Goal: Task Accomplishment & Management: Manage account settings

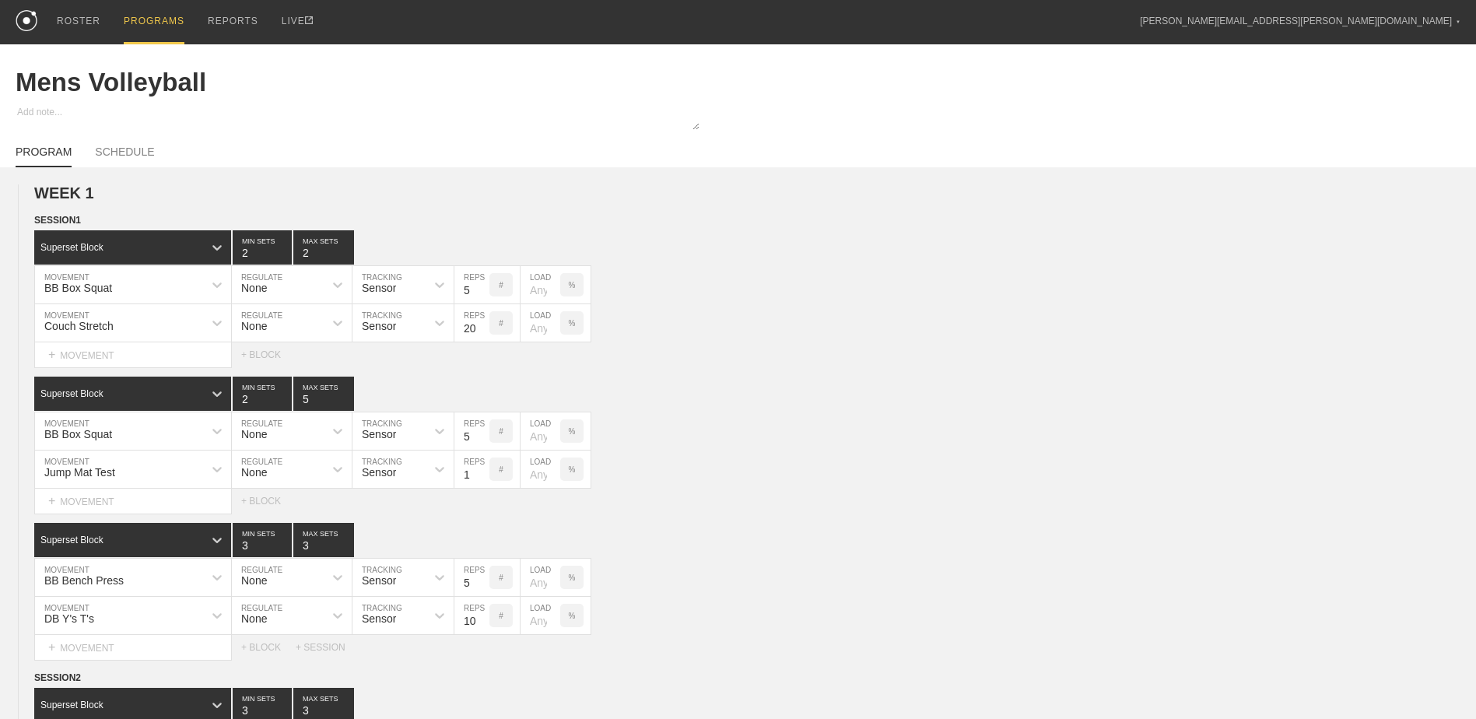
click at [157, 24] on div "PROGRAMS" at bounding box center [154, 22] width 61 height 44
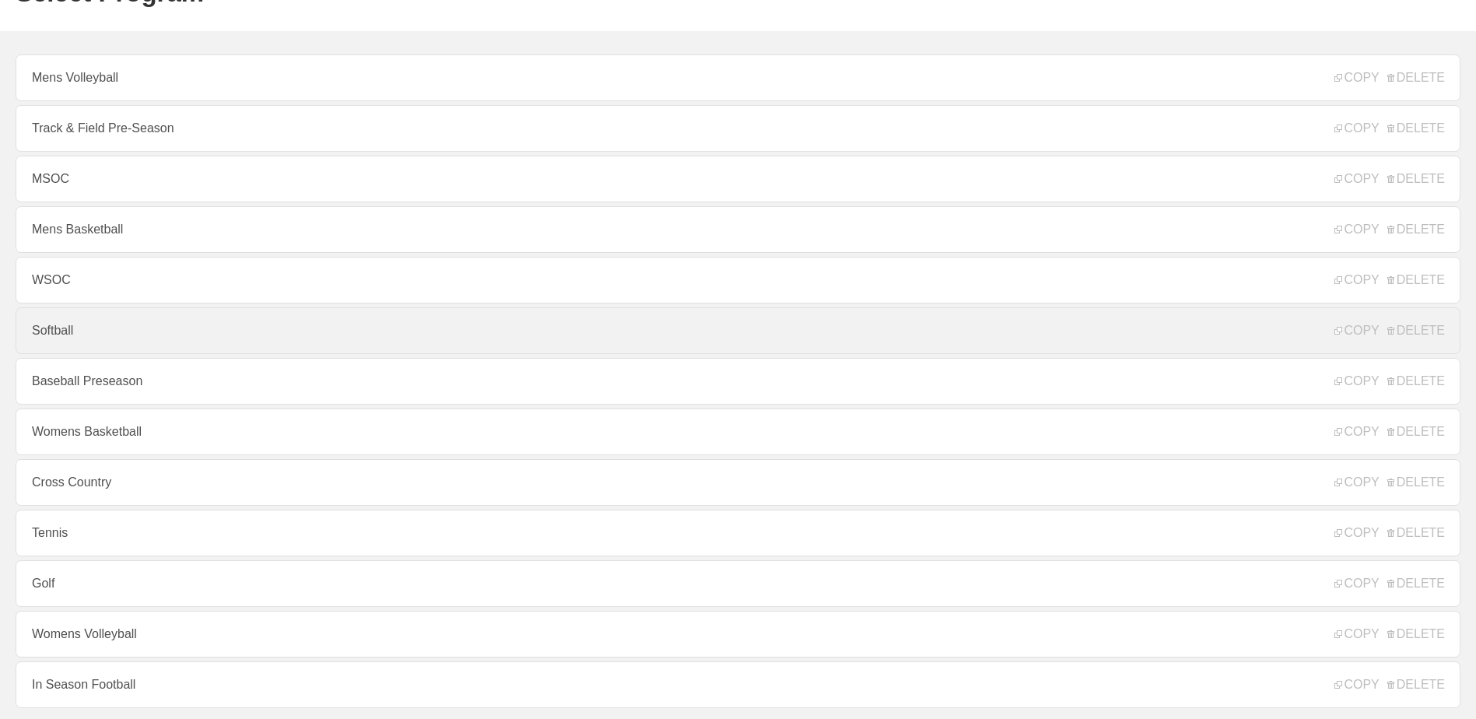
scroll to position [12, 0]
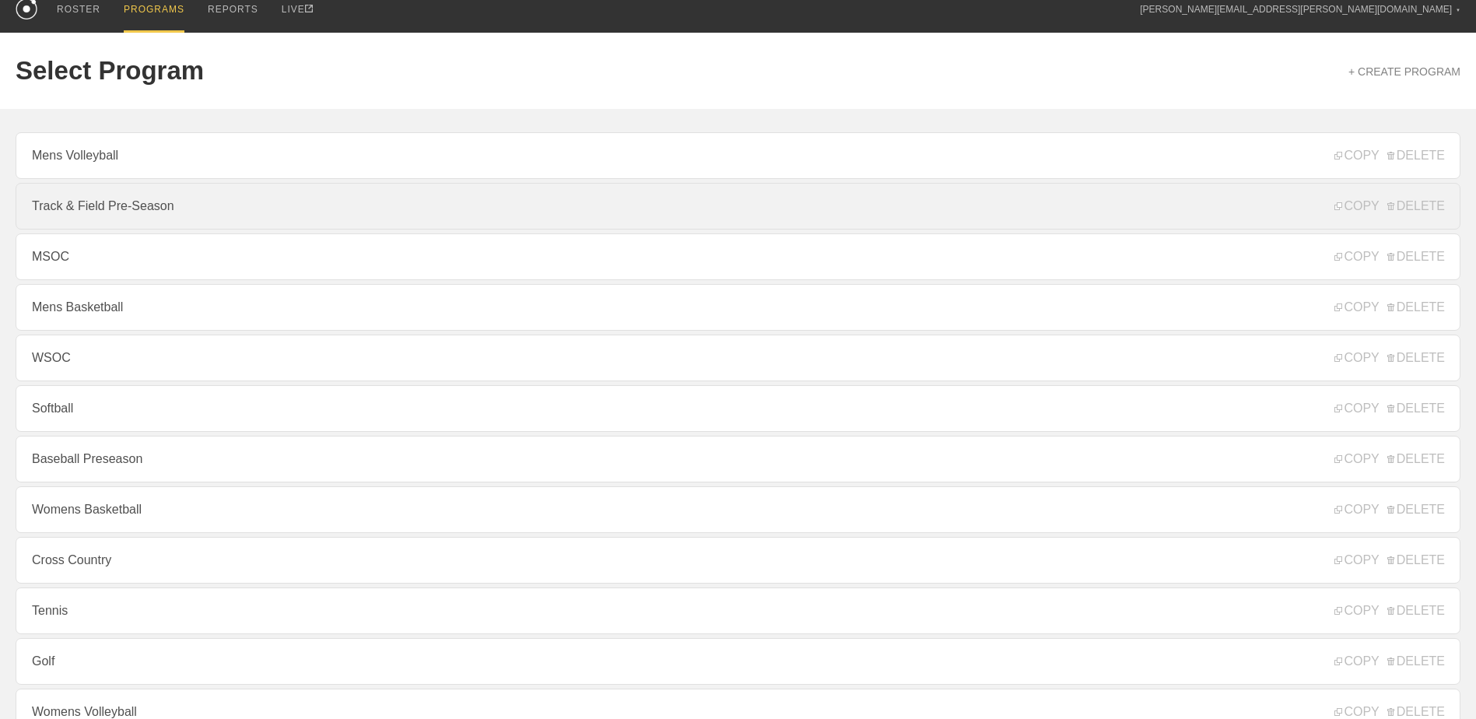
click at [175, 215] on link "Track & Field Pre-Season" at bounding box center [738, 206] width 1445 height 47
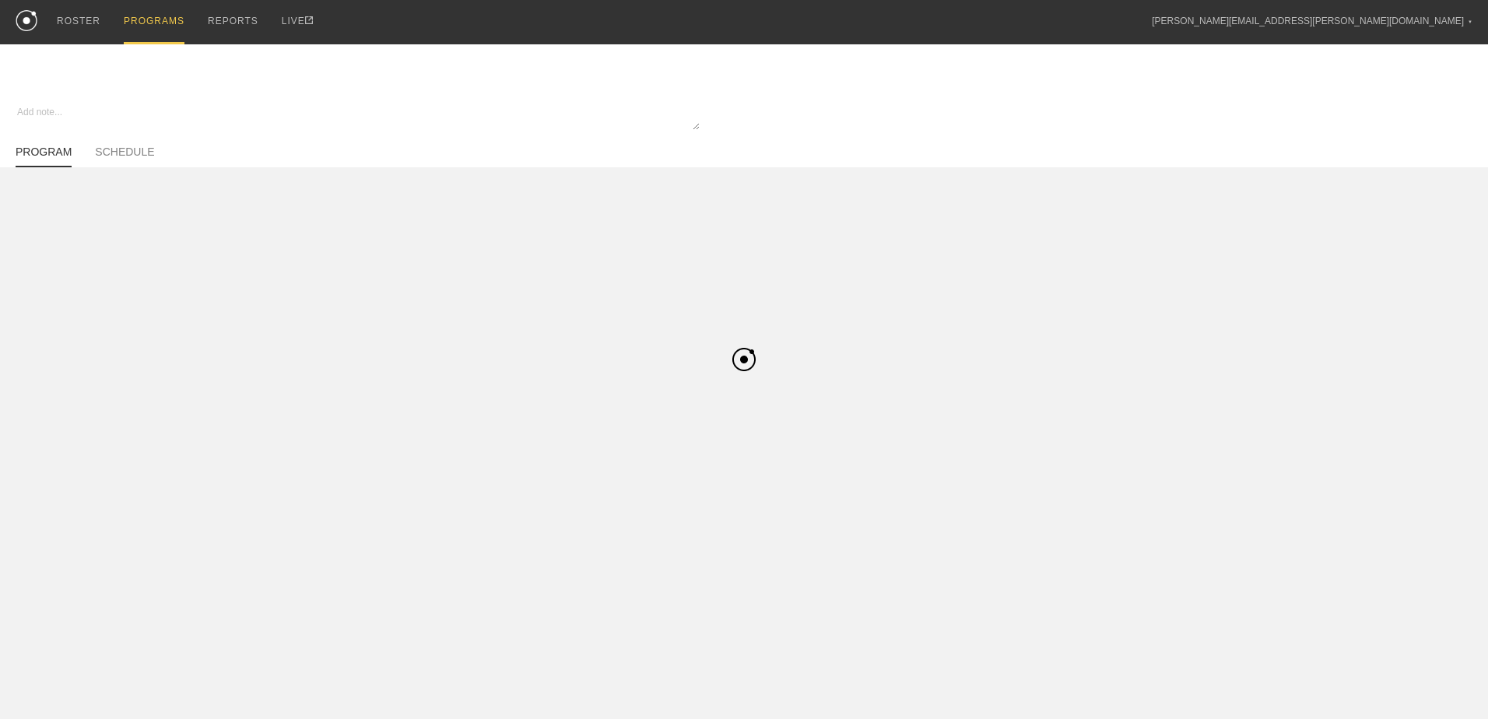
type textarea "x"
type input "Track & Field Pre-Season"
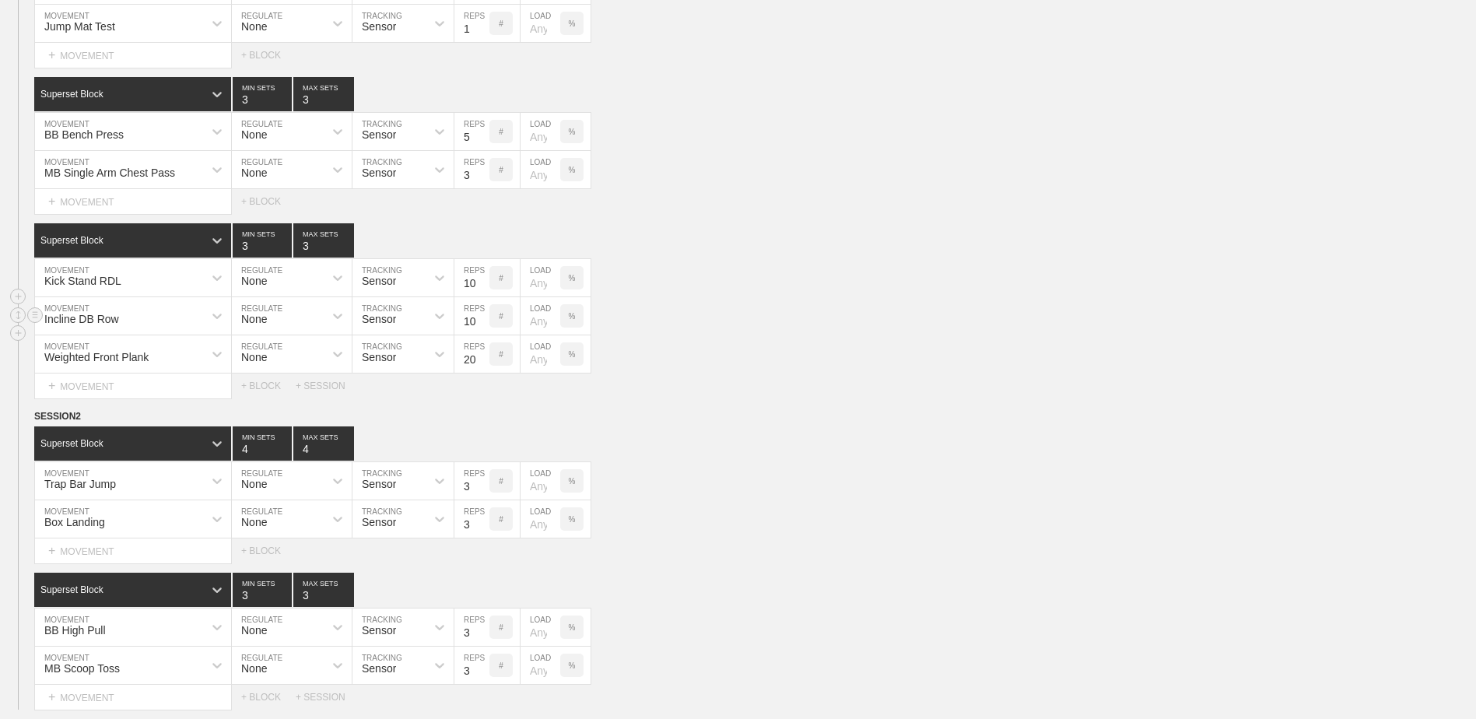
scroll to position [1903, 0]
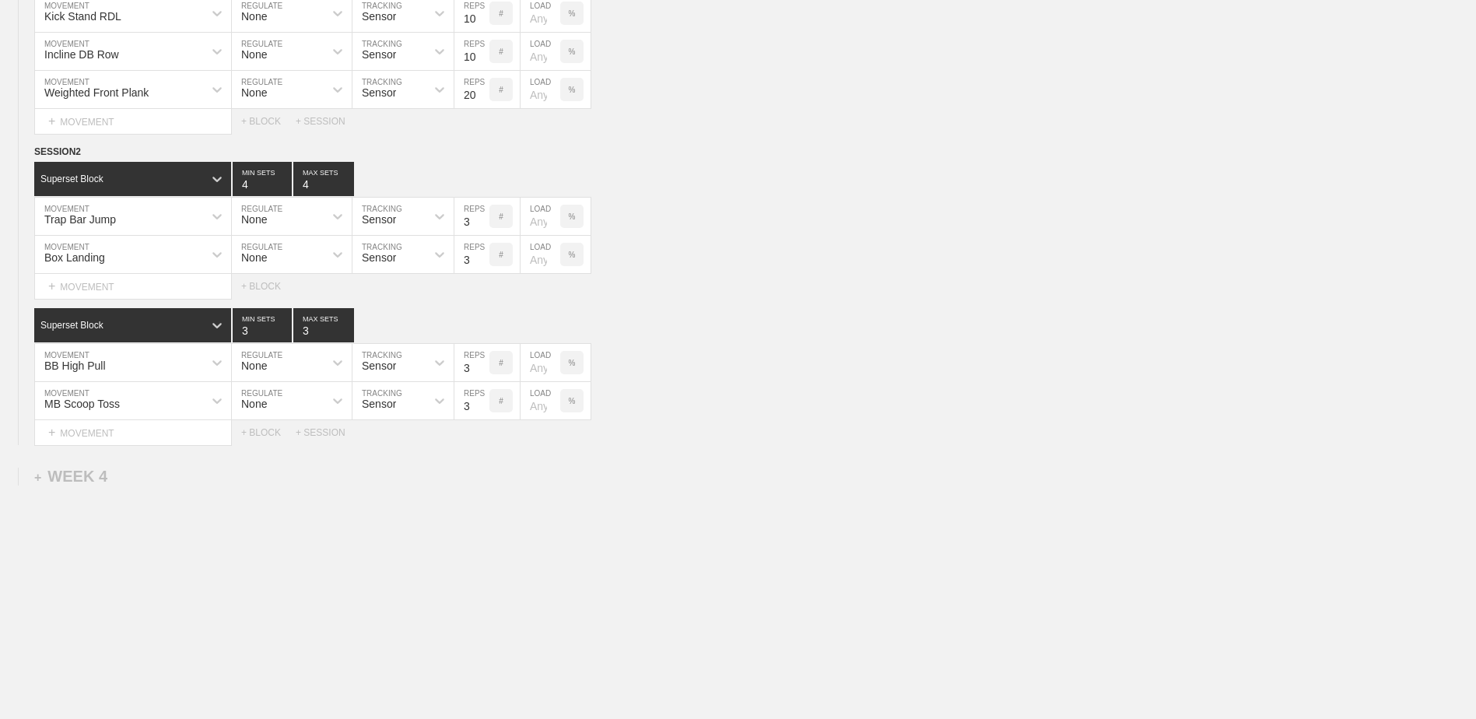
click at [81, 475] on div "+ WEEK 4" at bounding box center [70, 477] width 73 height 18
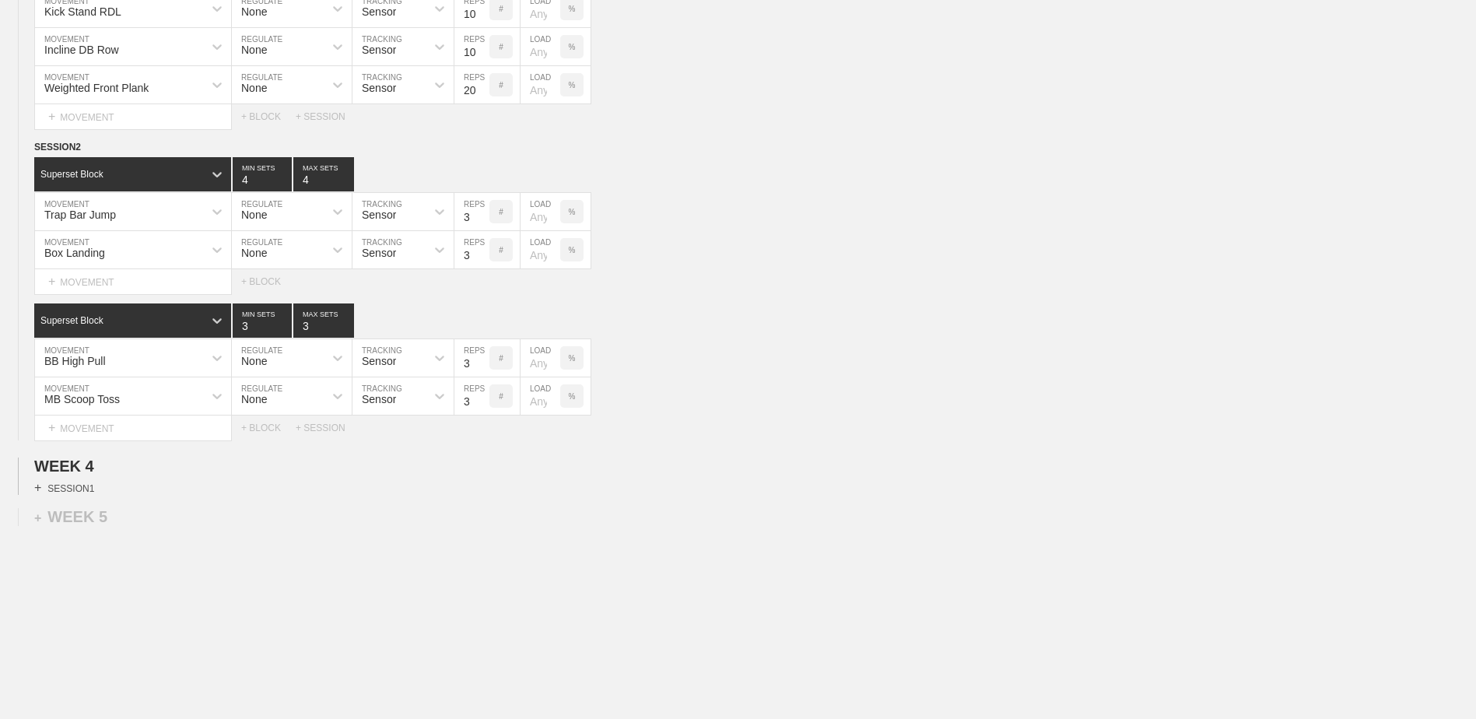
click at [81, 495] on div "+ SESSION 1" at bounding box center [64, 488] width 60 height 14
click at [111, 524] on div "+ BLOCK" at bounding box center [132, 515] width 196 height 25
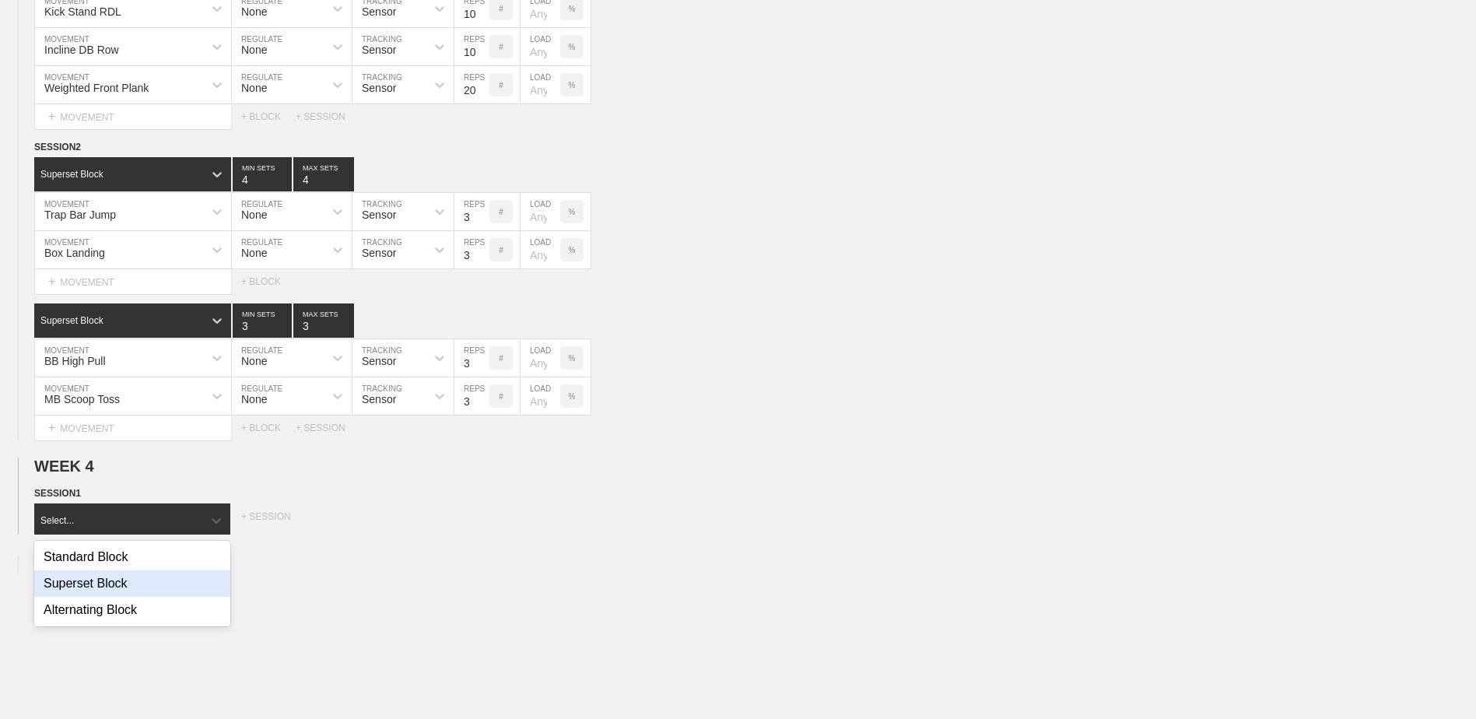
click at [109, 583] on div "Superset Block" at bounding box center [132, 583] width 196 height 26
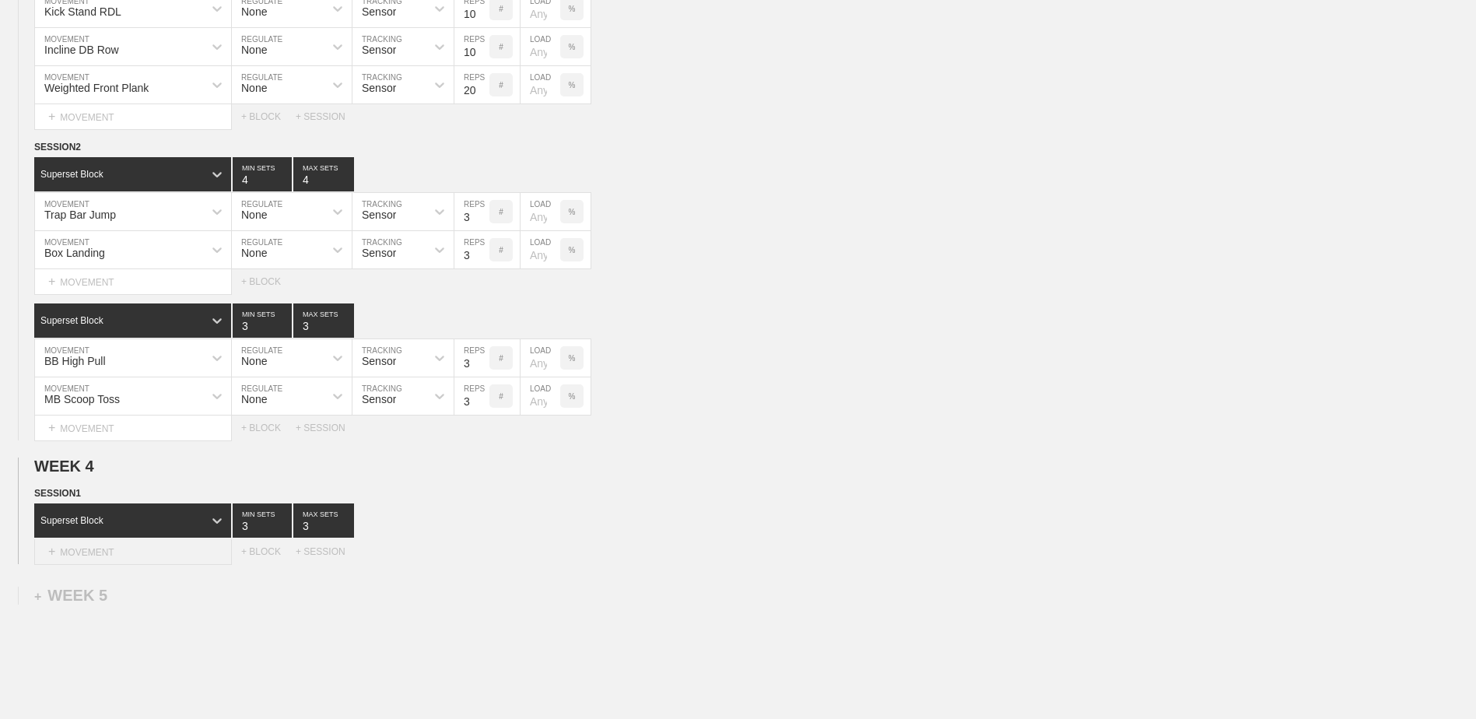
click at [107, 559] on div "+ MOVEMENT" at bounding box center [133, 552] width 198 height 26
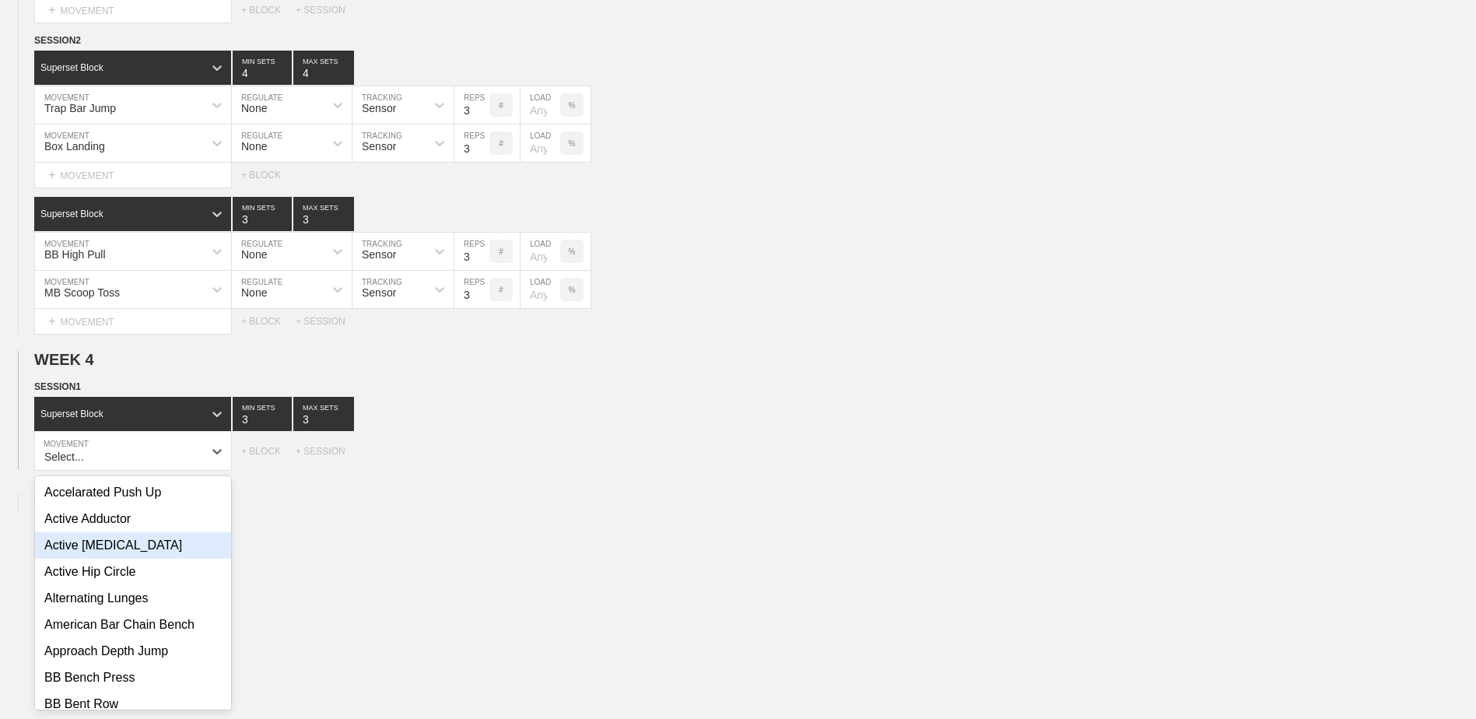
scroll to position [2012, 0]
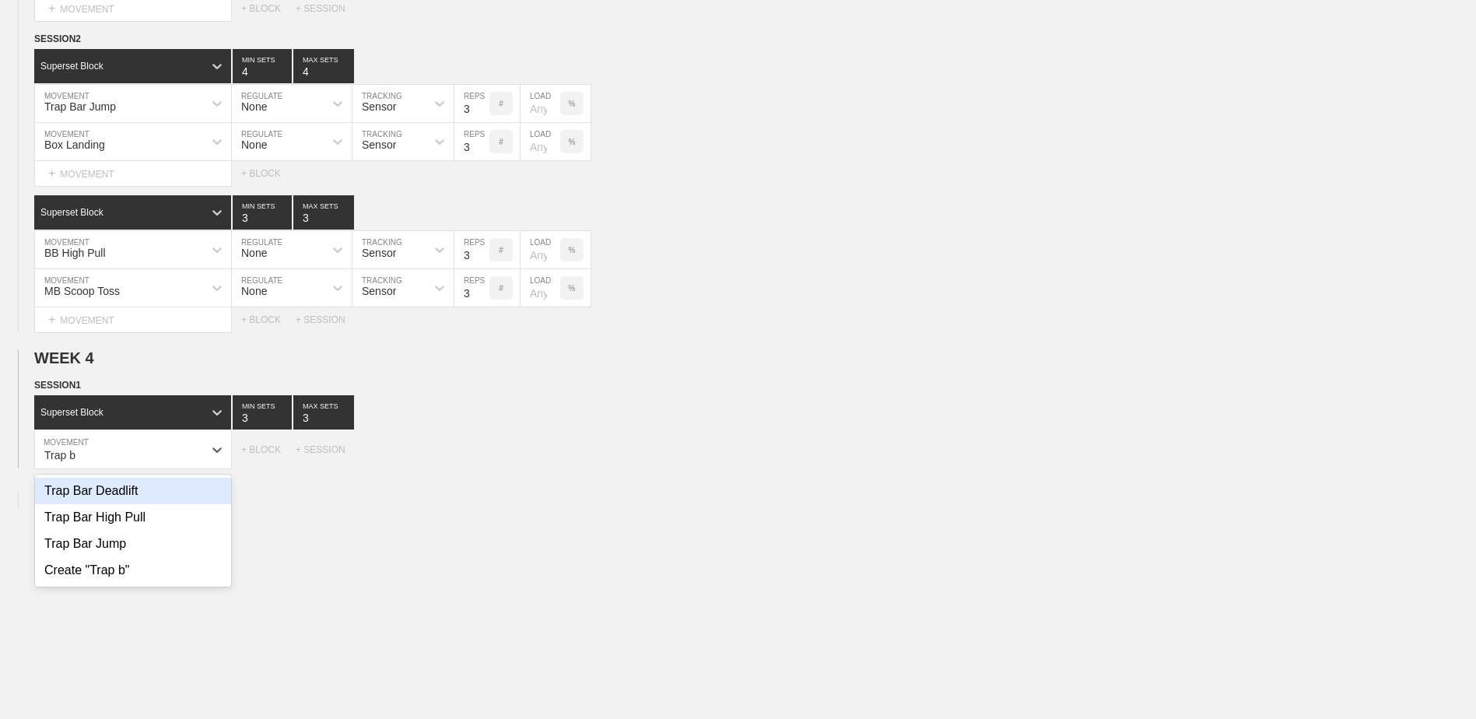
click at [128, 493] on div "Trap Bar Deadlift" at bounding box center [133, 491] width 196 height 26
type input "Trap b"
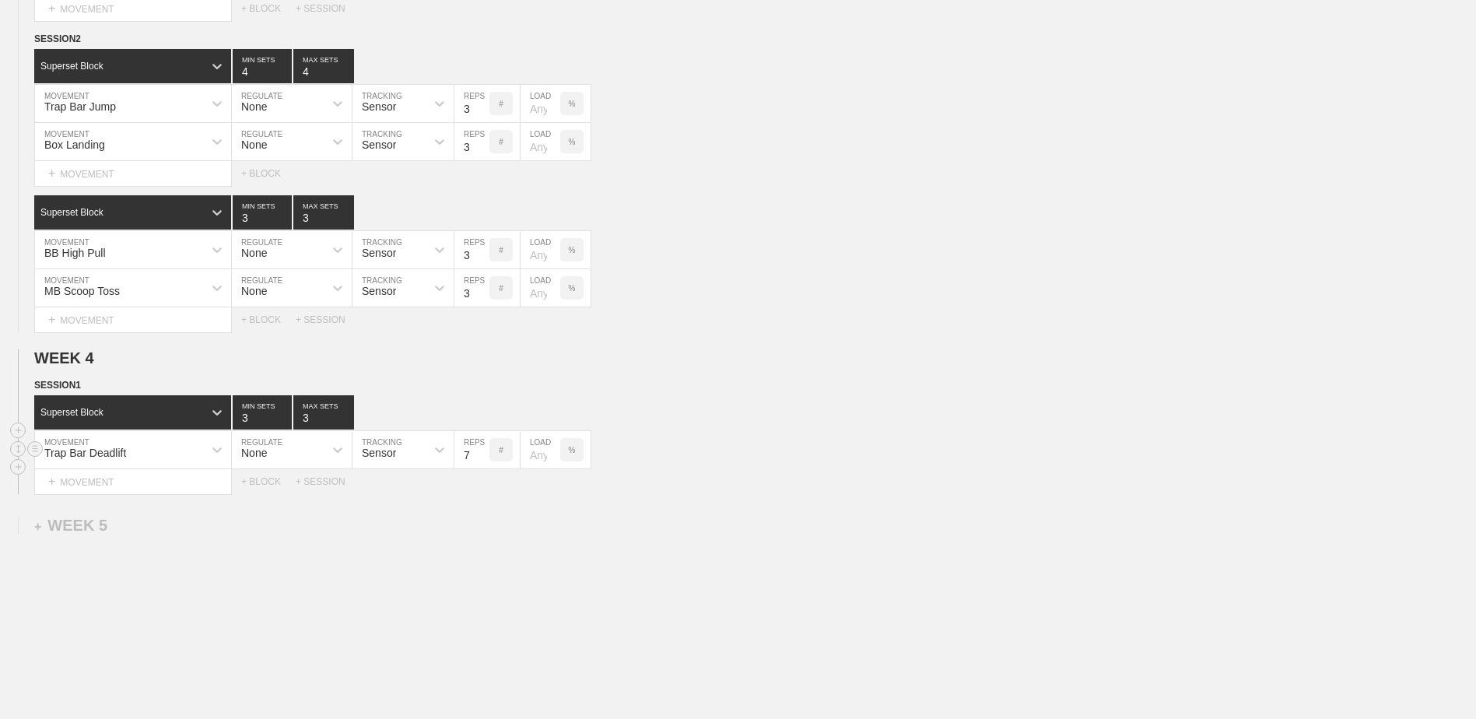
click at [482, 462] on input "7" at bounding box center [471, 449] width 35 height 37
click at [482, 462] on input "6" at bounding box center [471, 449] width 35 height 37
type input "5"
click at [482, 462] on input "5" at bounding box center [471, 449] width 35 height 37
type input "2"
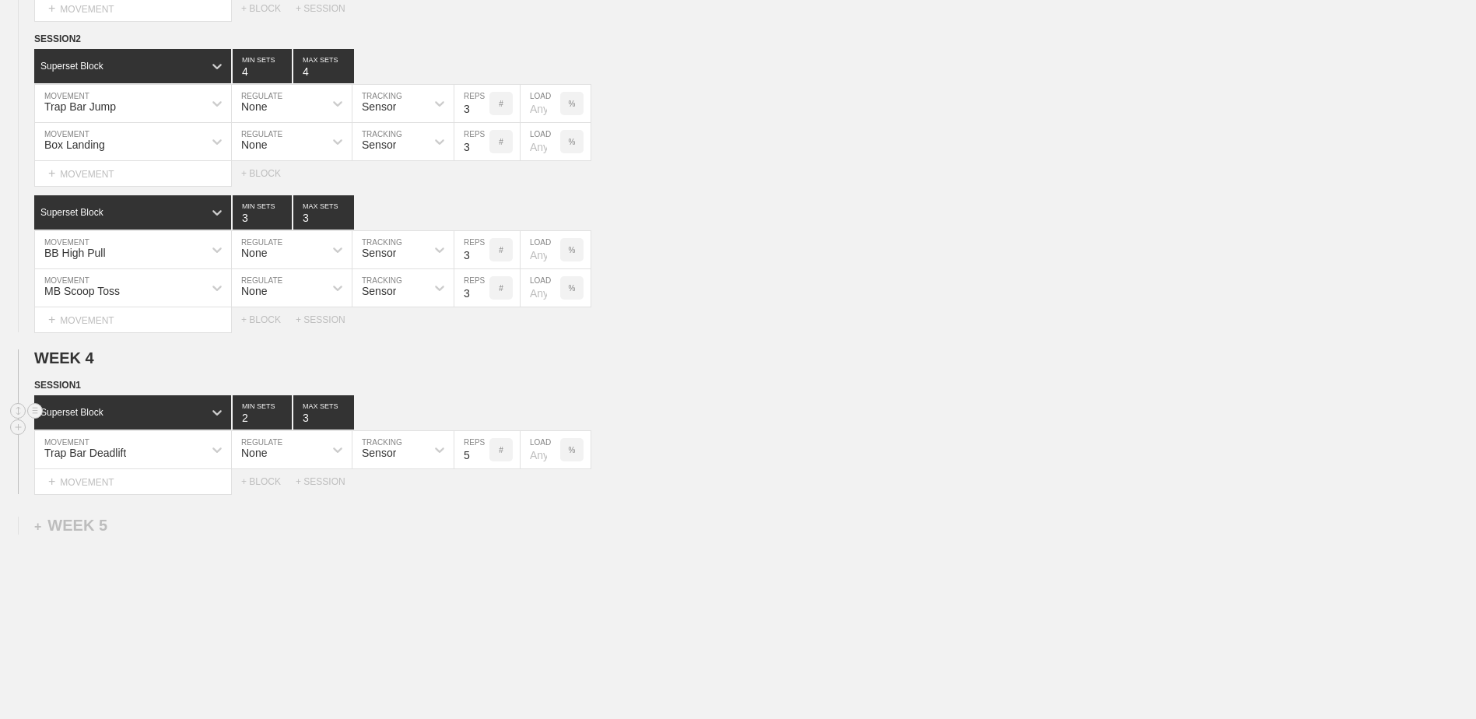
click at [285, 428] on input "2" at bounding box center [262, 412] width 59 height 34
type input "2"
click at [345, 426] on input "2" at bounding box center [323, 412] width 61 height 34
click at [149, 487] on div "+ MOVEMENT" at bounding box center [133, 482] width 198 height 26
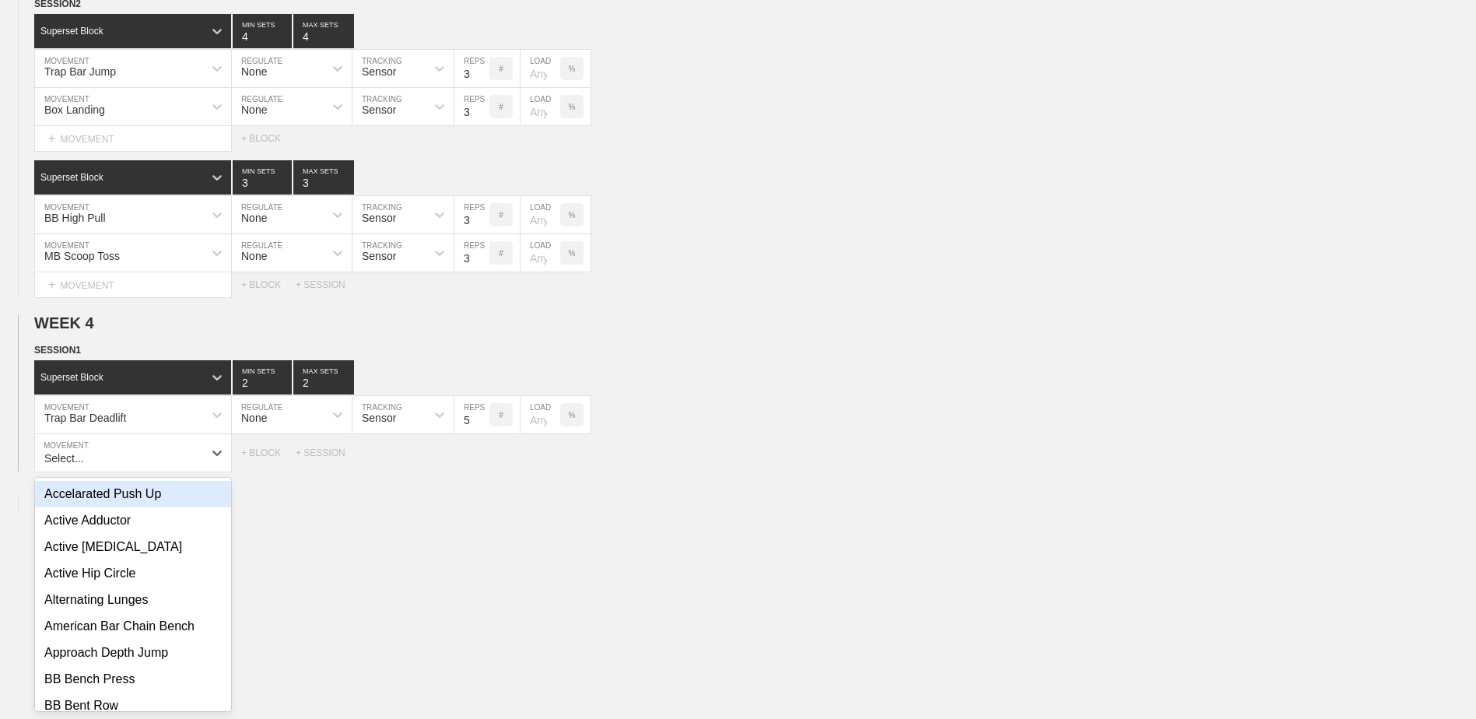
scroll to position [2050, 0]
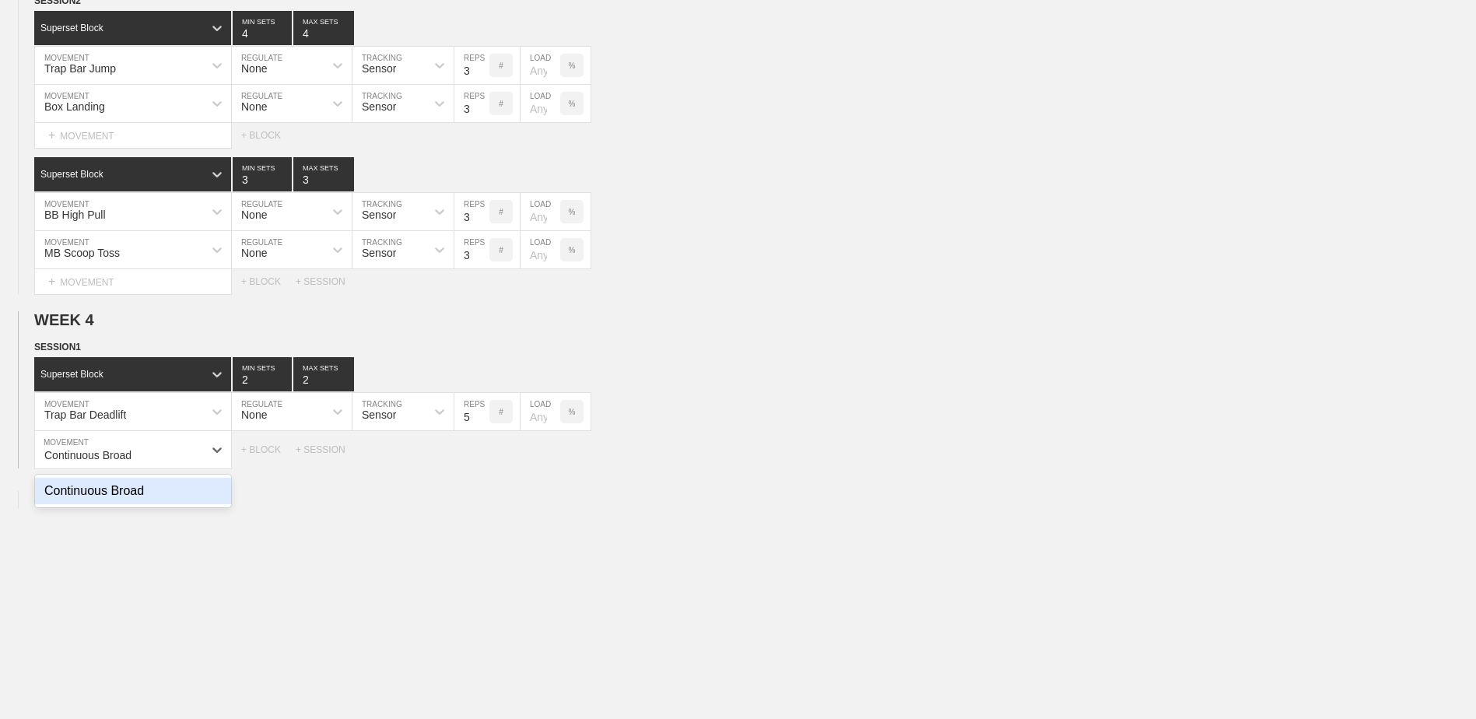
click at [149, 487] on div "Continuous Broad" at bounding box center [133, 491] width 196 height 26
type input "Continuous Broad"
click at [484, 461] on input "7" at bounding box center [471, 449] width 35 height 37
click at [484, 461] on input "6" at bounding box center [471, 449] width 35 height 37
click at [484, 461] on input "5" at bounding box center [471, 449] width 35 height 37
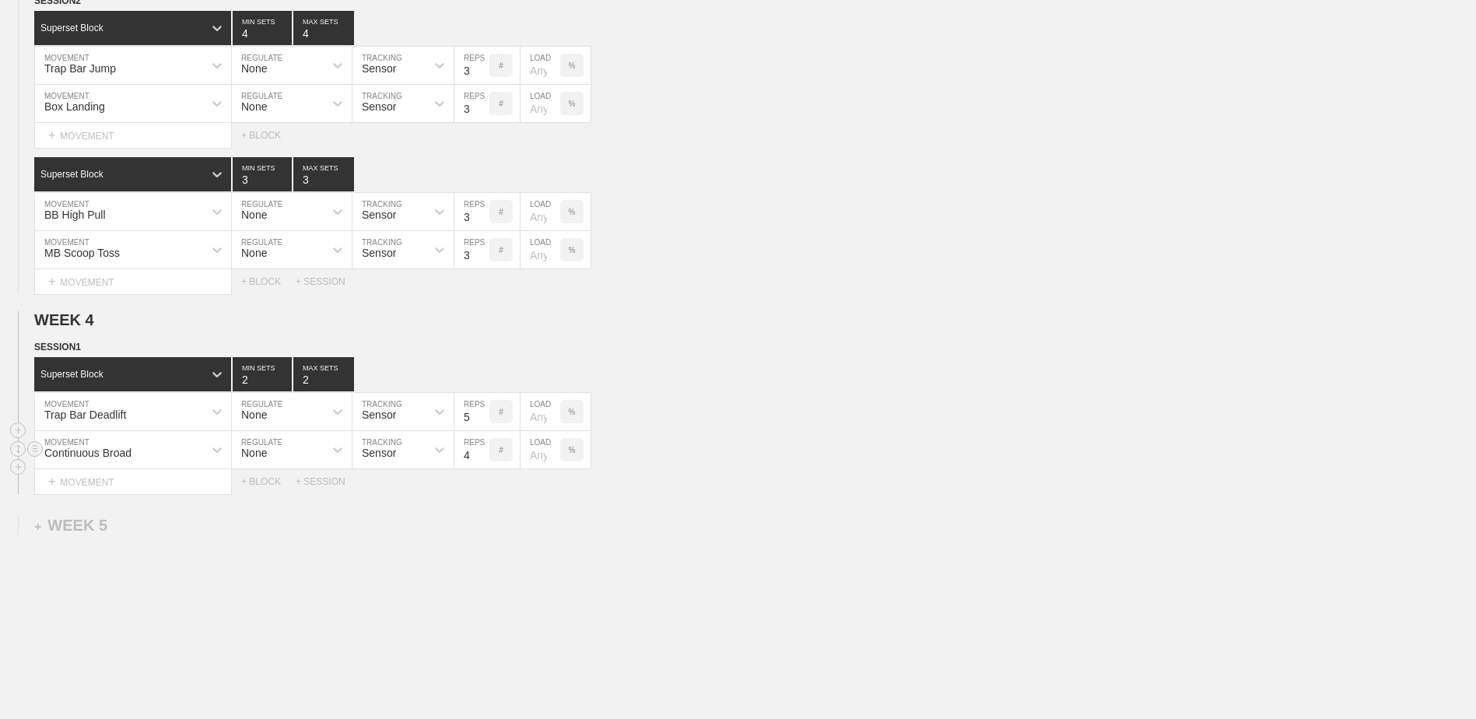
click at [484, 461] on input "4" at bounding box center [471, 449] width 35 height 37
type input "3"
click at [484, 461] on input "3" at bounding box center [471, 449] width 35 height 37
click at [270, 485] on div "+ BLOCK" at bounding box center [268, 481] width 54 height 11
click at [171, 517] on div "Standard Block" at bounding box center [132, 520] width 197 height 34
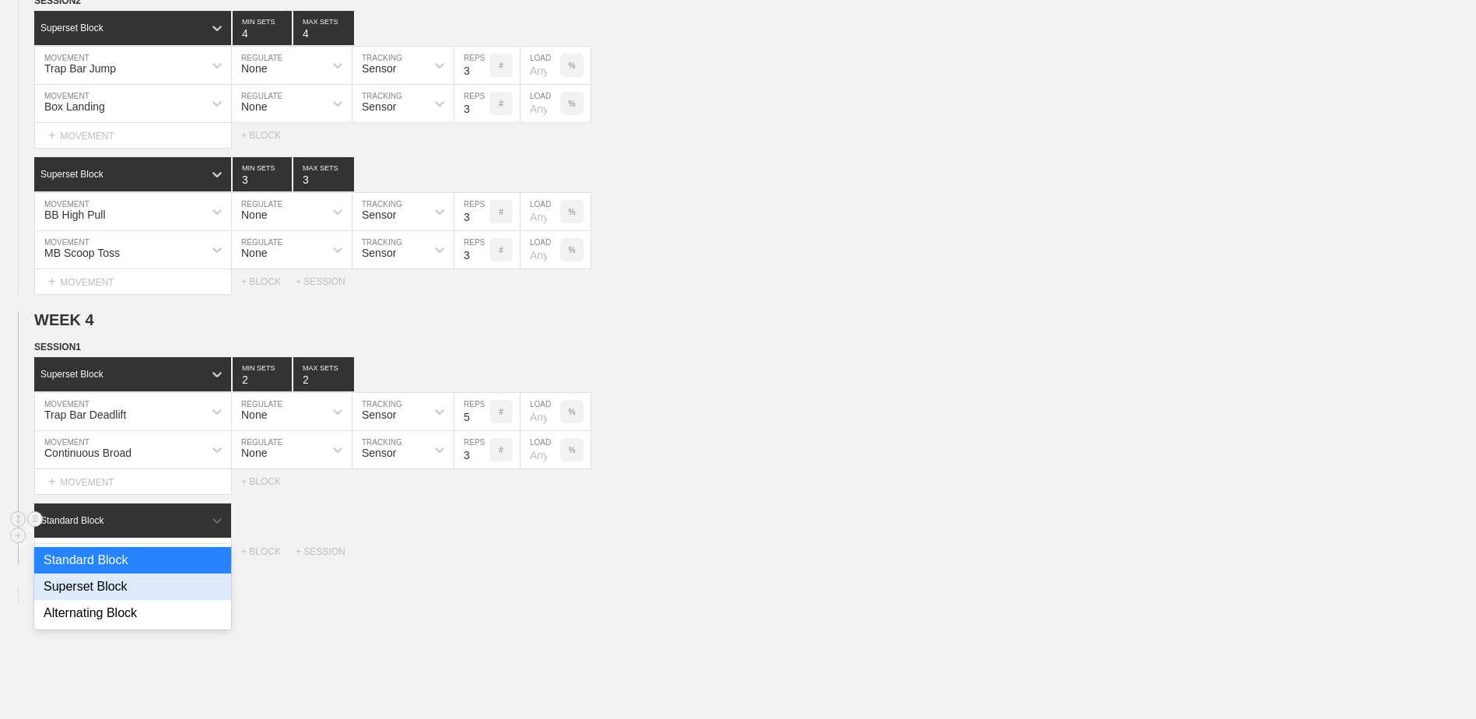
click at [145, 589] on div "Superset Block" at bounding box center [132, 587] width 197 height 26
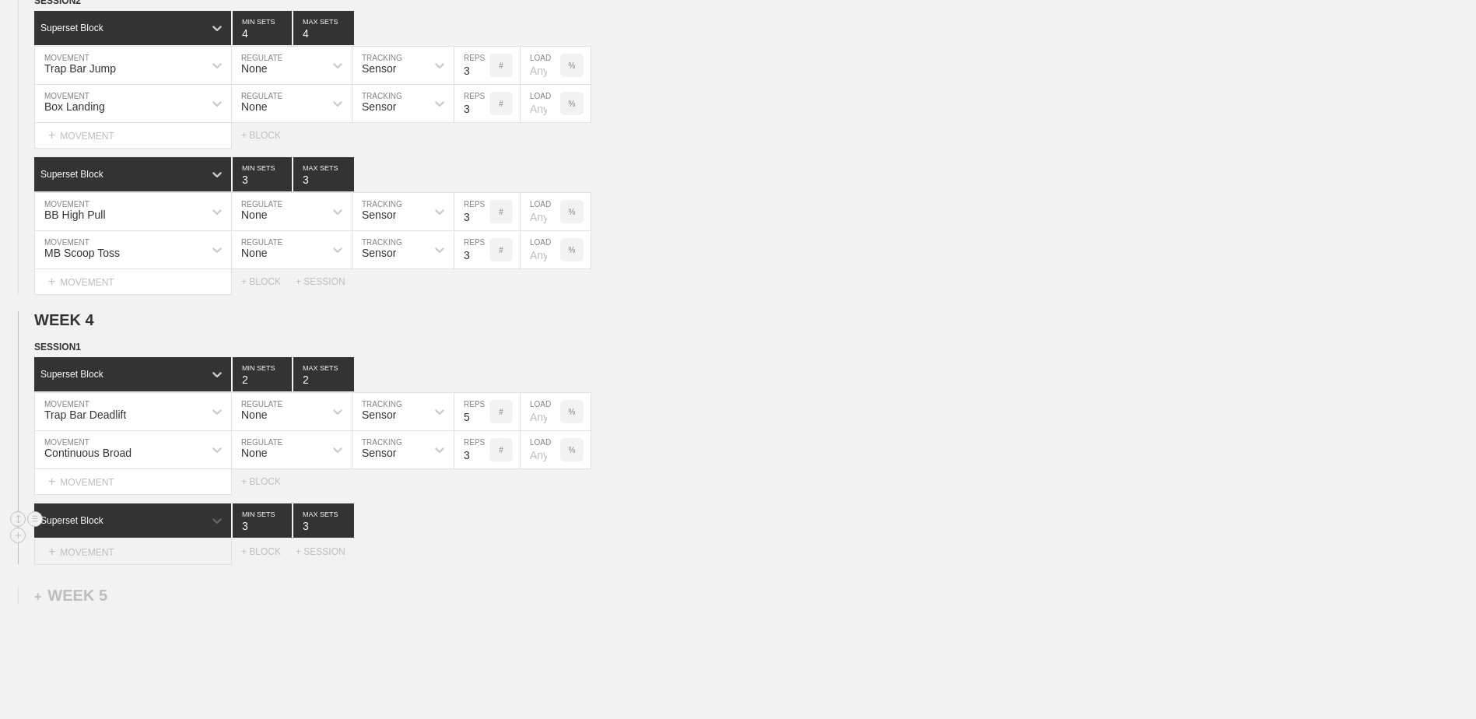
click at [136, 550] on div "+ MOVEMENT" at bounding box center [133, 552] width 198 height 26
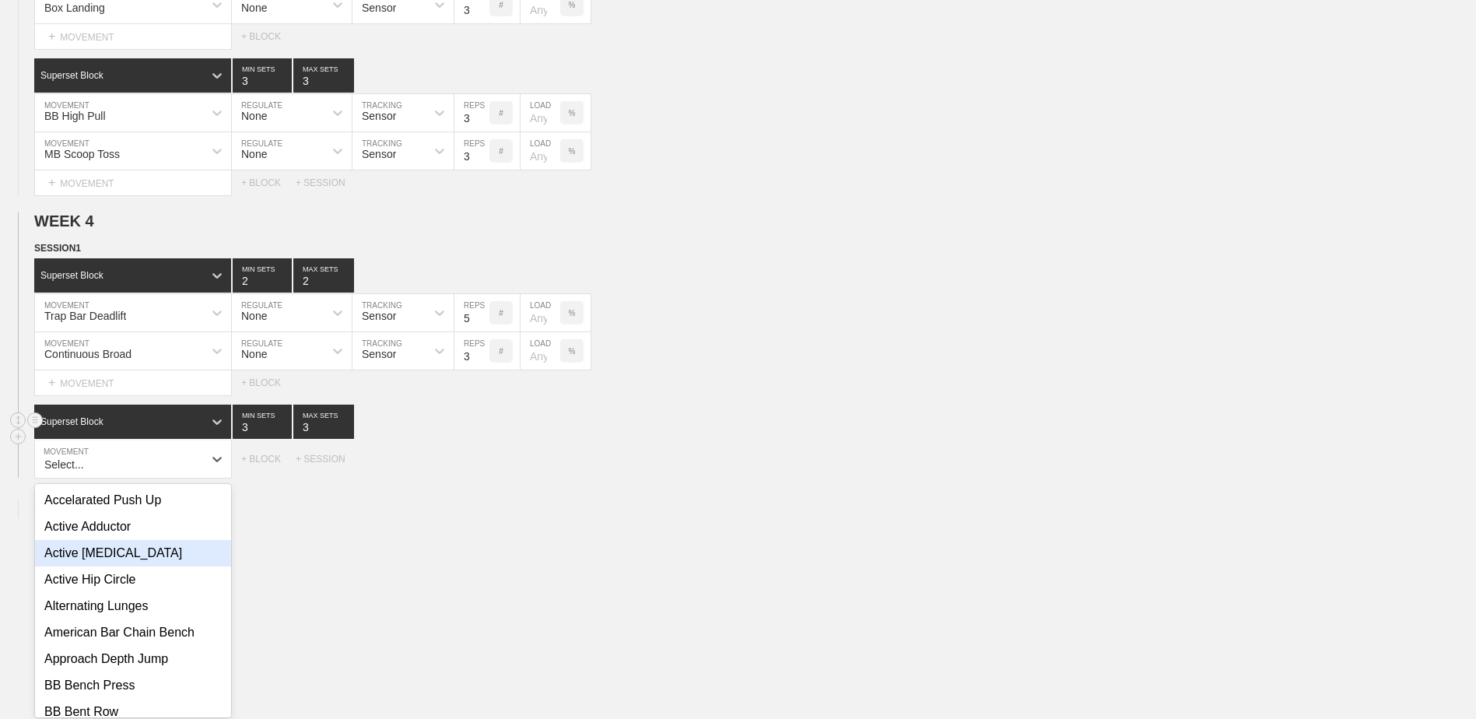
scroll to position [2158, 0]
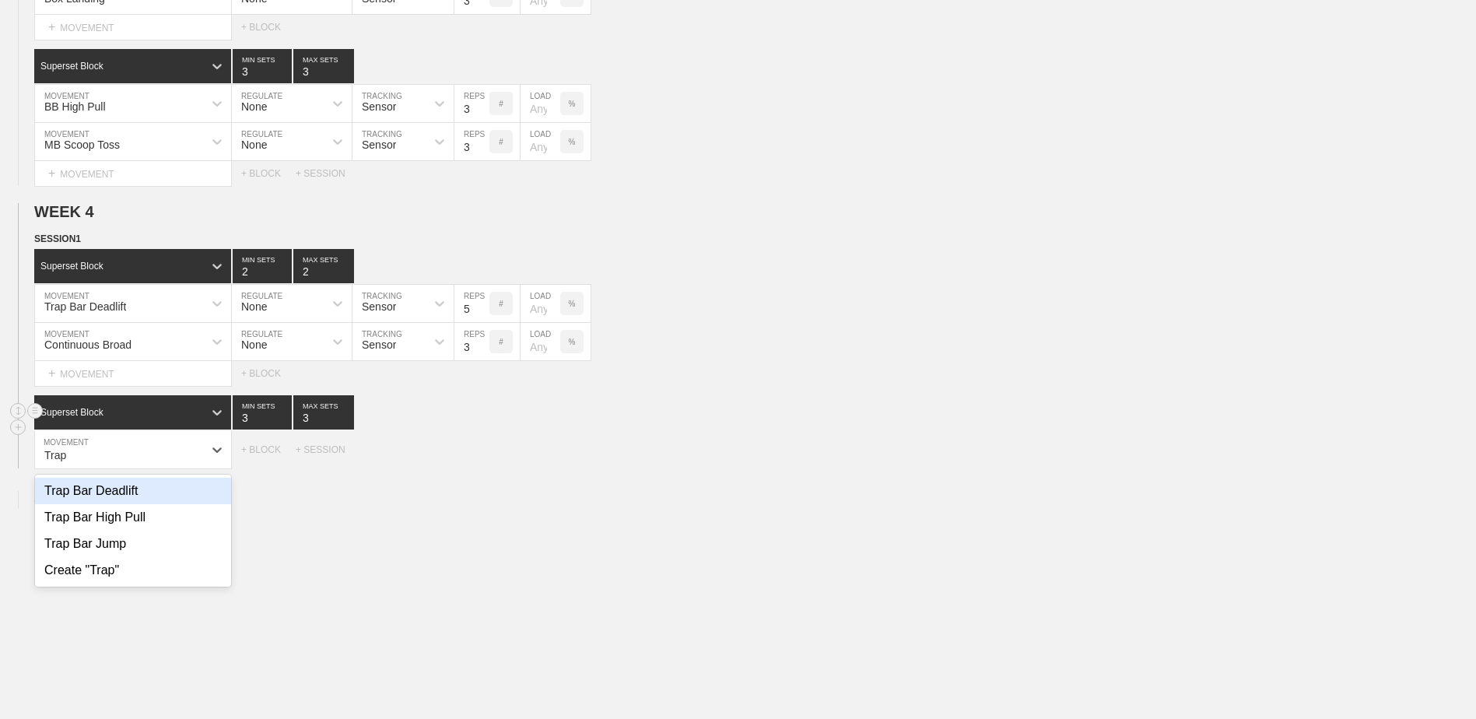
click at [140, 497] on div "Trap Bar Deadlift" at bounding box center [133, 491] width 196 height 26
type input "Trap"
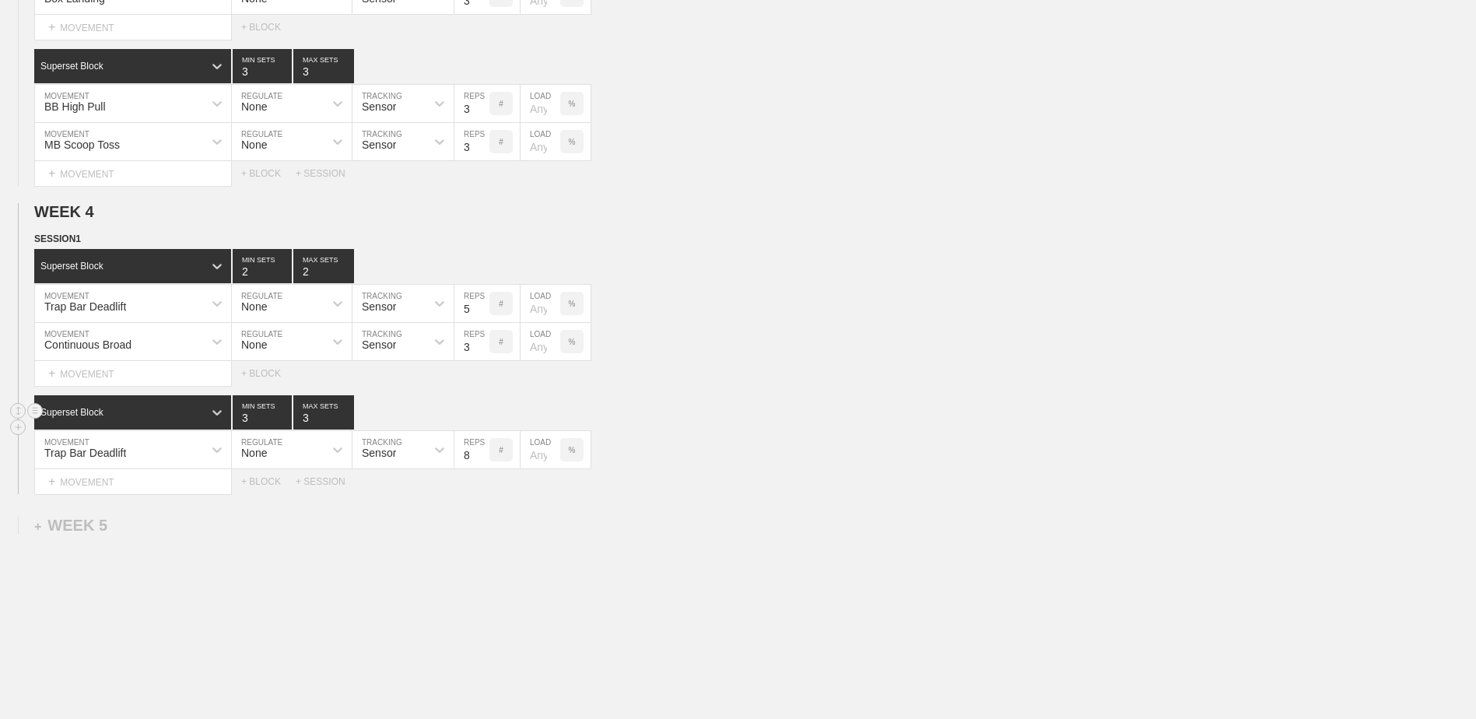
click at [283, 422] on input "4" at bounding box center [262, 412] width 59 height 34
click at [289, 426] on input "3" at bounding box center [262, 412] width 59 height 34
click at [289, 426] on input "2" at bounding box center [262, 412] width 59 height 34
click at [286, 426] on input "1" at bounding box center [262, 412] width 59 height 34
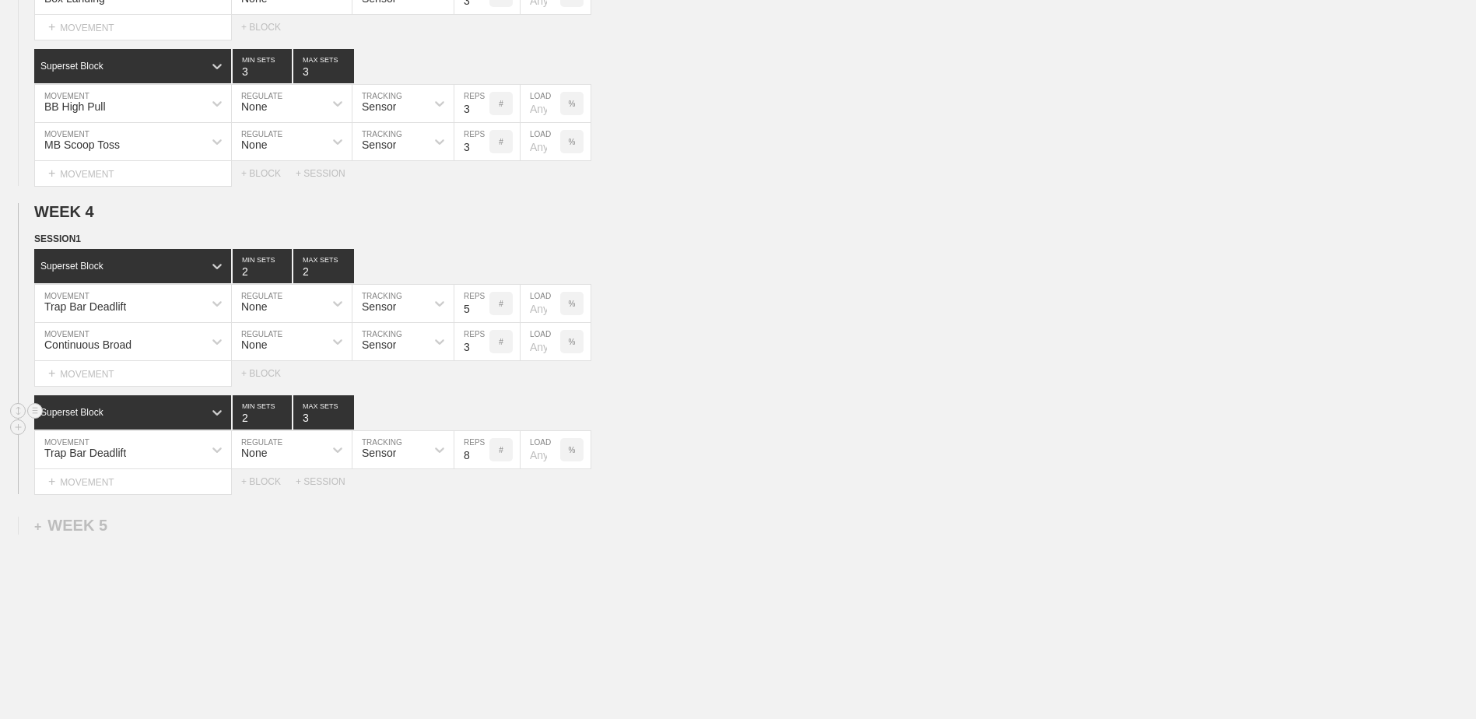
type input "2"
click at [285, 419] on input "2" at bounding box center [262, 412] width 59 height 34
type input "2"
click at [347, 425] on input "2" at bounding box center [323, 412] width 61 height 34
click at [482, 465] on input "7" at bounding box center [471, 449] width 35 height 37
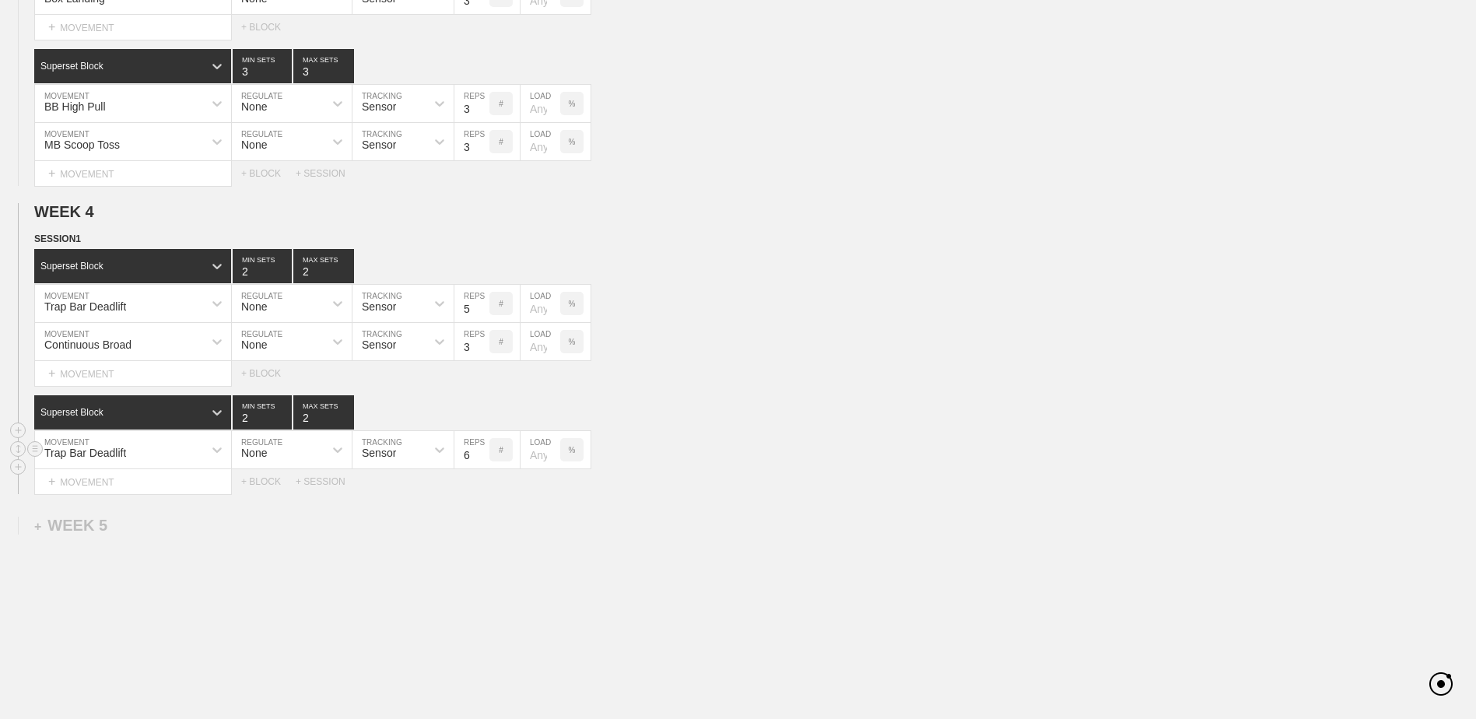
click at [482, 465] on input "6" at bounding box center [471, 449] width 35 height 37
click at [482, 465] on input "5" at bounding box center [471, 449] width 35 height 37
click at [482, 465] on input "4" at bounding box center [471, 449] width 35 height 37
click at [482, 465] on input "3" at bounding box center [471, 449] width 35 height 37
click at [481, 454] on input "4" at bounding box center [471, 449] width 35 height 37
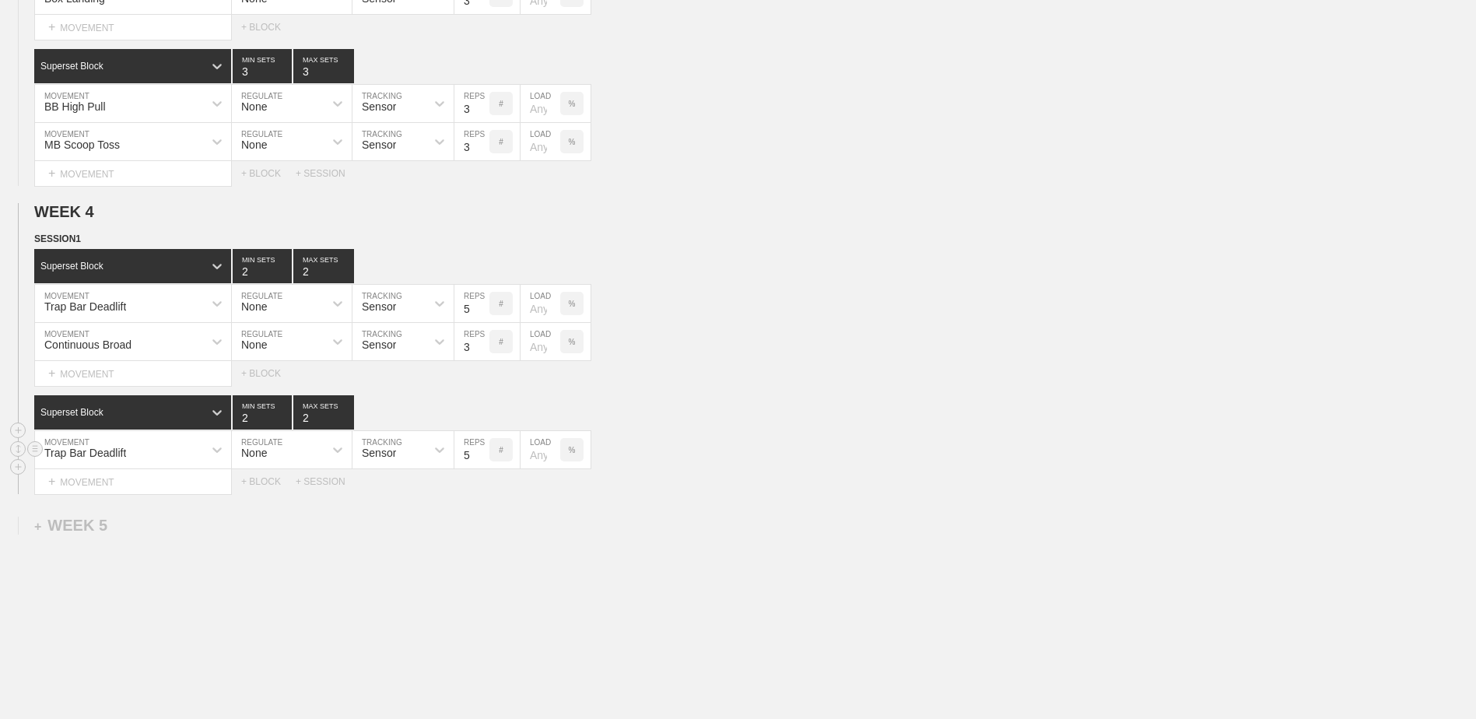
type input "5"
click at [480, 458] on input "5" at bounding box center [471, 449] width 35 height 37
click at [146, 477] on div "+ MOVEMENT" at bounding box center [133, 482] width 198 height 26
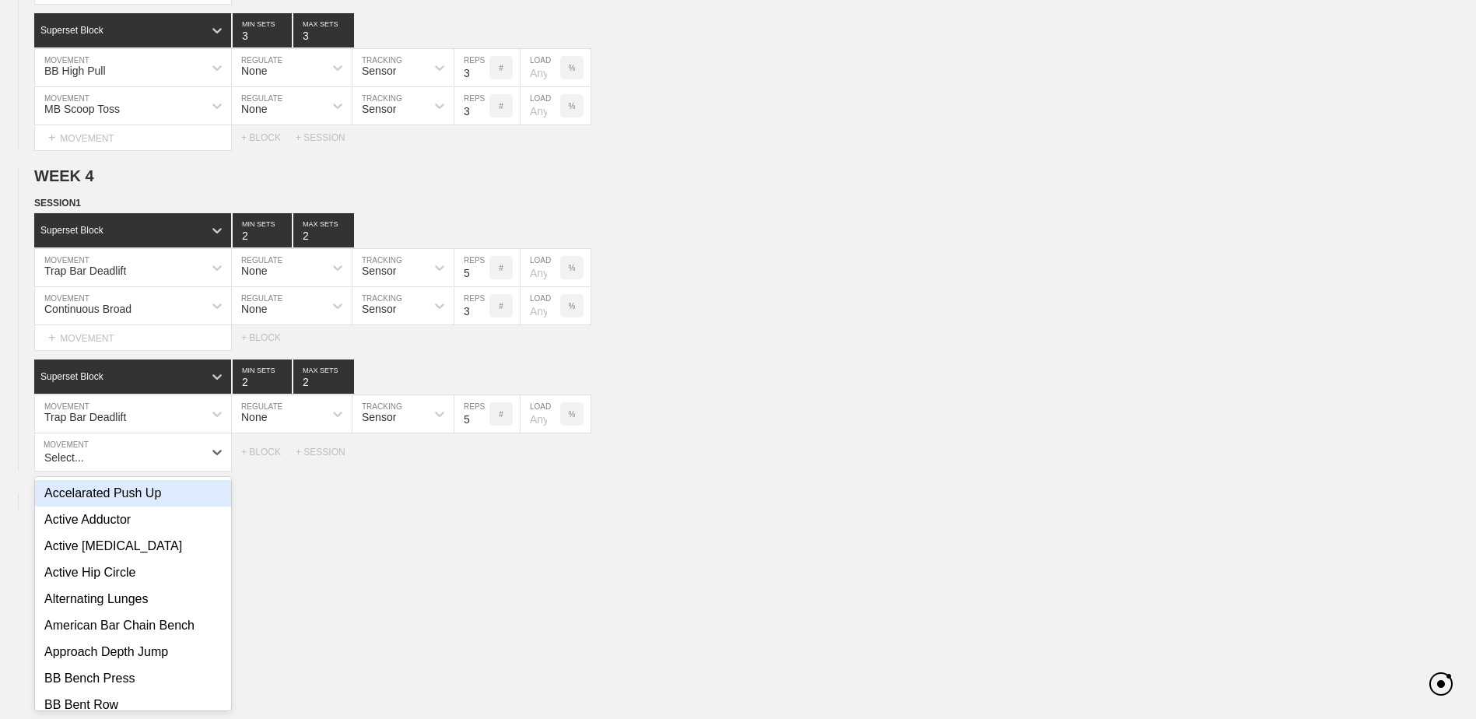
scroll to position [2196, 0]
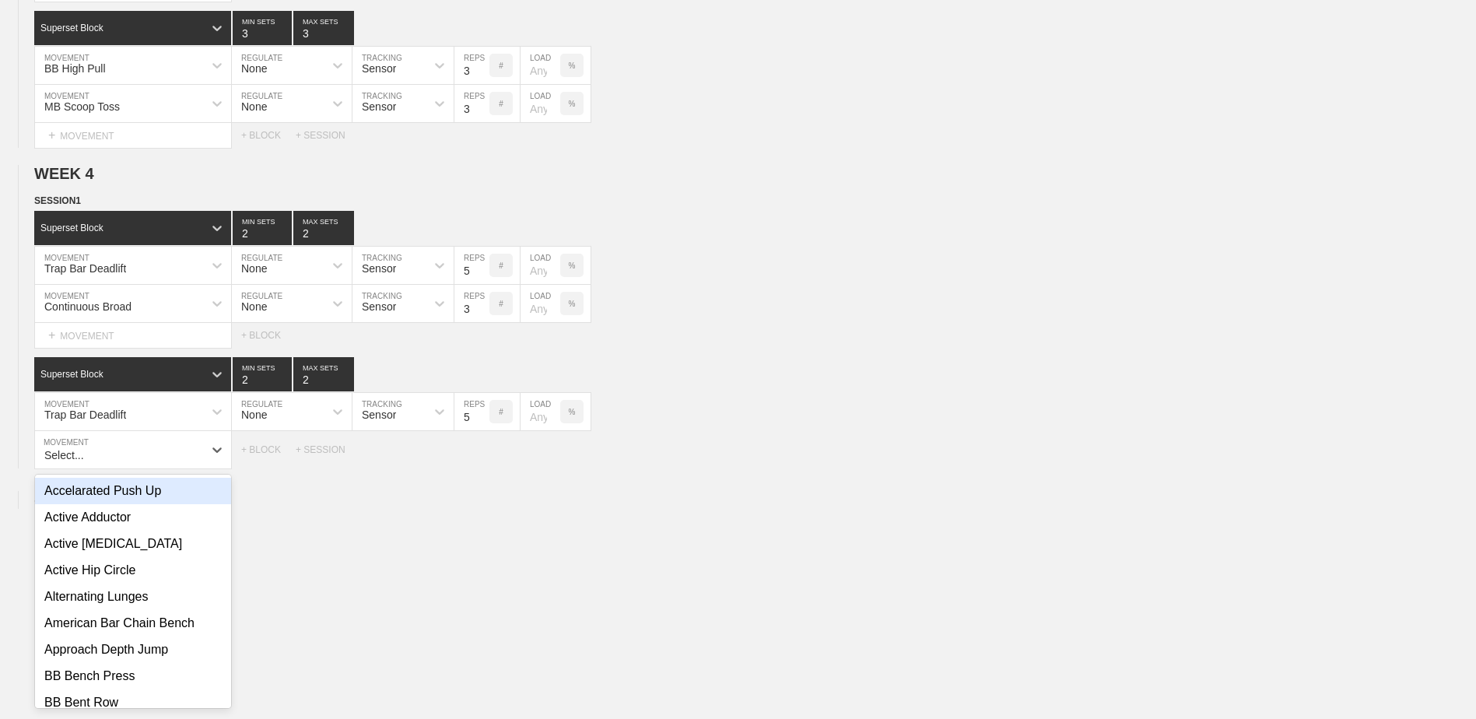
type input "h"
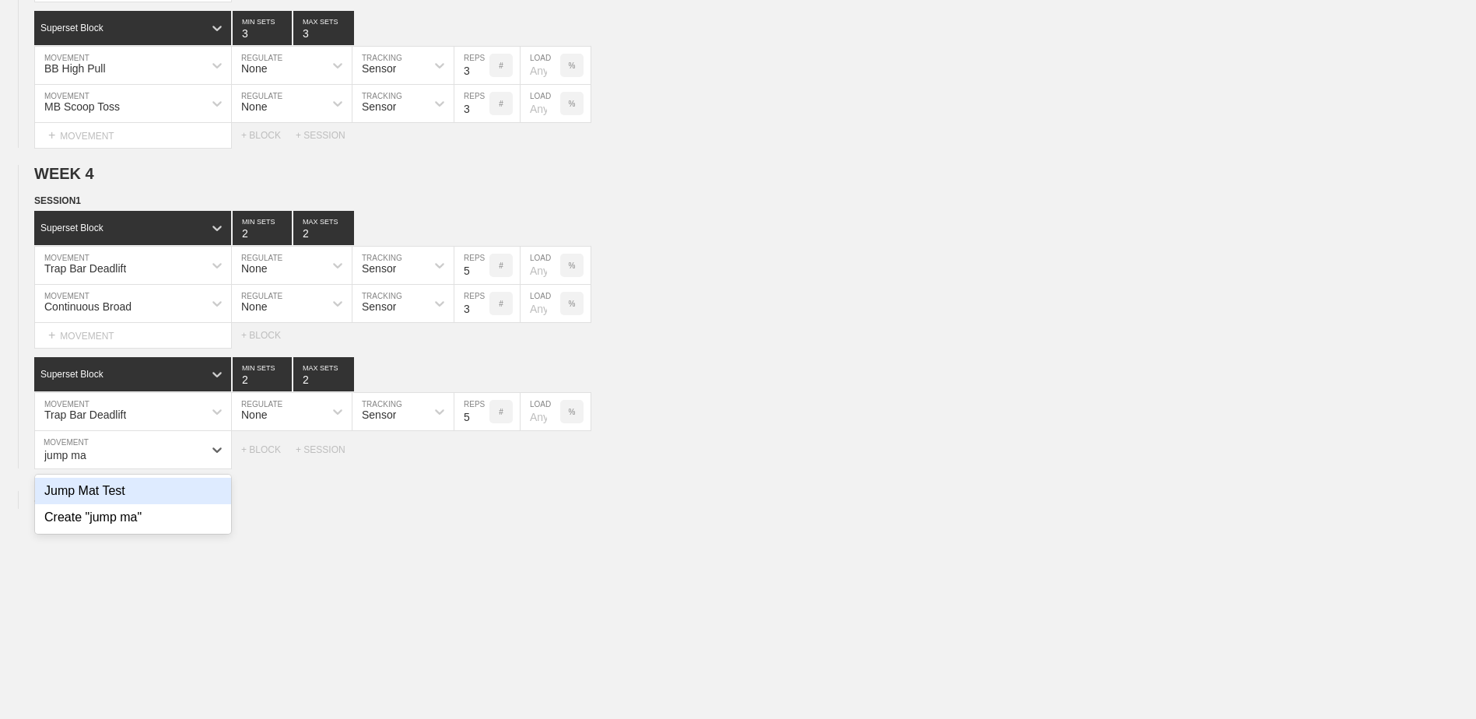
click at [156, 500] on div "Jump Mat Test" at bounding box center [133, 491] width 196 height 26
type input "jump ma"
click at [482, 465] on input "7" at bounding box center [471, 449] width 35 height 37
click at [482, 465] on input "6" at bounding box center [471, 449] width 35 height 37
click at [482, 465] on input "5" at bounding box center [471, 449] width 35 height 37
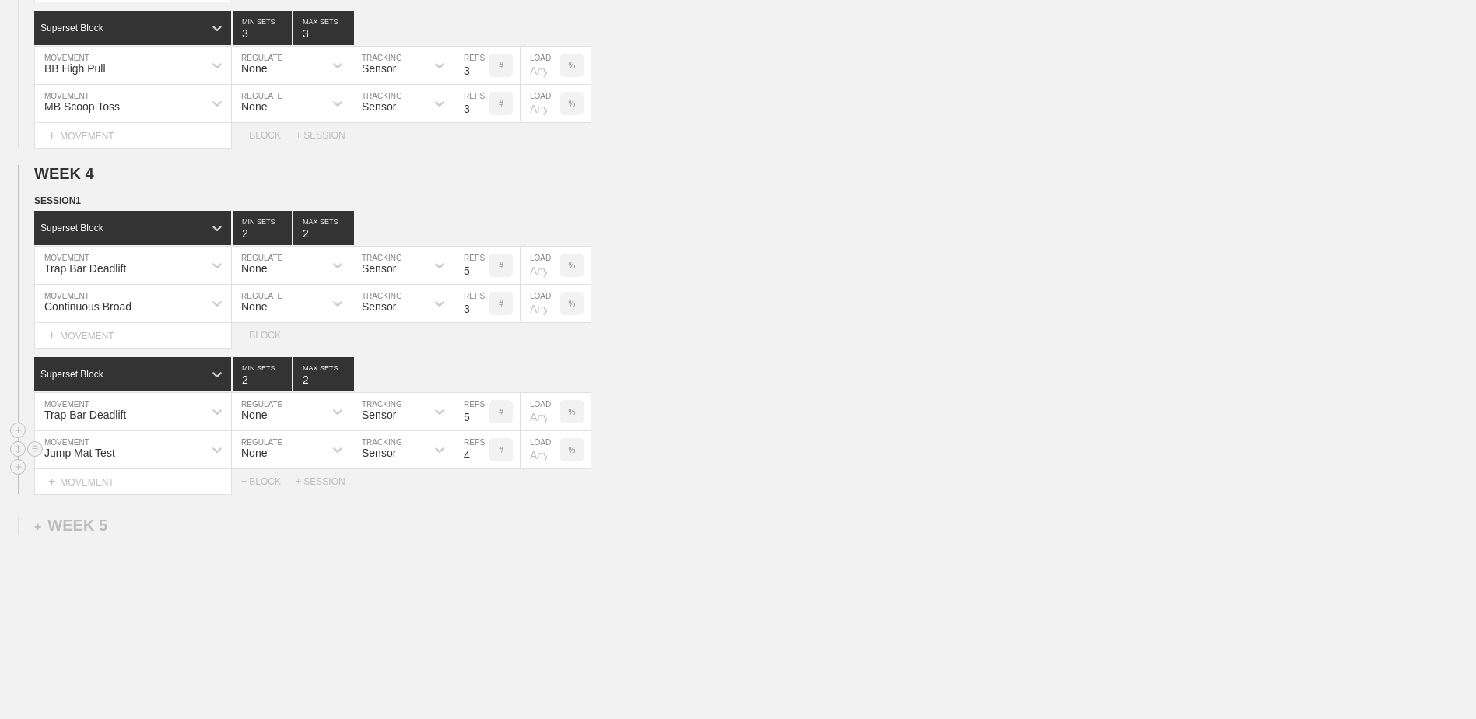
click at [482, 465] on input "4" at bounding box center [471, 449] width 35 height 37
click at [482, 465] on input "3" at bounding box center [471, 449] width 35 height 37
click at [482, 465] on input "2" at bounding box center [471, 449] width 35 height 37
type input "1"
click at [482, 465] on input "1" at bounding box center [471, 449] width 35 height 37
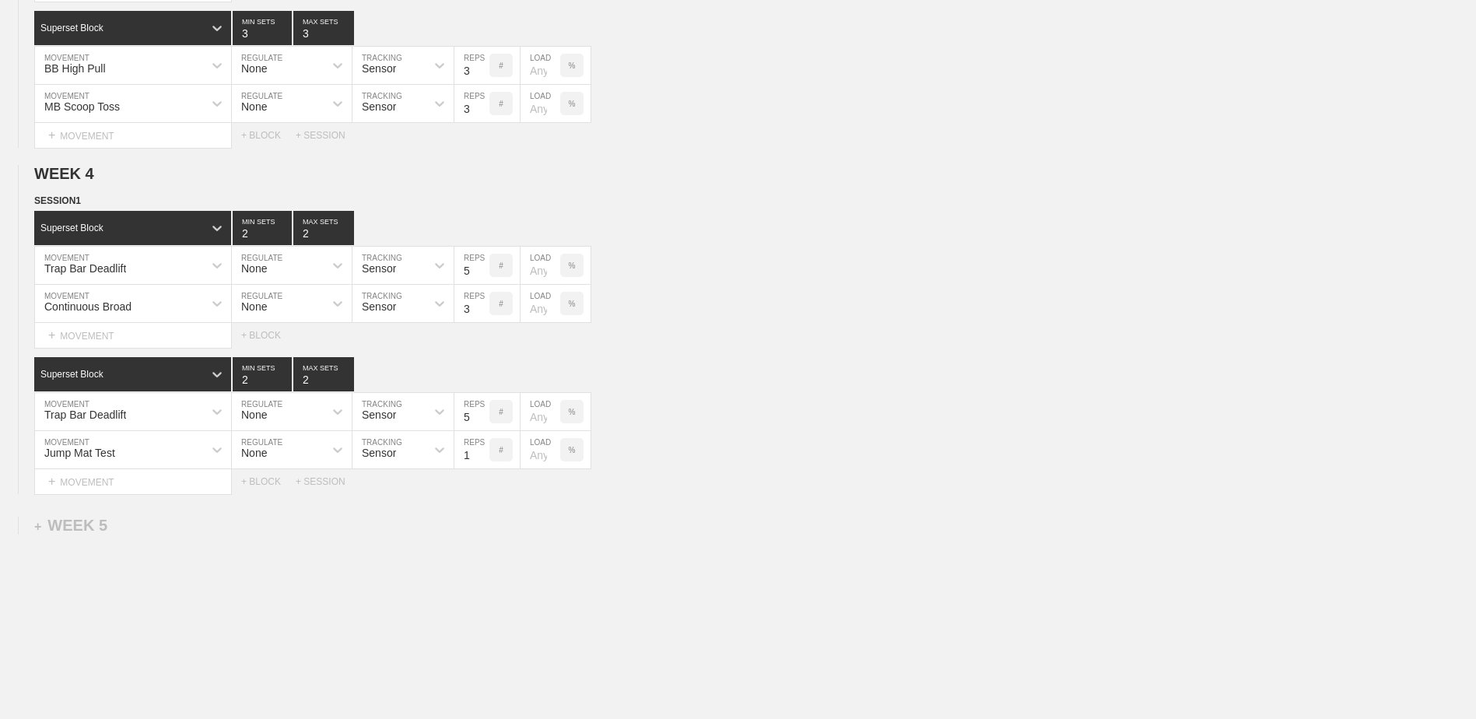
click at [279, 487] on div "+ BLOCK" at bounding box center [268, 481] width 54 height 11
click at [158, 533] on div "Standard Block" at bounding box center [132, 520] width 197 height 34
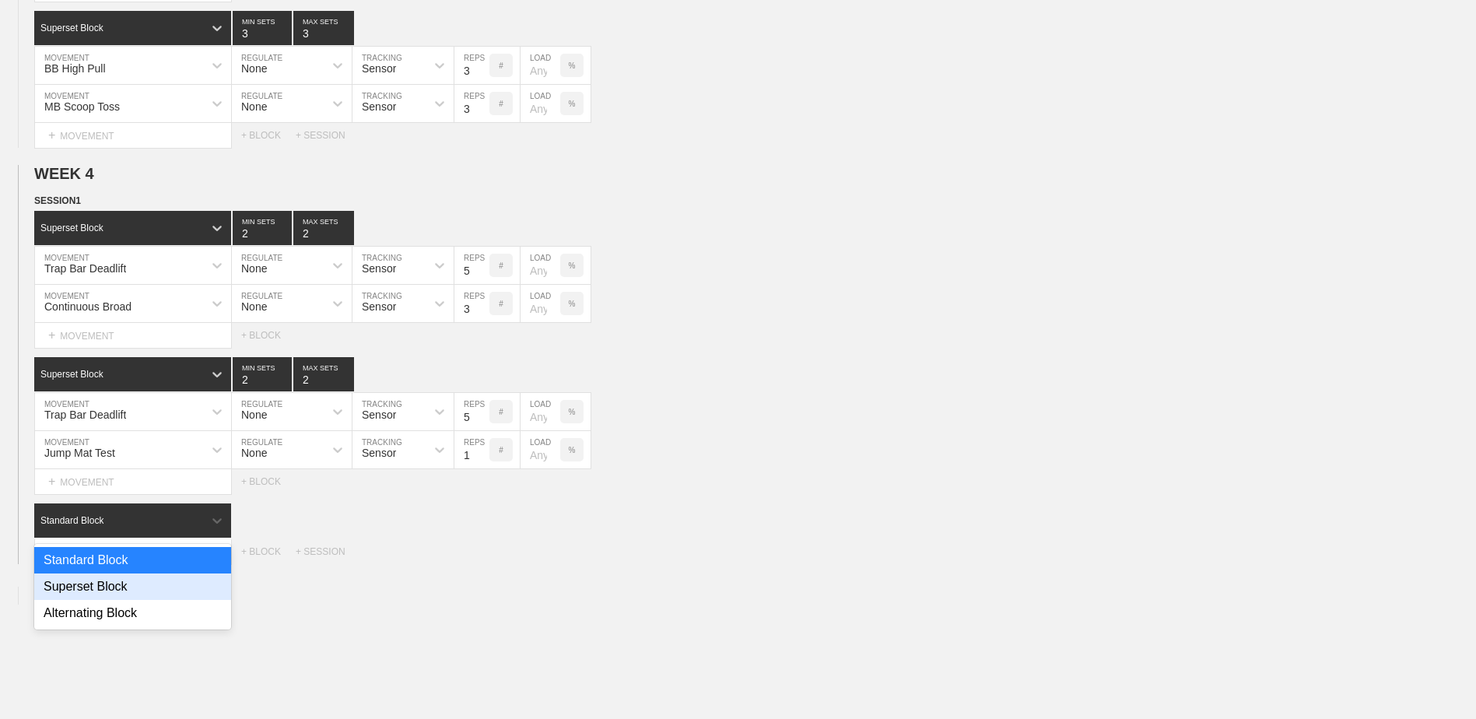
click at [160, 588] on div "Superset Block" at bounding box center [132, 587] width 197 height 26
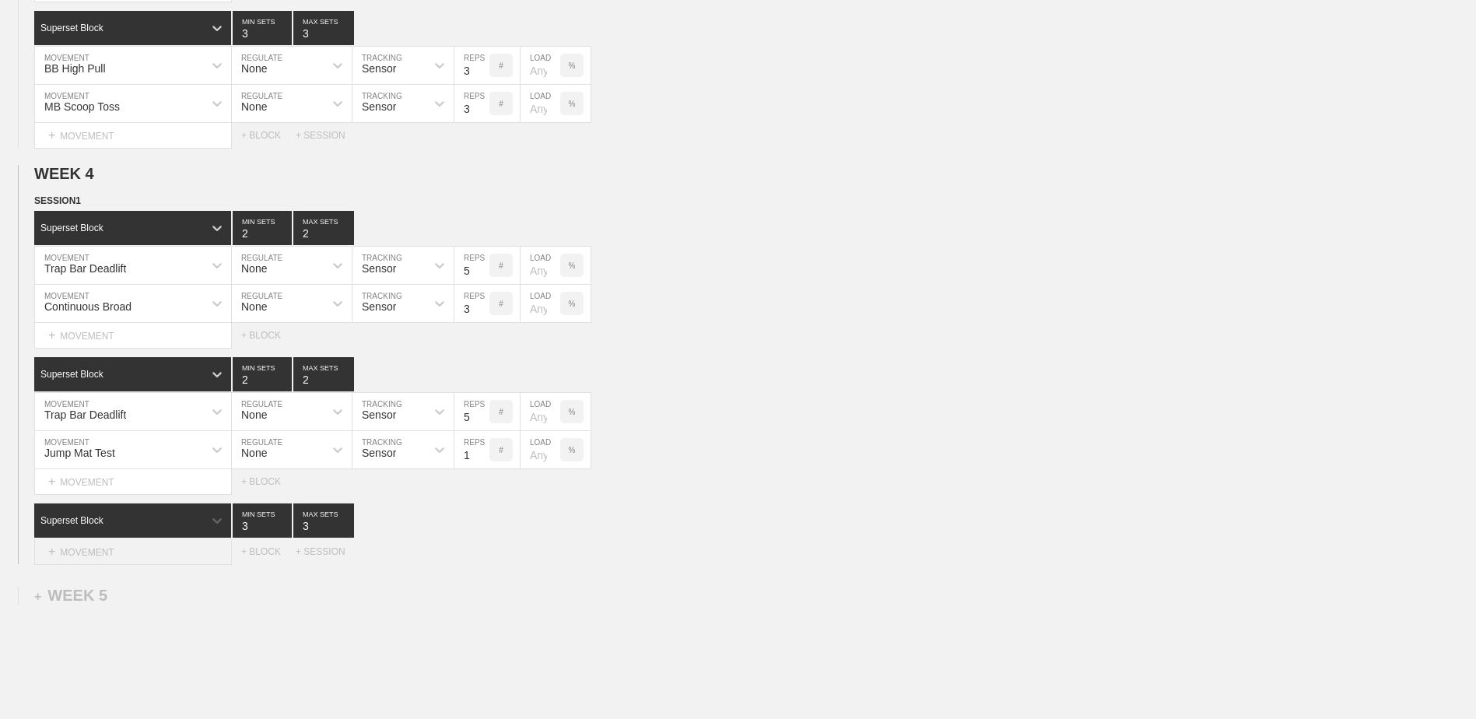
click at [170, 553] on div "+ MOVEMENT" at bounding box center [133, 552] width 198 height 26
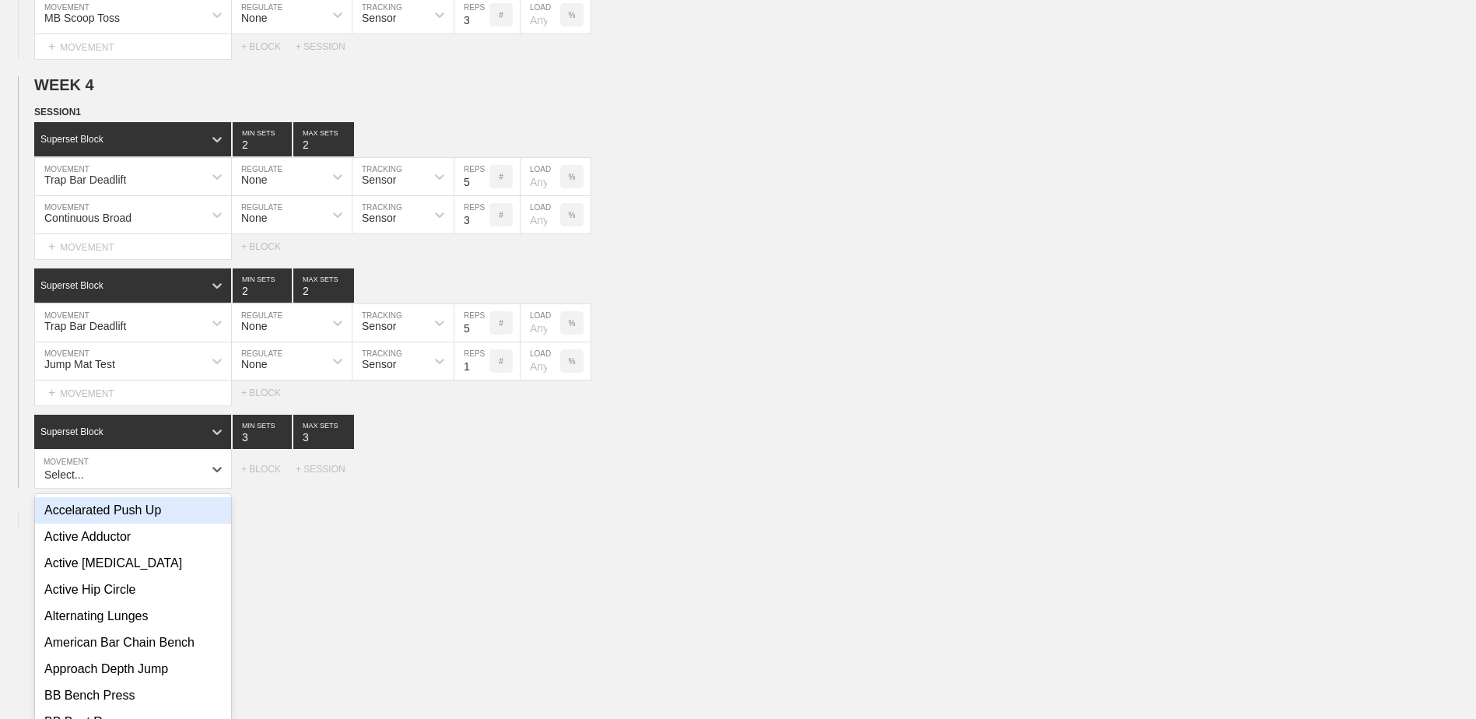
scroll to position [2304, 0]
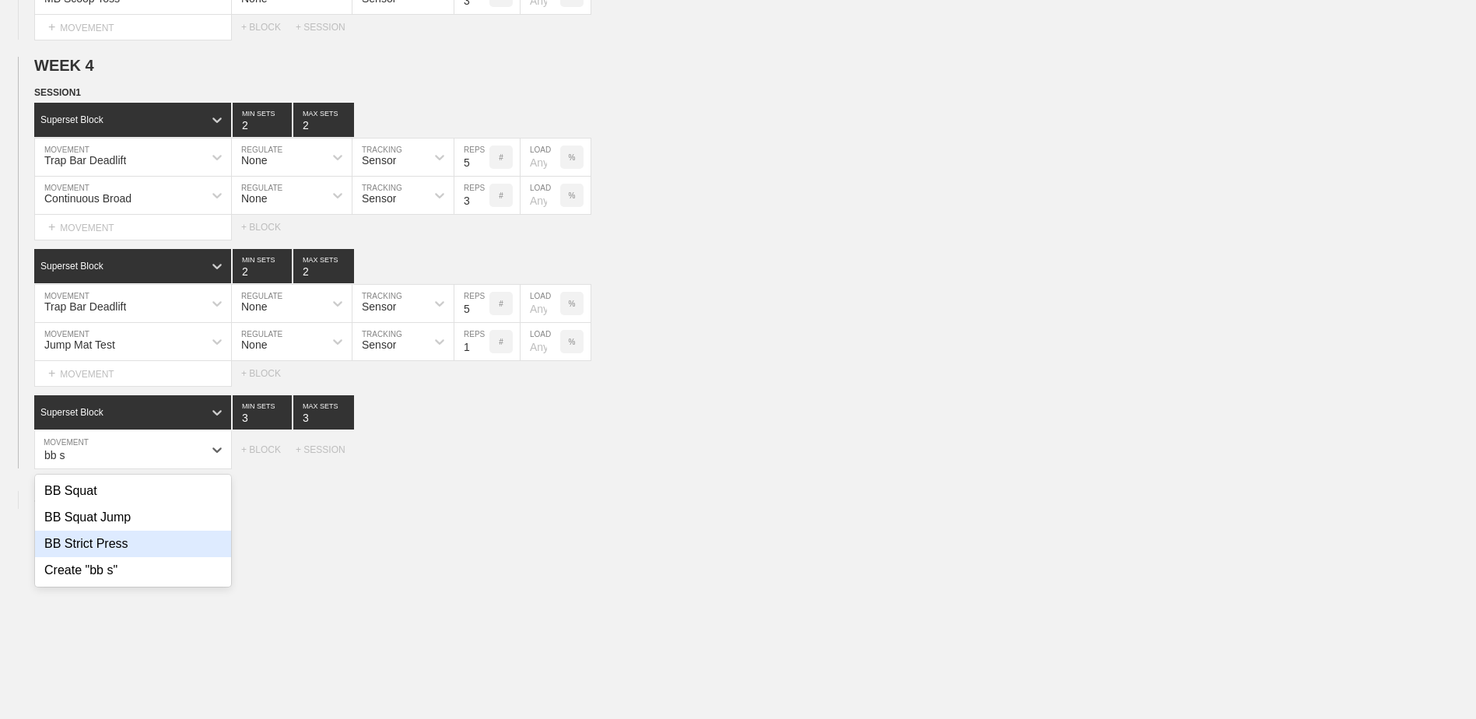
click at [174, 545] on div "BB Strict Press" at bounding box center [133, 544] width 196 height 26
type input "bb s"
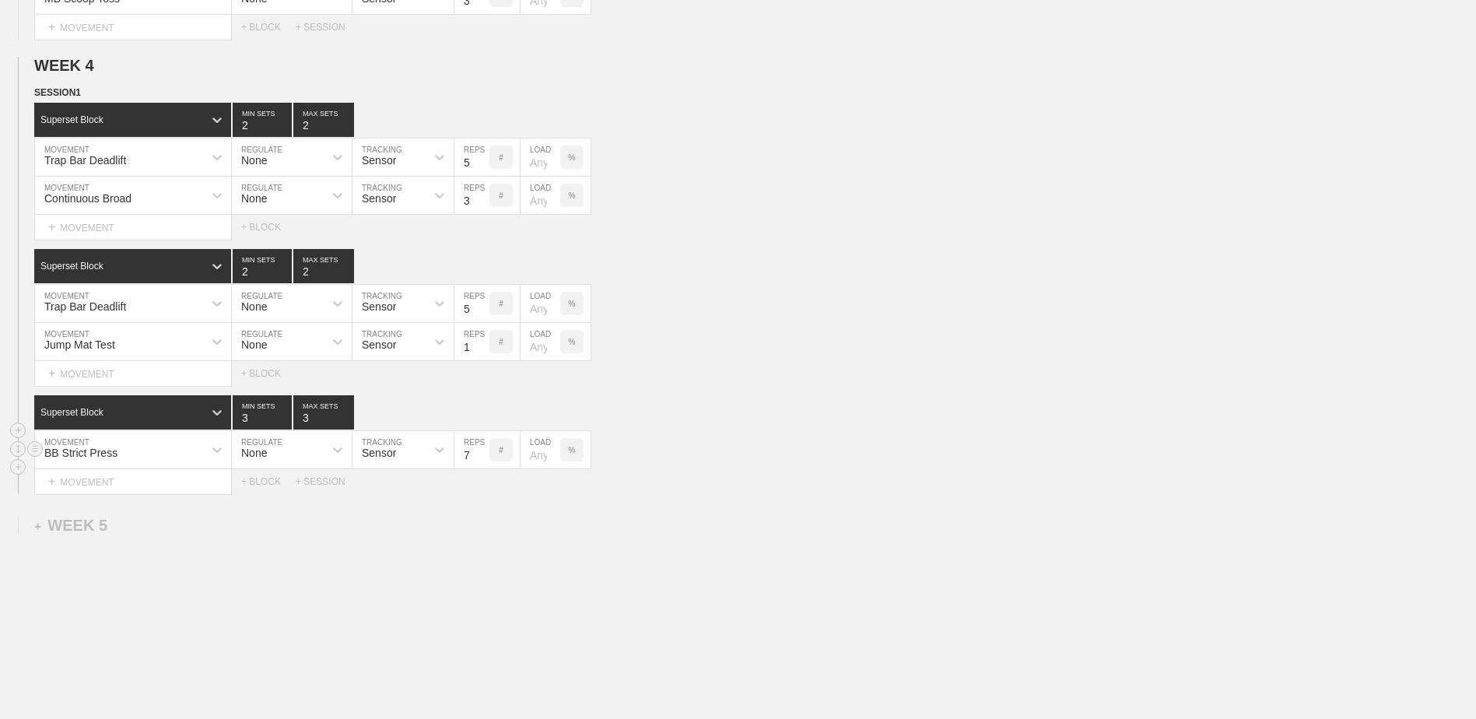
click at [480, 462] on input "7" at bounding box center [471, 449] width 35 height 37
click at [480, 462] on input "6" at bounding box center [471, 449] width 35 height 37
type input "5"
click at [480, 462] on input "5" at bounding box center [471, 449] width 35 height 37
type input "4"
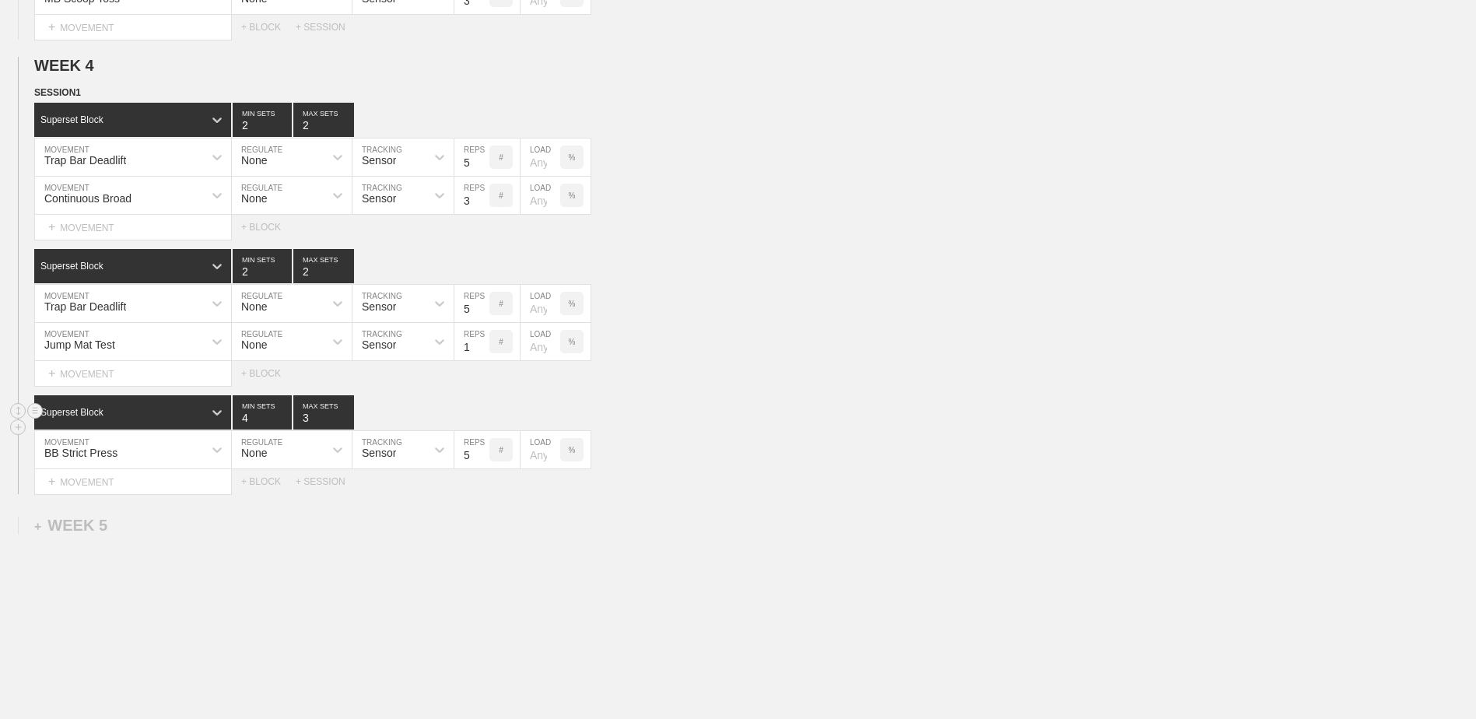
click at [280, 420] on input "4" at bounding box center [262, 412] width 59 height 34
type input "4"
click at [345, 419] on input "4" at bounding box center [323, 412] width 61 height 34
click at [154, 493] on div "+ MOVEMENT" at bounding box center [133, 482] width 198 height 26
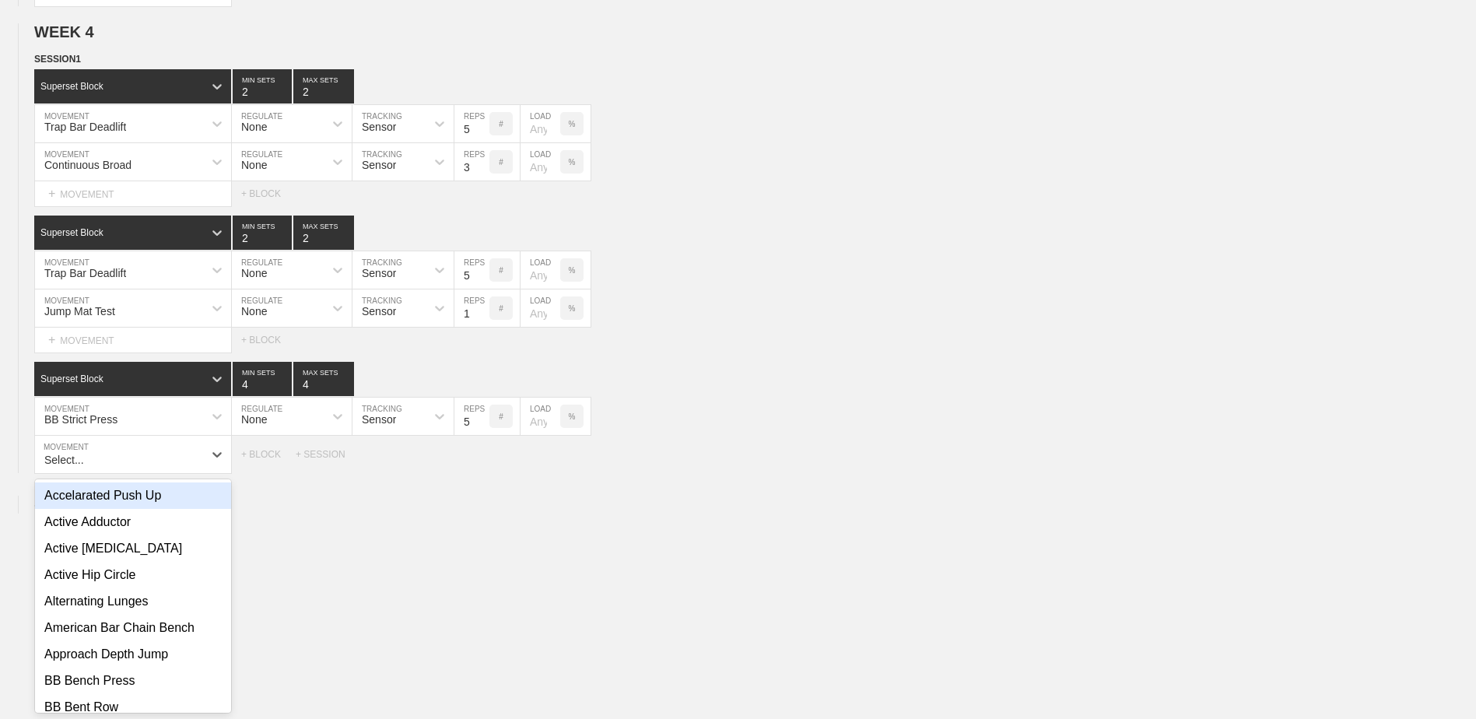
scroll to position [2342, 0]
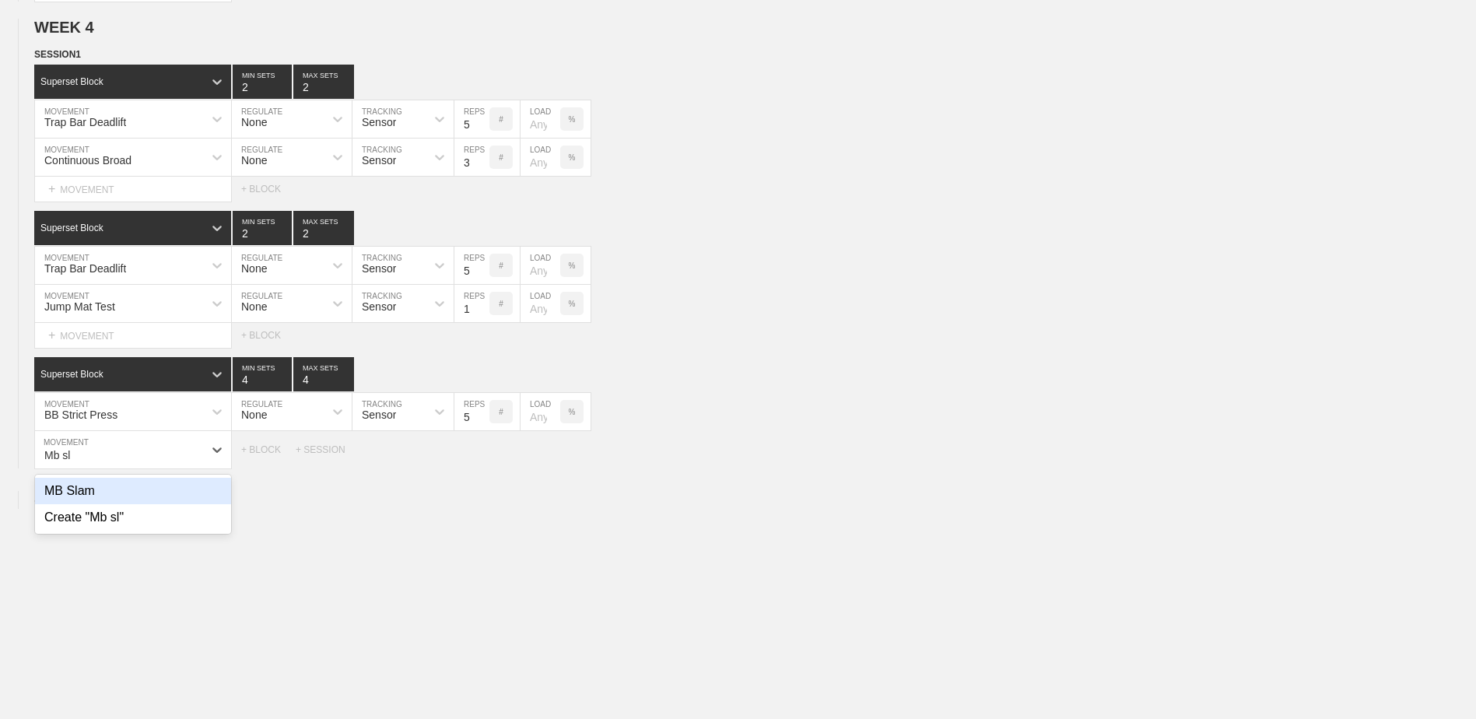
click at [155, 501] on div "MB Slam" at bounding box center [133, 491] width 196 height 26
type input "Mb sl"
click at [483, 461] on input "7" at bounding box center [471, 449] width 35 height 37
click at [483, 461] on input "6" at bounding box center [471, 449] width 35 height 37
type input "5"
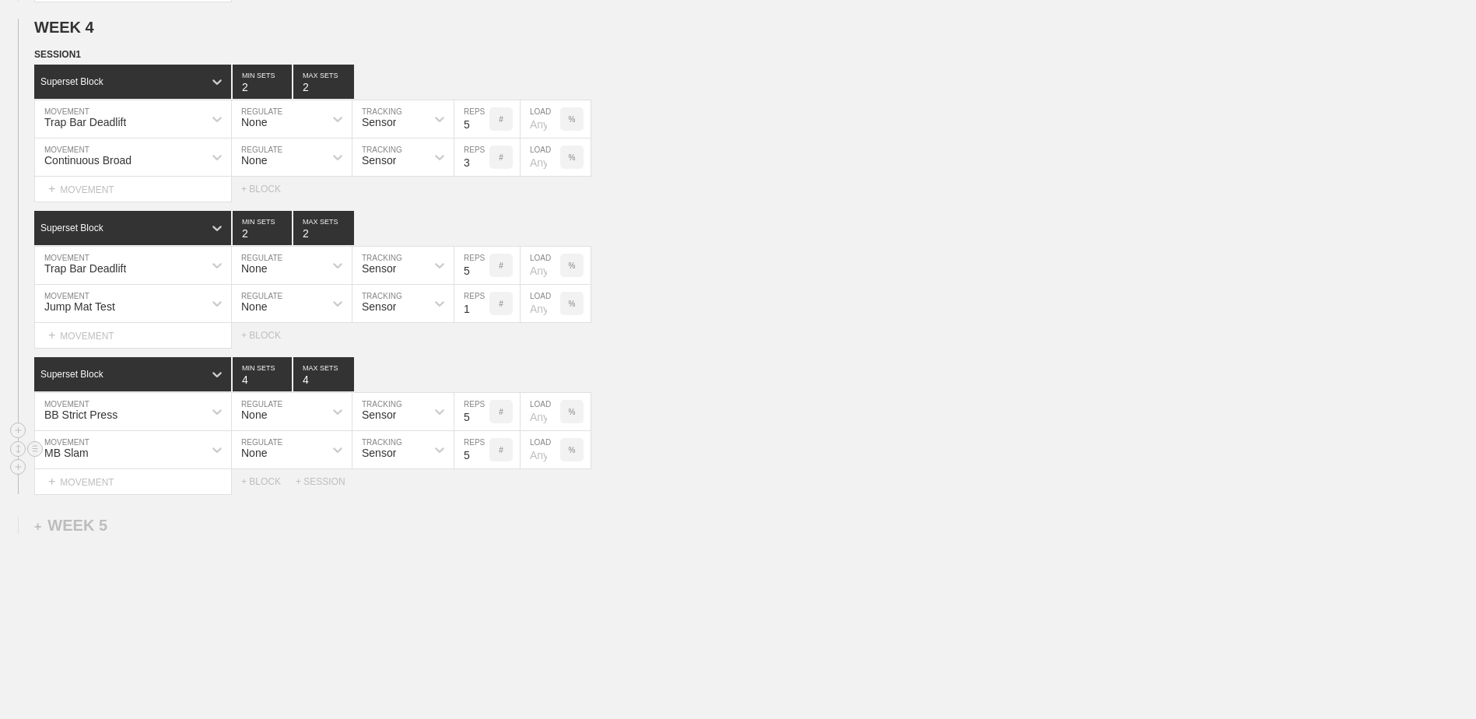
click at [483, 461] on input "5" at bounding box center [471, 449] width 35 height 37
click at [265, 486] on div "+ BLOCK" at bounding box center [268, 481] width 54 height 11
click at [165, 518] on div "Standard Block" at bounding box center [118, 521] width 169 height 14
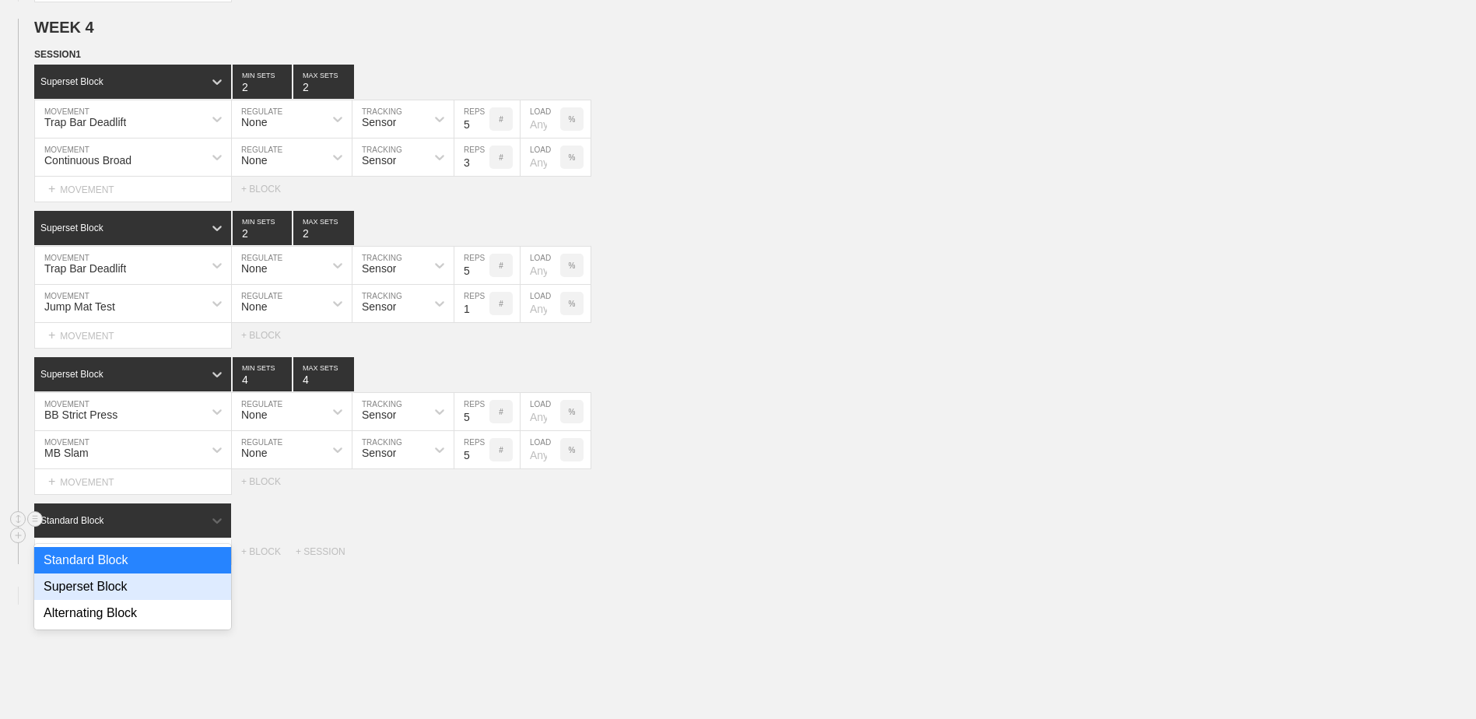
click at [183, 588] on div "Superset Block" at bounding box center [132, 587] width 197 height 26
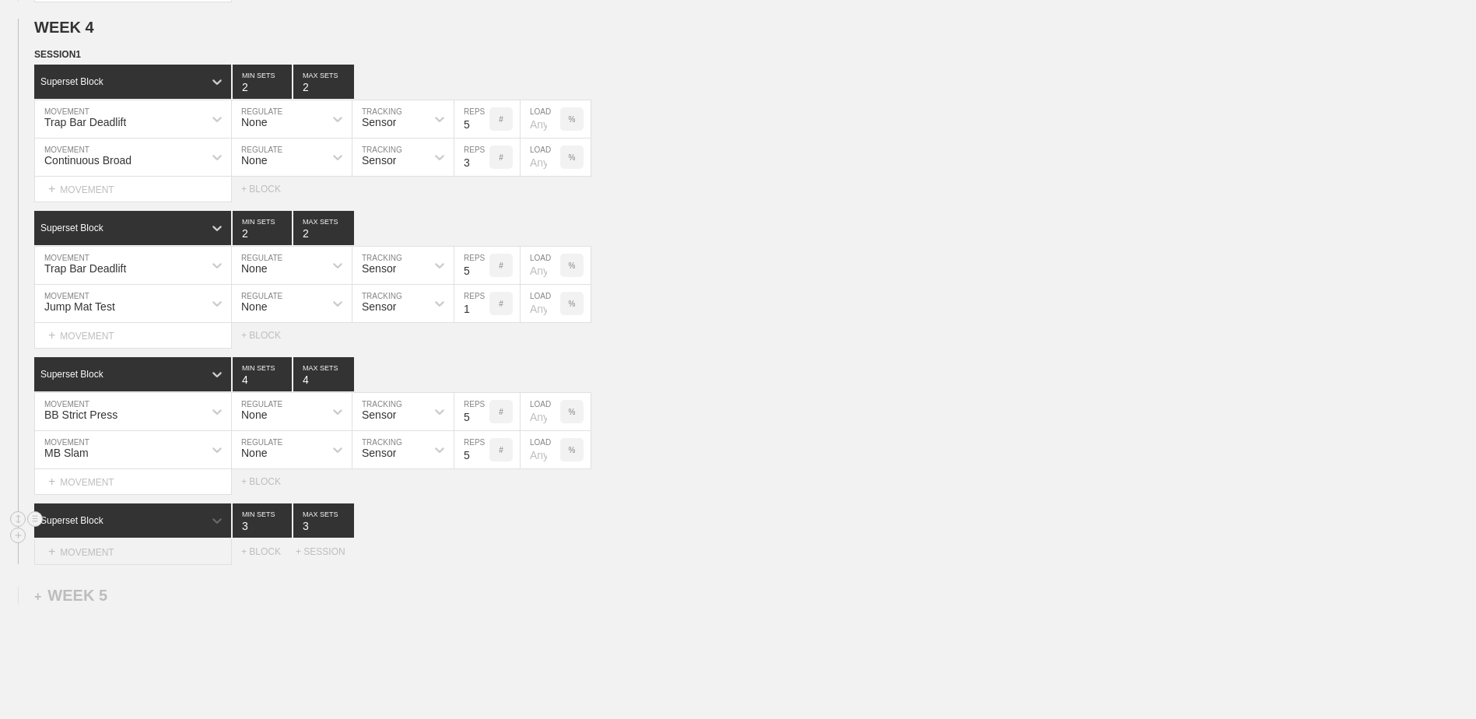
click at [181, 550] on div "+ MOVEMENT" at bounding box center [133, 552] width 198 height 26
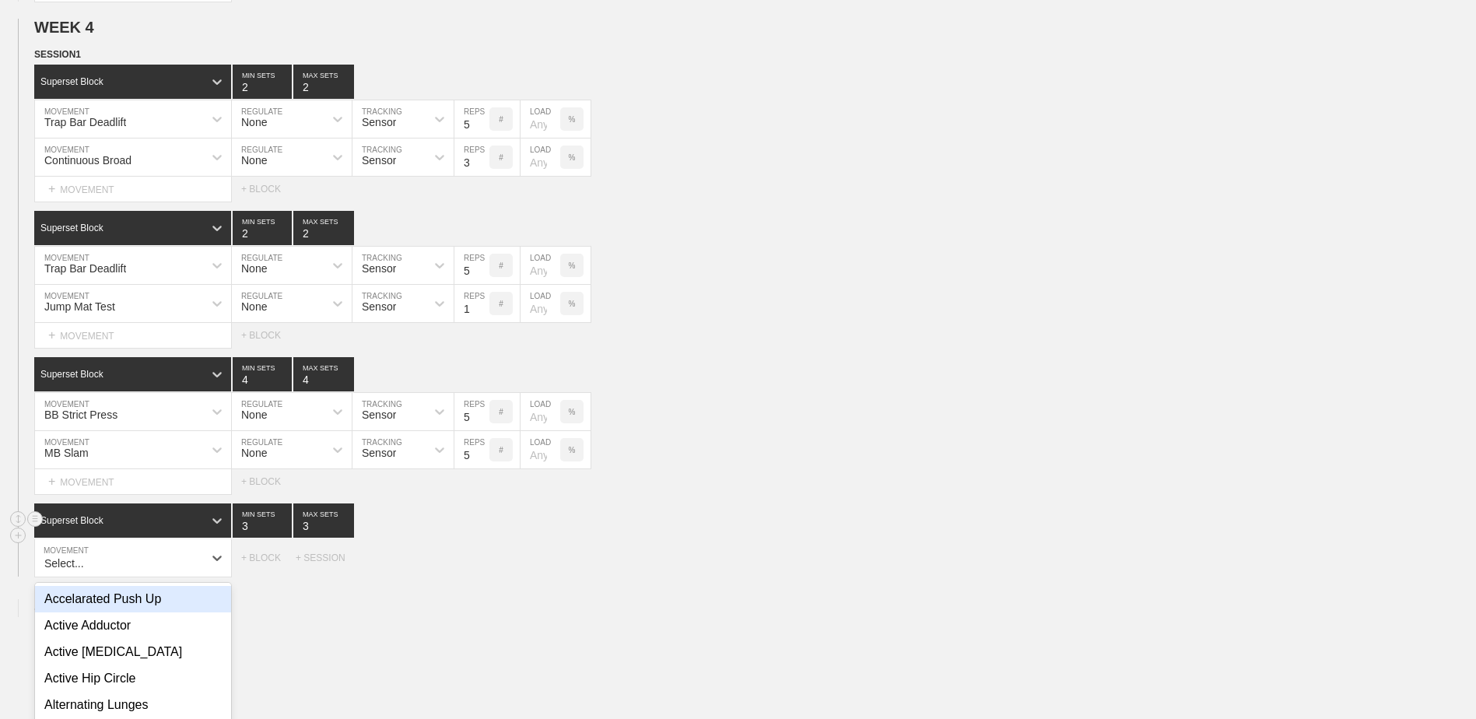
scroll to position [2450, 0]
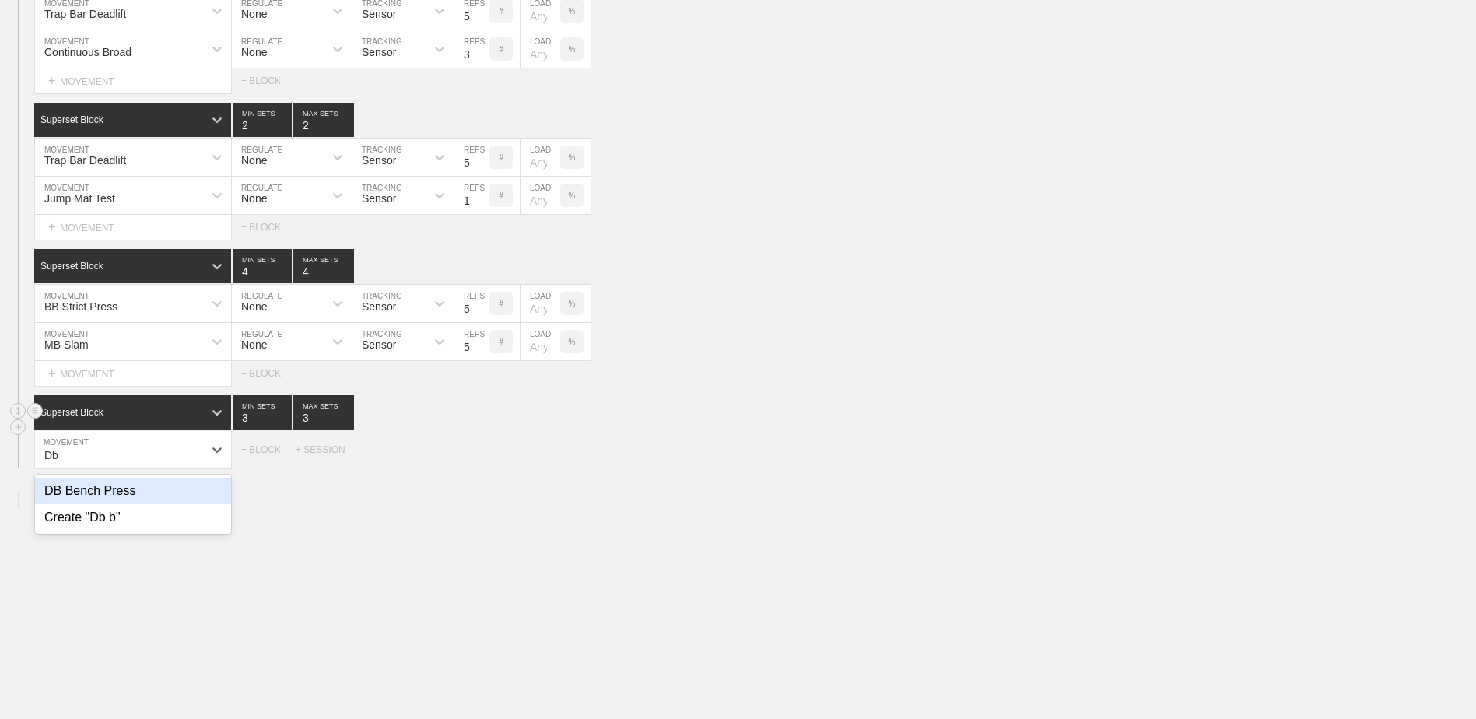
type input "D"
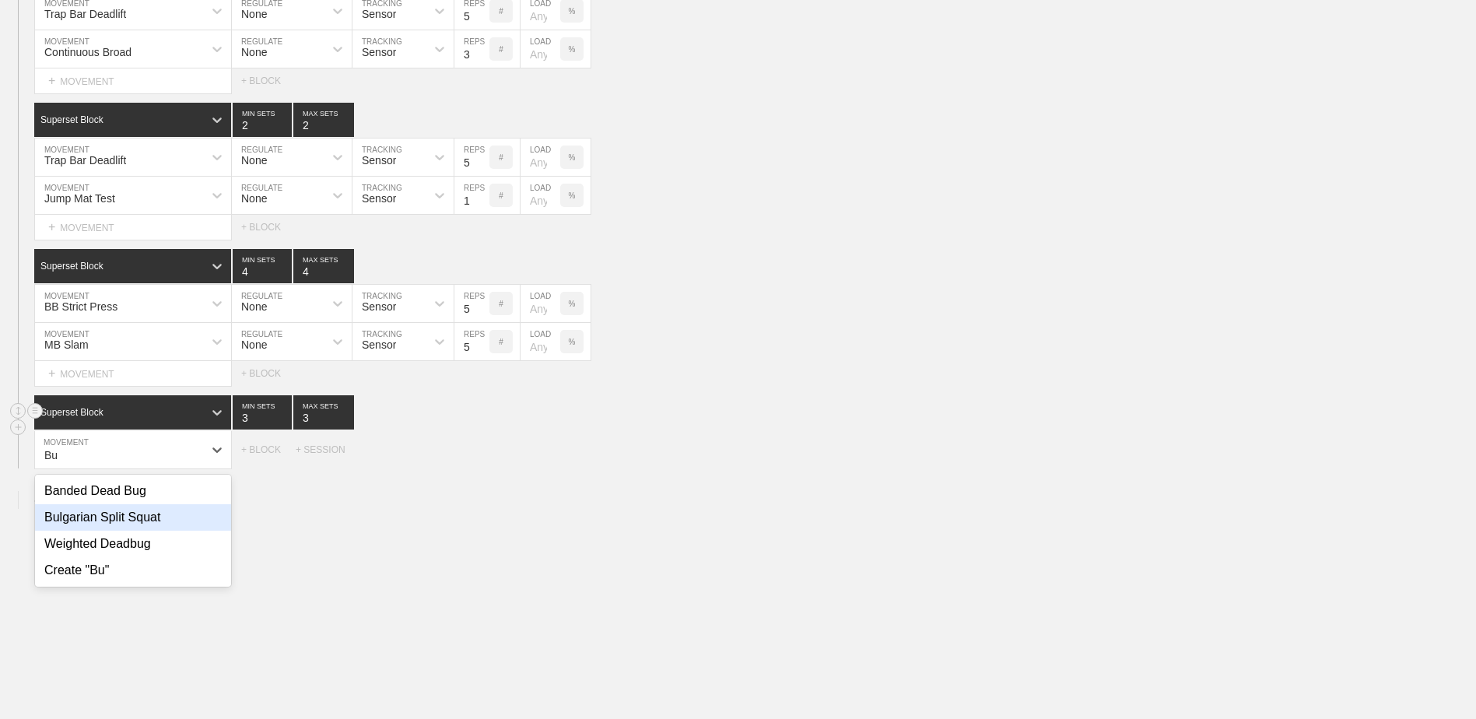
click at [174, 531] on div "Bulgarian Split Squat" at bounding box center [133, 517] width 196 height 26
type input "Bu"
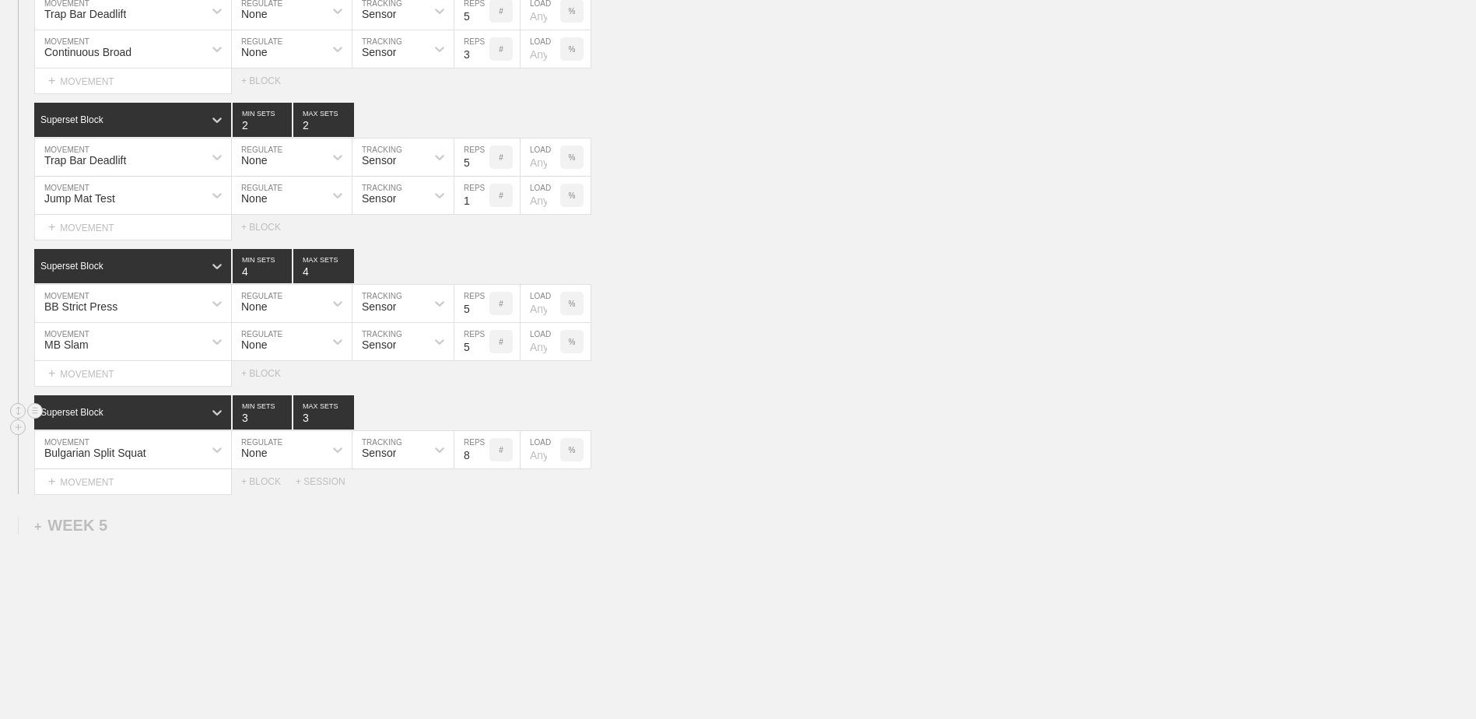
click at [174, 486] on div "+ MOVEMENT" at bounding box center [133, 482] width 198 height 26
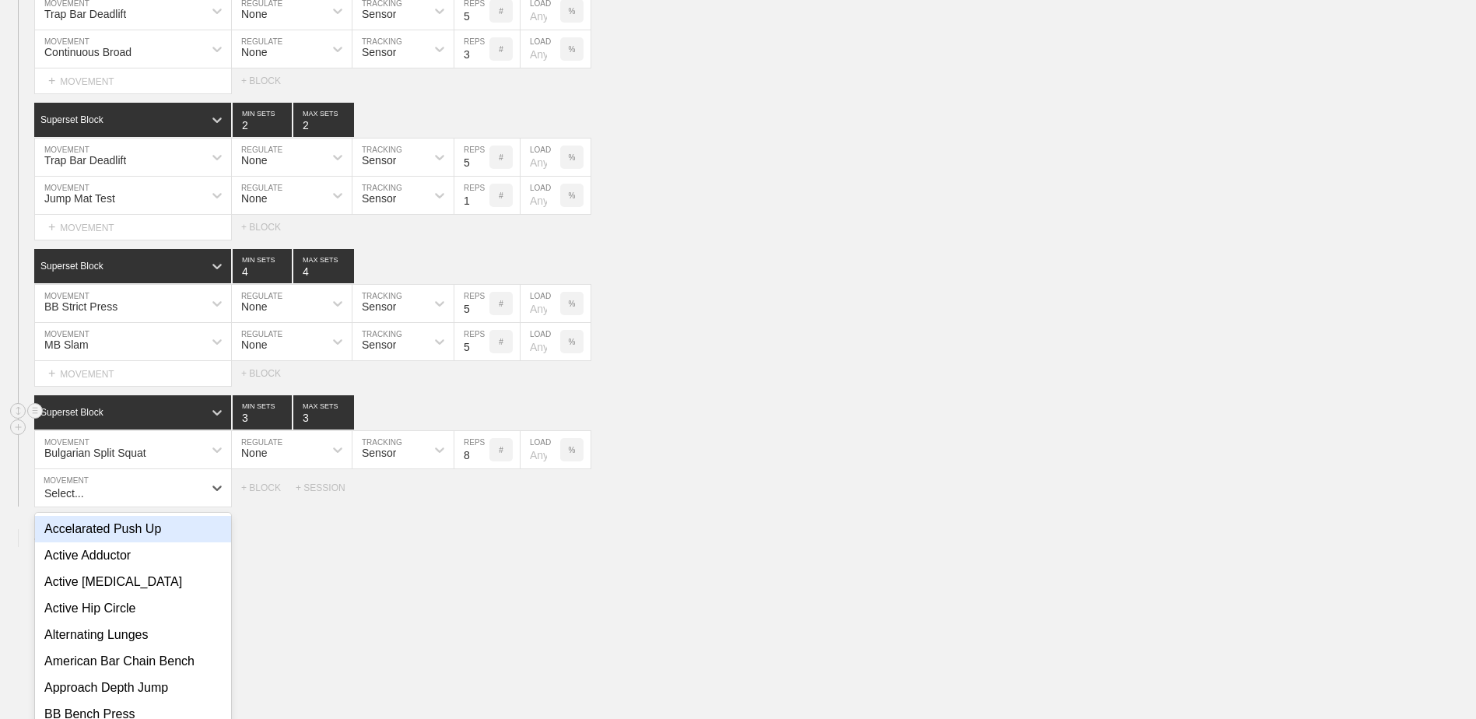
scroll to position [2489, 0]
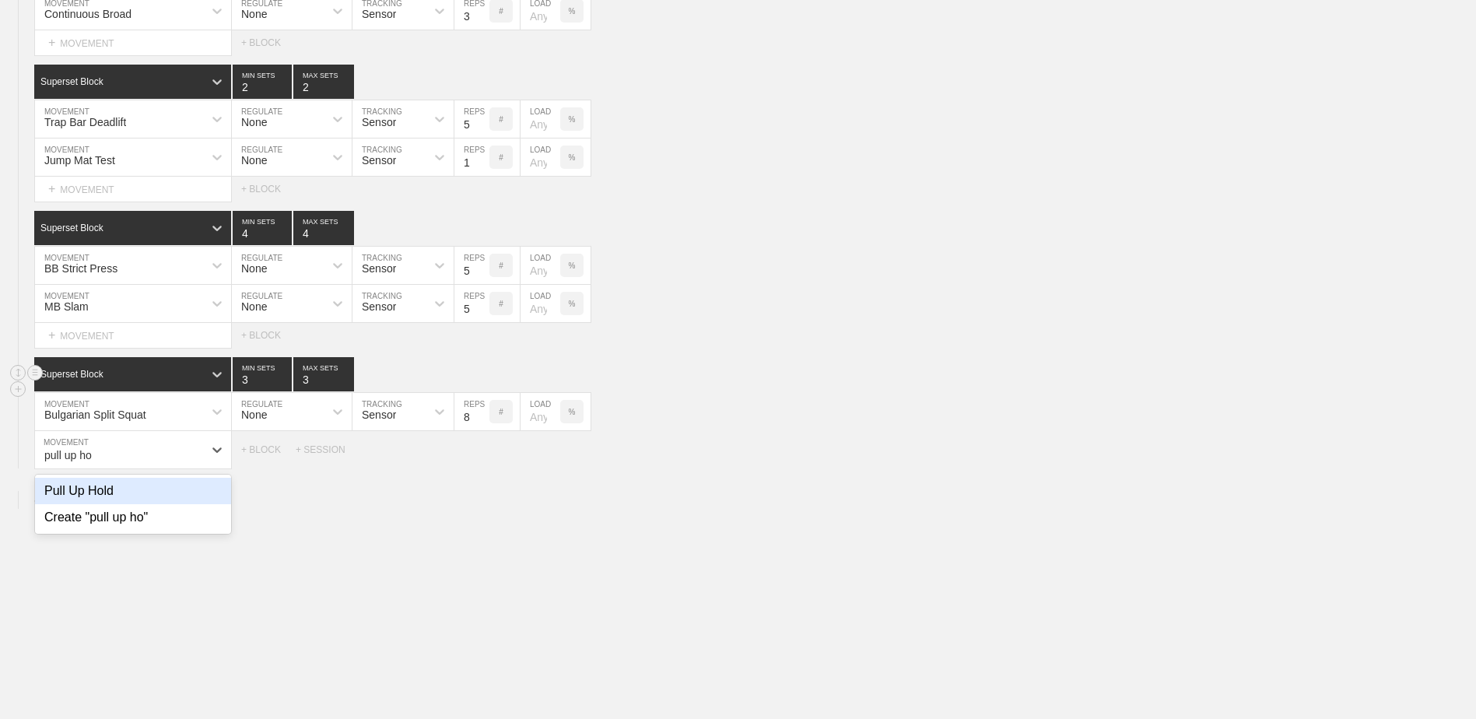
click at [174, 496] on div "Pull Up Hold" at bounding box center [133, 491] width 196 height 26
type input "pull up ho"
click at [485, 455] on input "9" at bounding box center [471, 449] width 35 height 37
type input "10"
click at [485, 455] on input "10" at bounding box center [471, 449] width 35 height 37
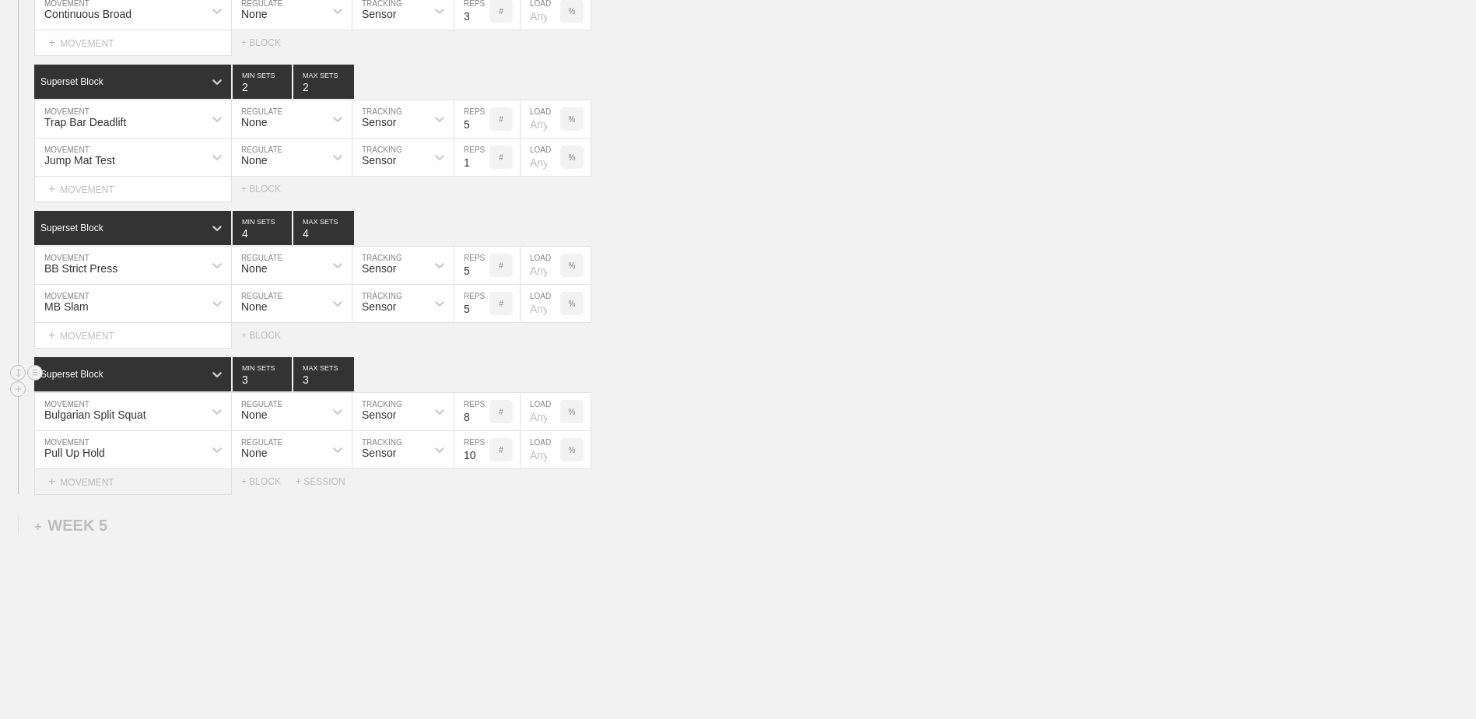
click at [148, 489] on div "+ MOVEMENT" at bounding box center [133, 482] width 198 height 26
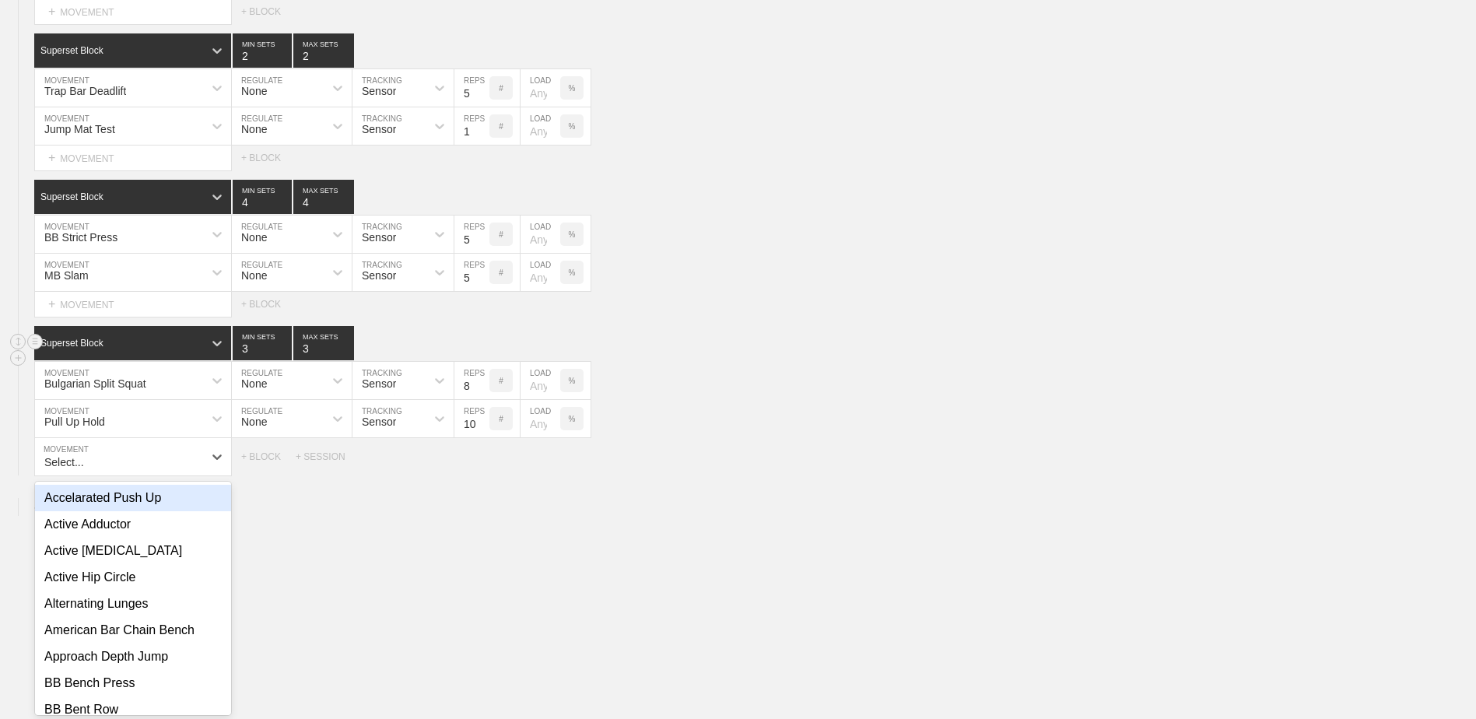
scroll to position [2527, 0]
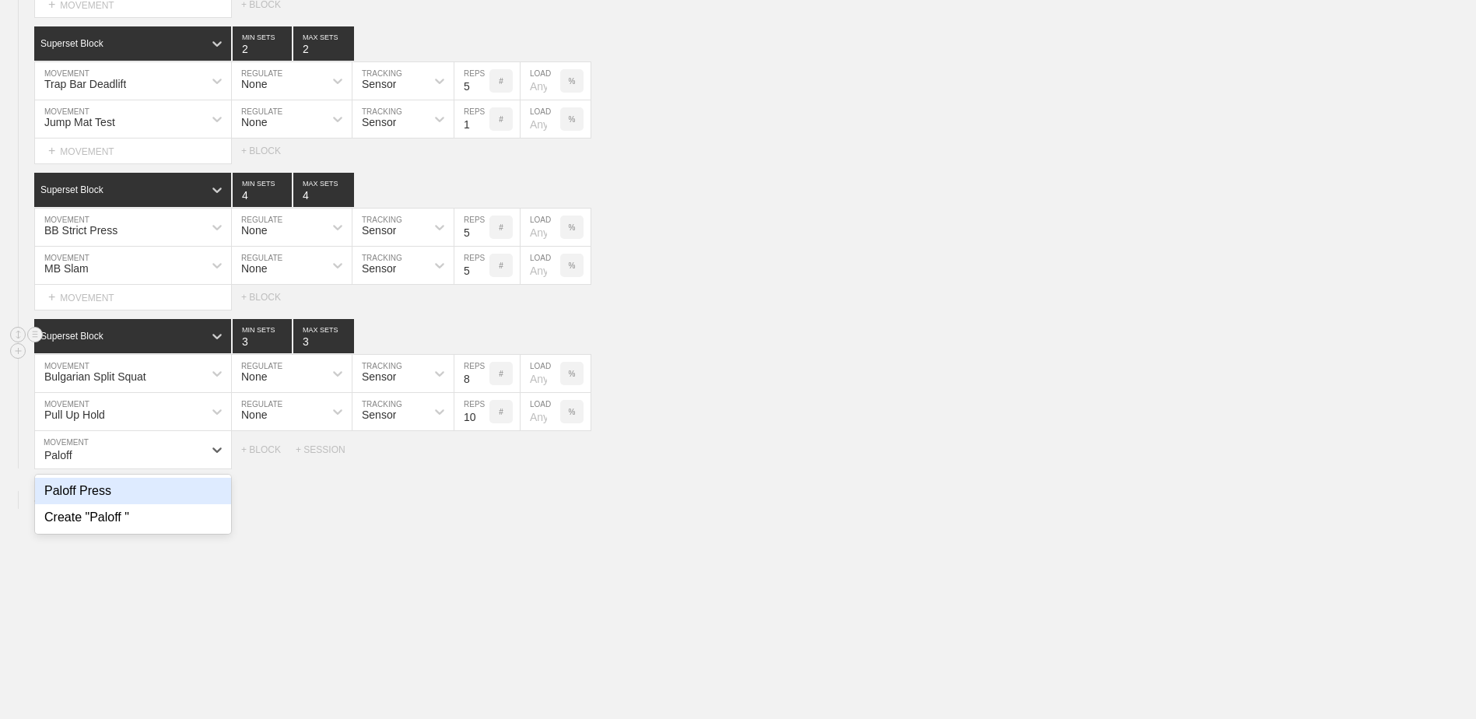
click at [158, 491] on div "Paloff Press" at bounding box center [133, 491] width 196 height 26
type input "Paloff"
click at [482, 456] on input "9" at bounding box center [471, 449] width 35 height 37
click at [482, 456] on input "10" at bounding box center [471, 449] width 35 height 37
click at [482, 456] on input "11" at bounding box center [471, 449] width 35 height 37
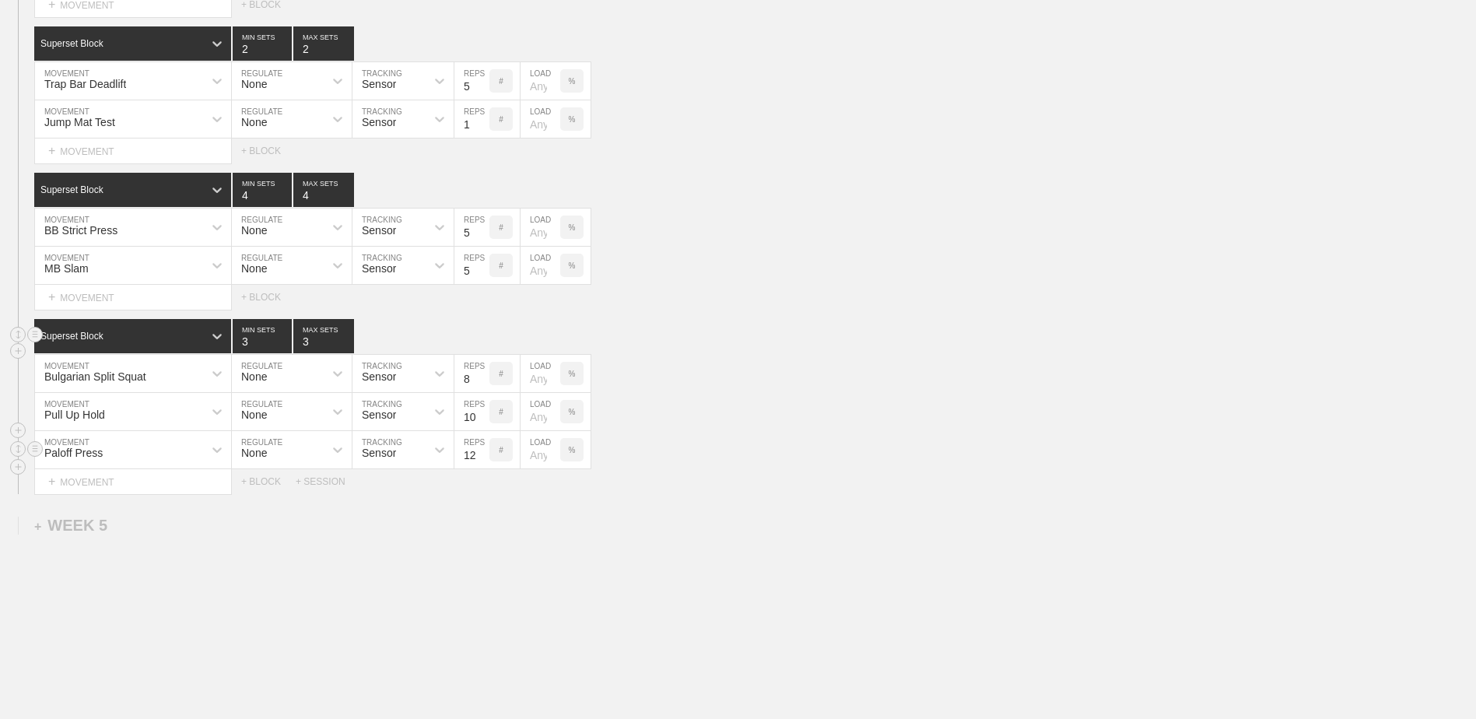
type input "12"
click at [482, 456] on input "12" at bounding box center [471, 449] width 35 height 37
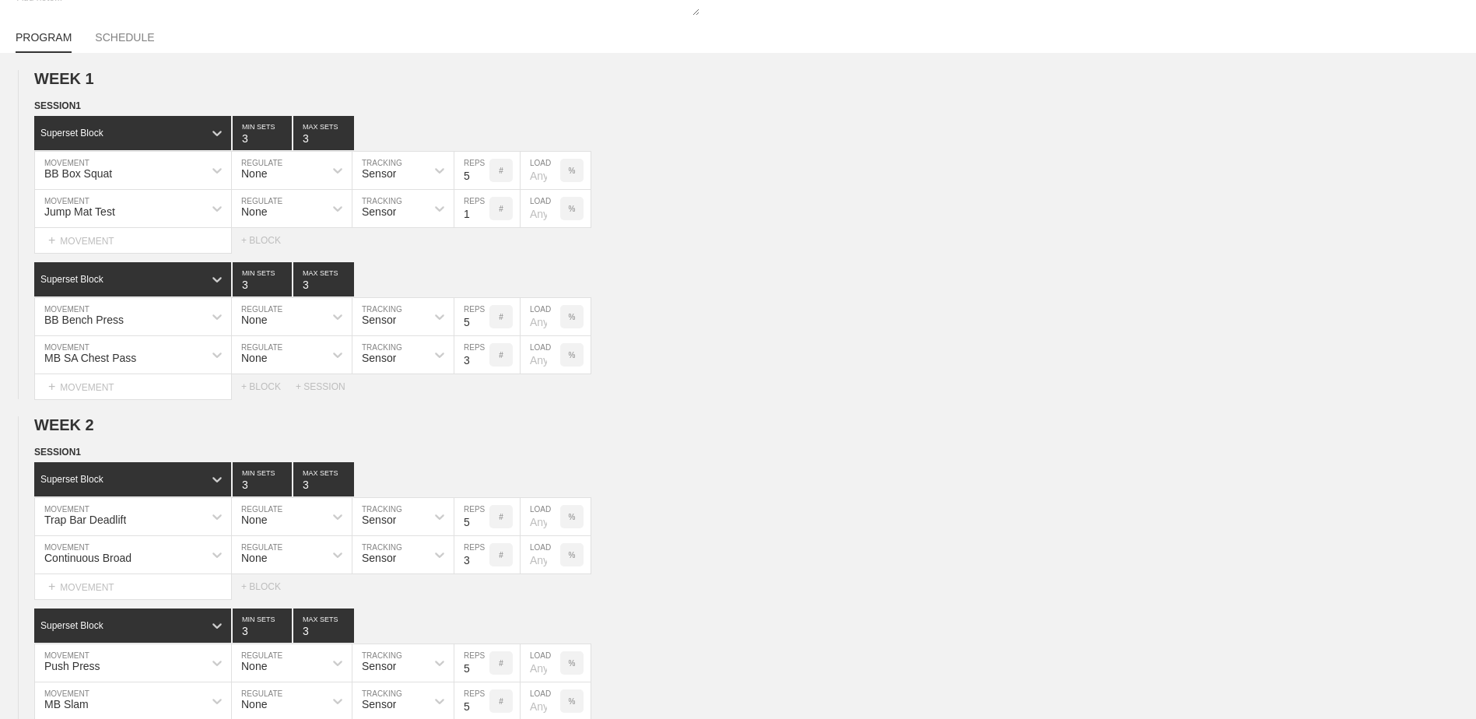
scroll to position [0, 0]
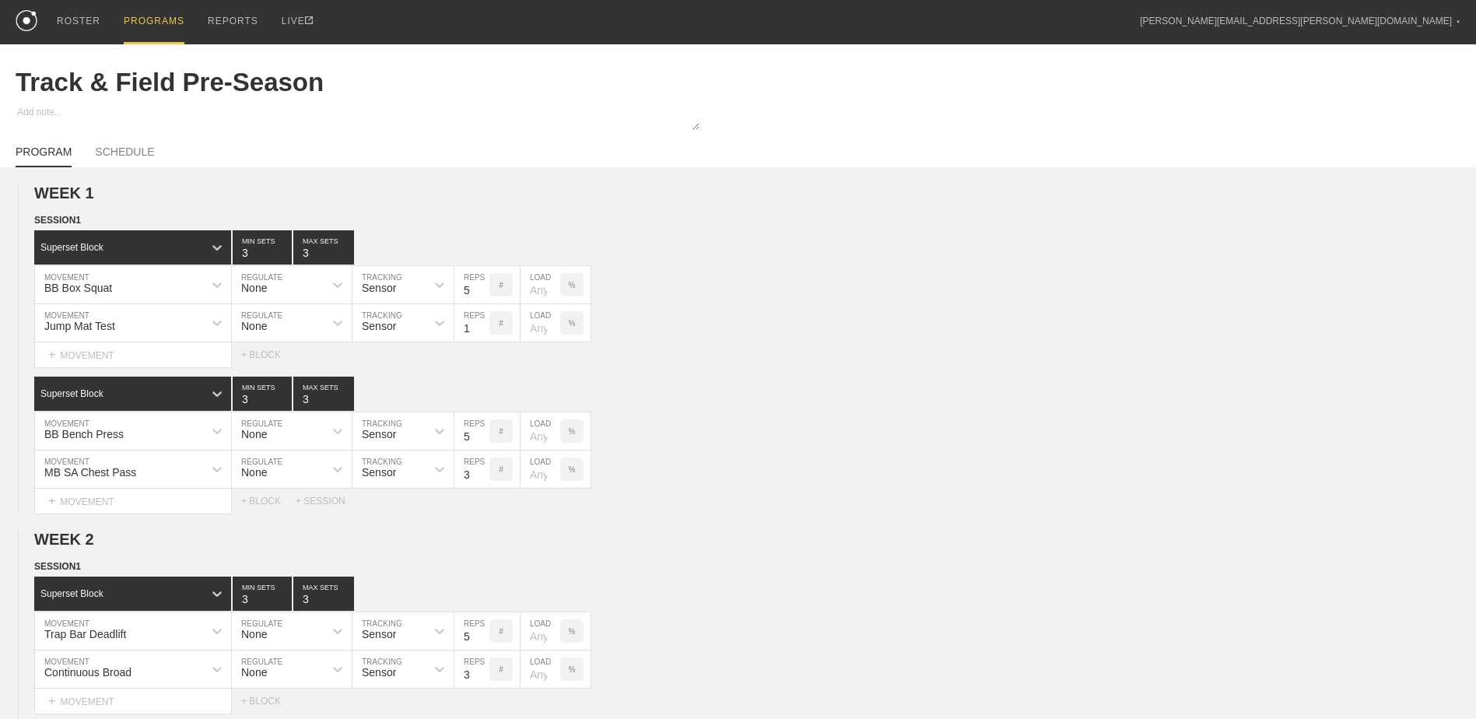
click at [146, 26] on div "PROGRAMS" at bounding box center [154, 22] width 61 height 44
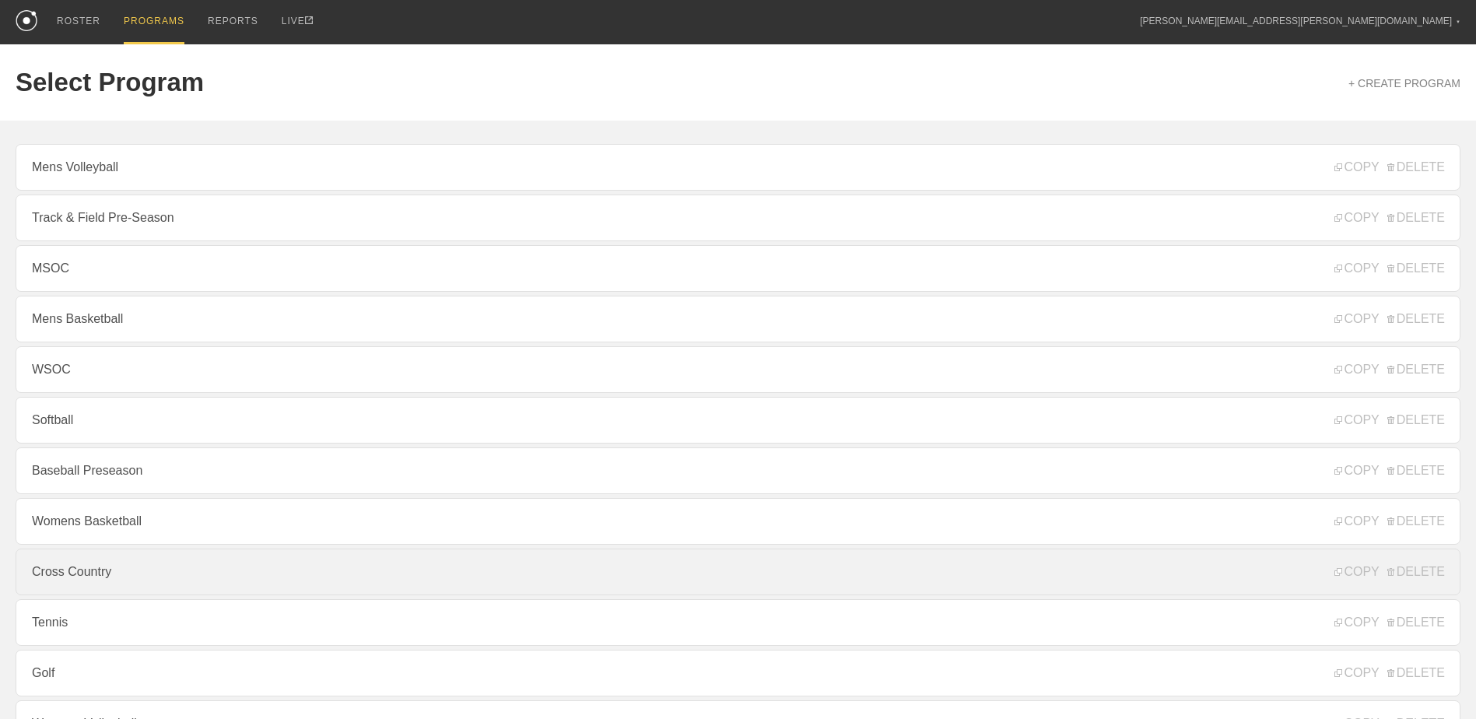
click at [286, 572] on link "Cross Country" at bounding box center [738, 572] width 1445 height 47
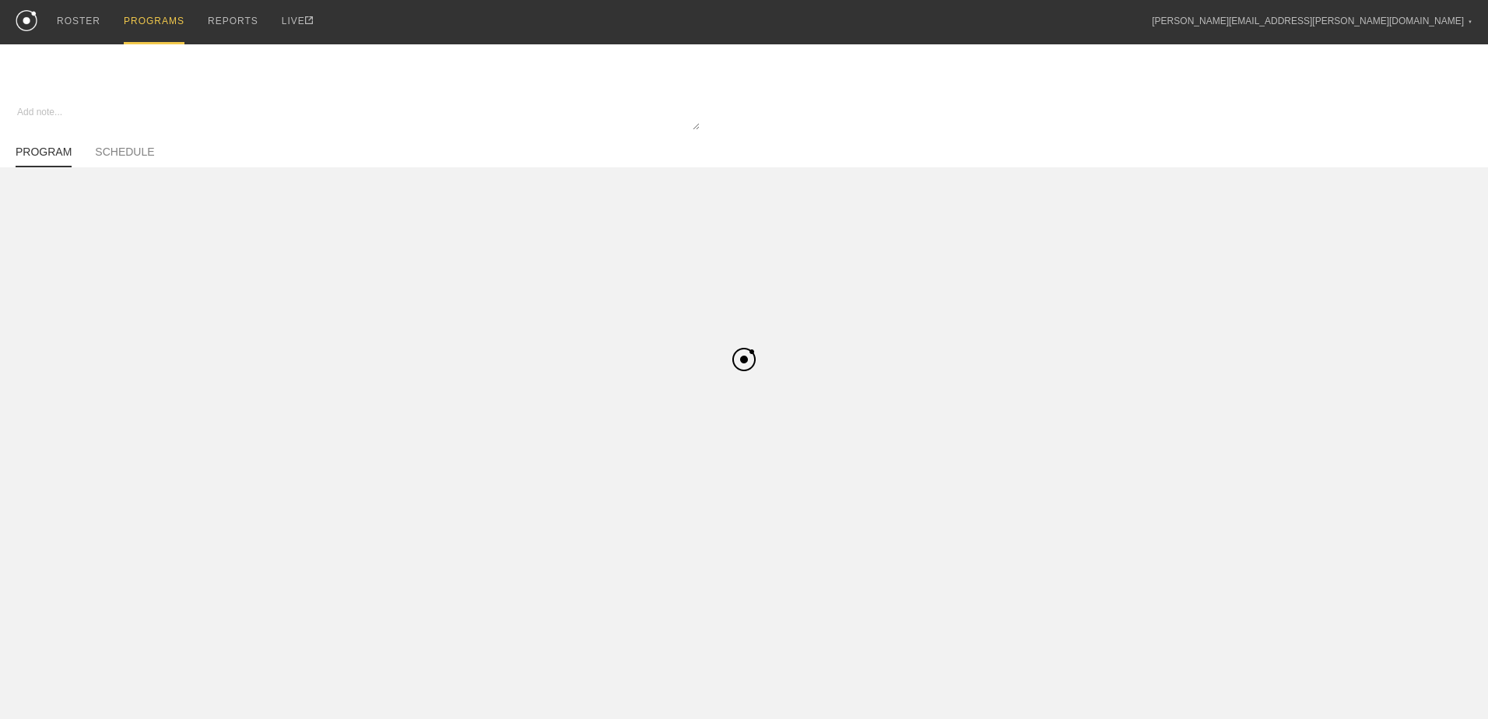
type textarea "x"
type input "Cross Country"
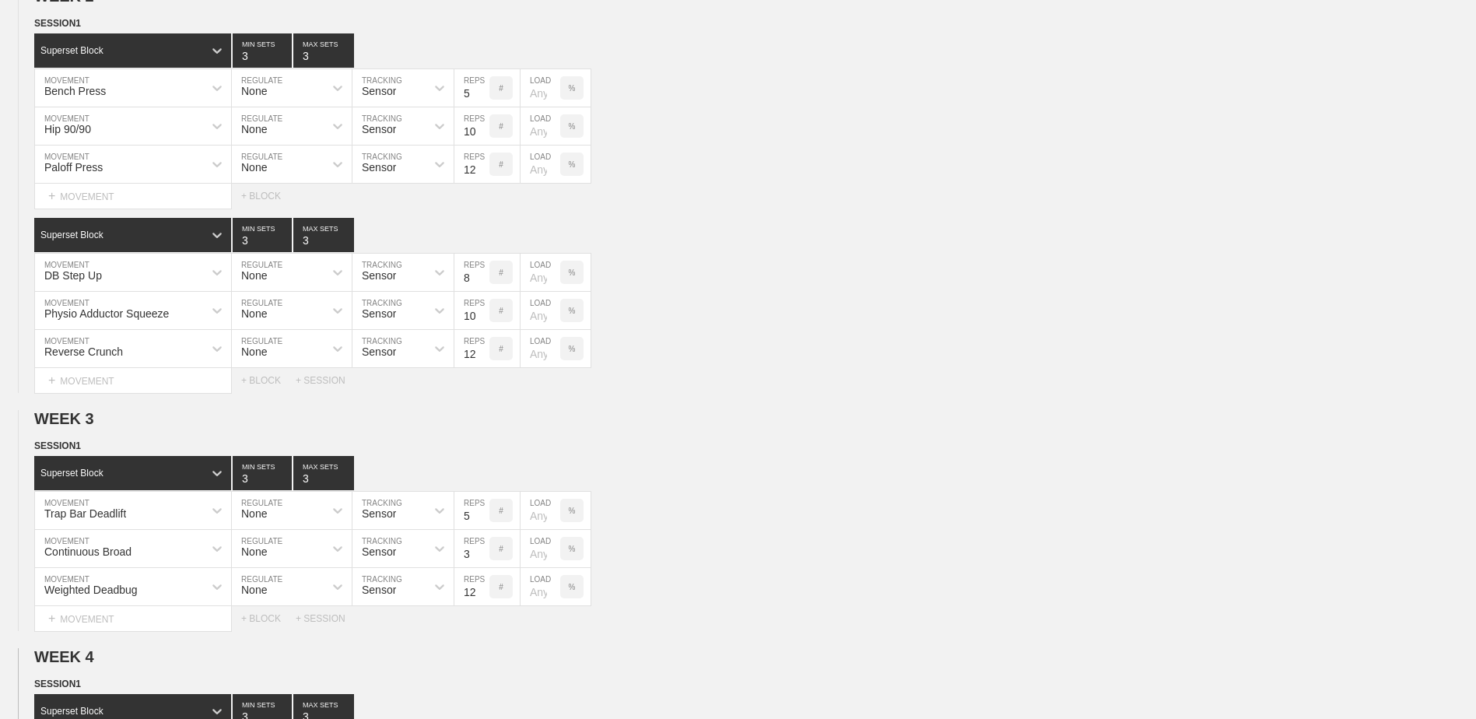
scroll to position [896, 0]
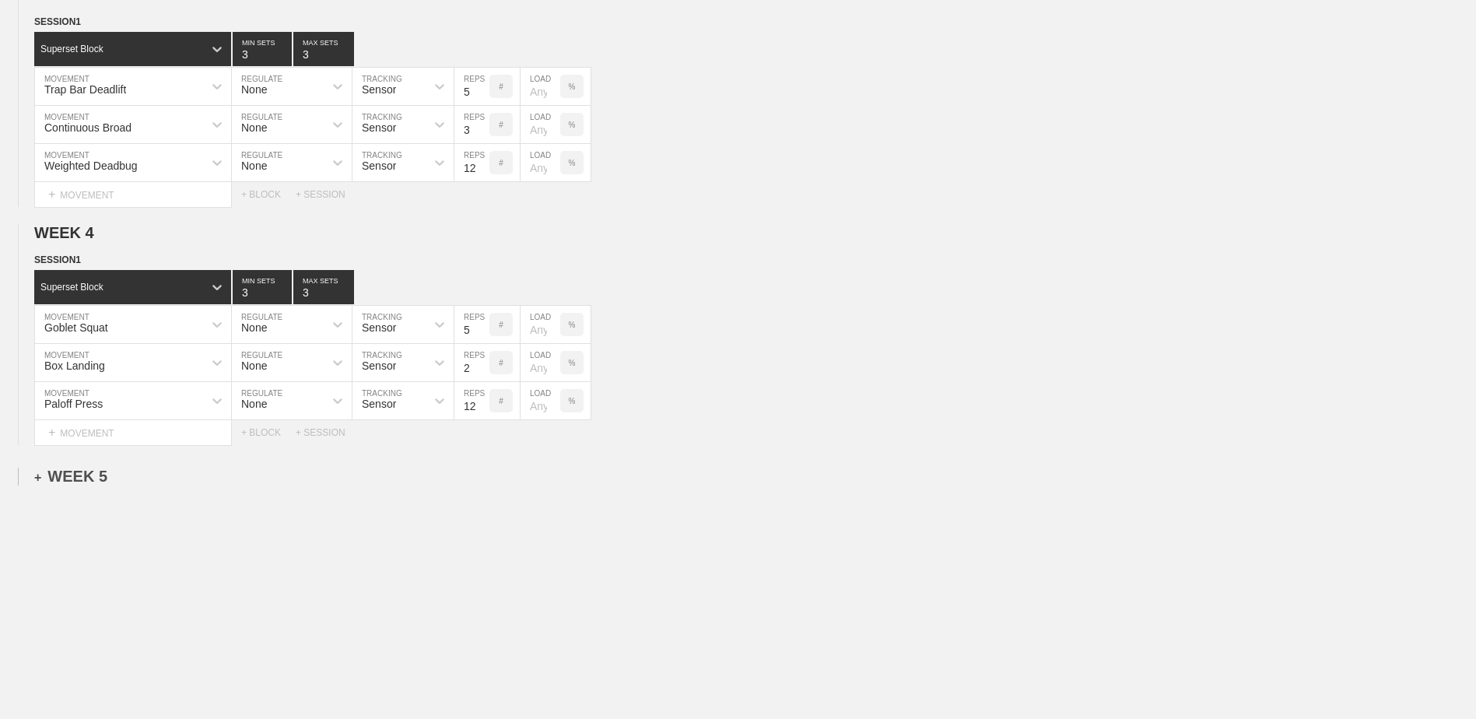
click at [94, 479] on div "+ WEEK 5" at bounding box center [70, 477] width 73 height 18
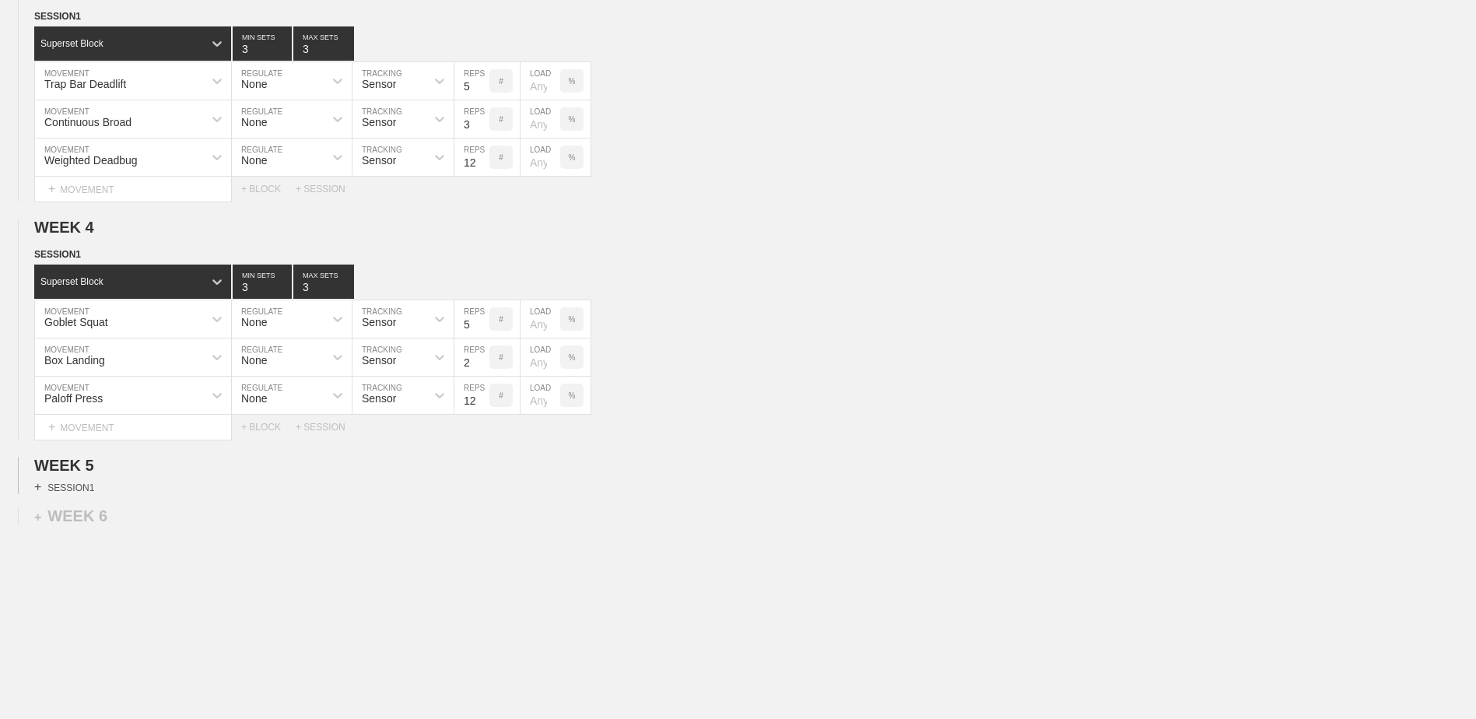
click at [83, 494] on div "+ SESSION 1" at bounding box center [64, 487] width 60 height 14
click at [191, 521] on div "+ BLOCK" at bounding box center [132, 515] width 196 height 25
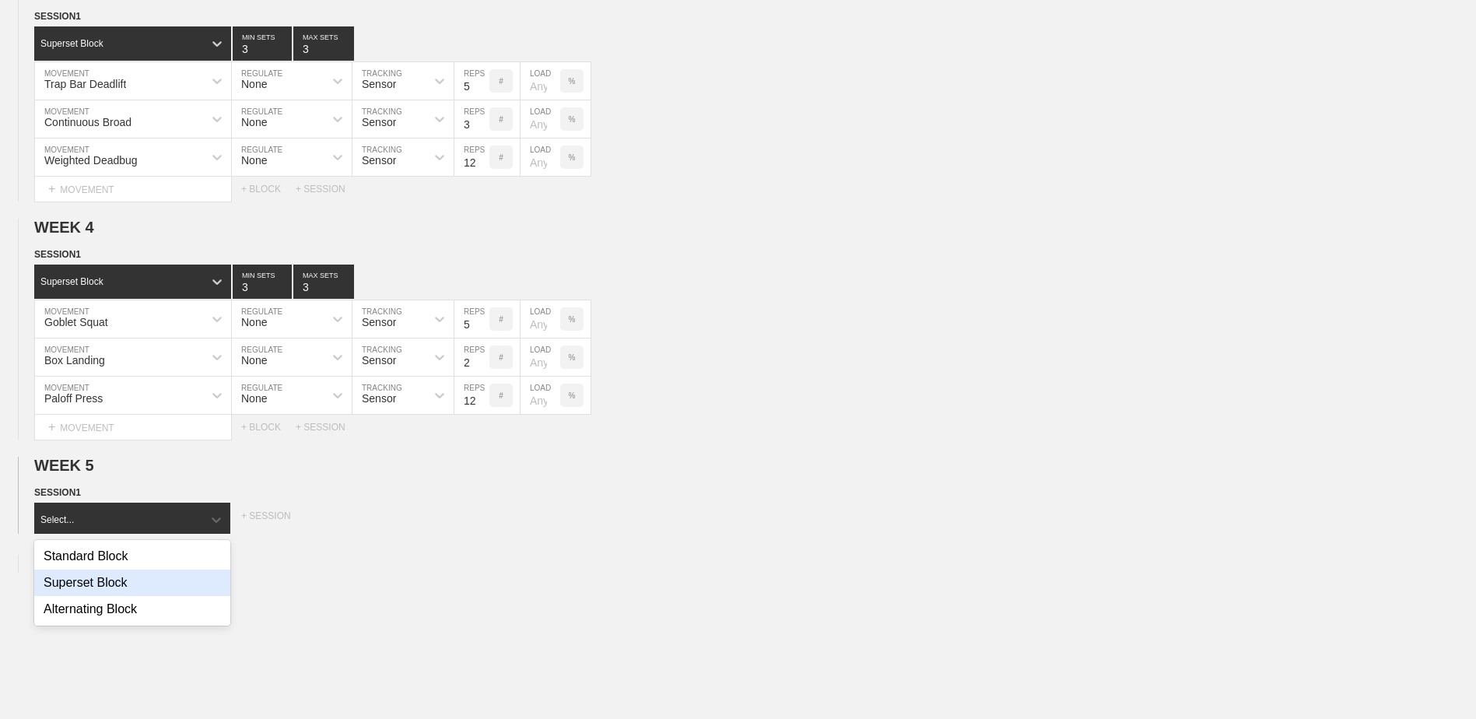
click at [190, 586] on div "Superset Block" at bounding box center [132, 583] width 196 height 26
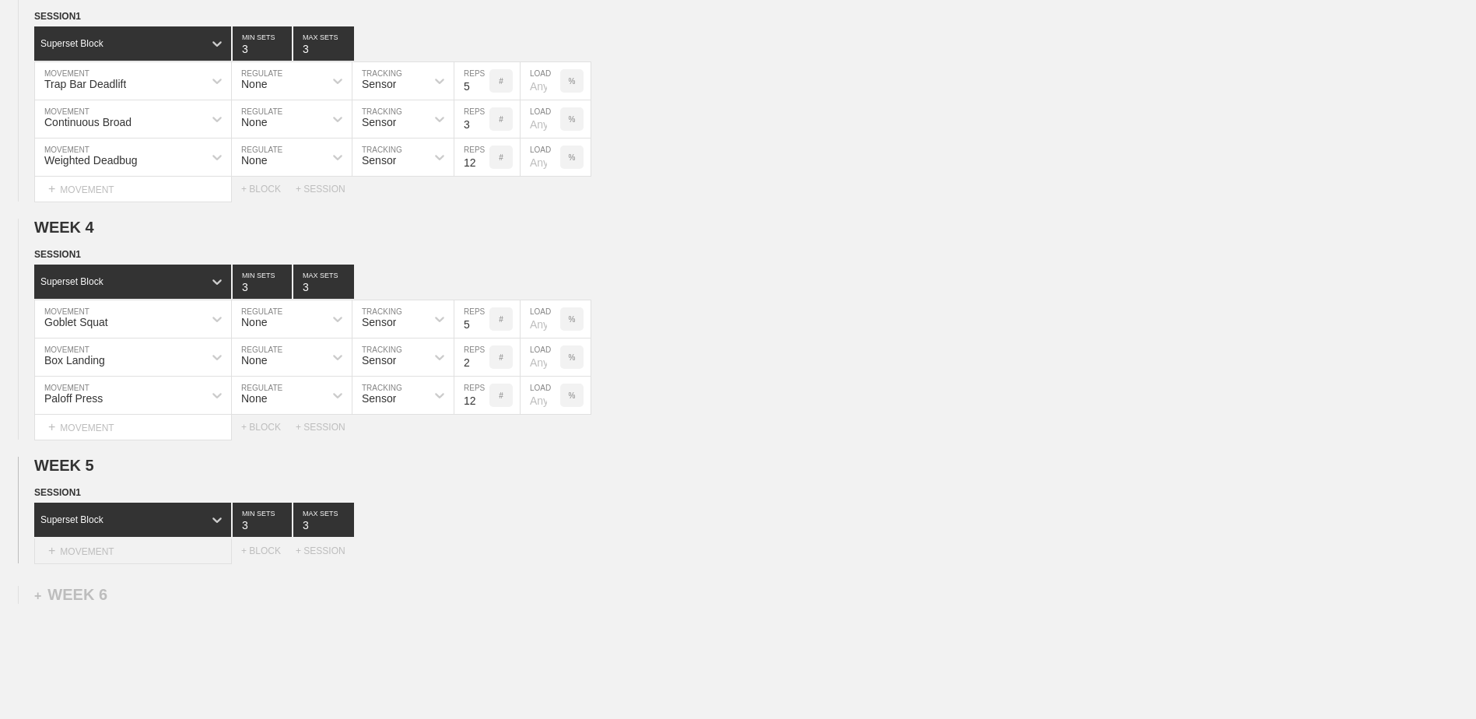
click at [127, 555] on div "+ MOVEMENT" at bounding box center [133, 551] width 198 height 26
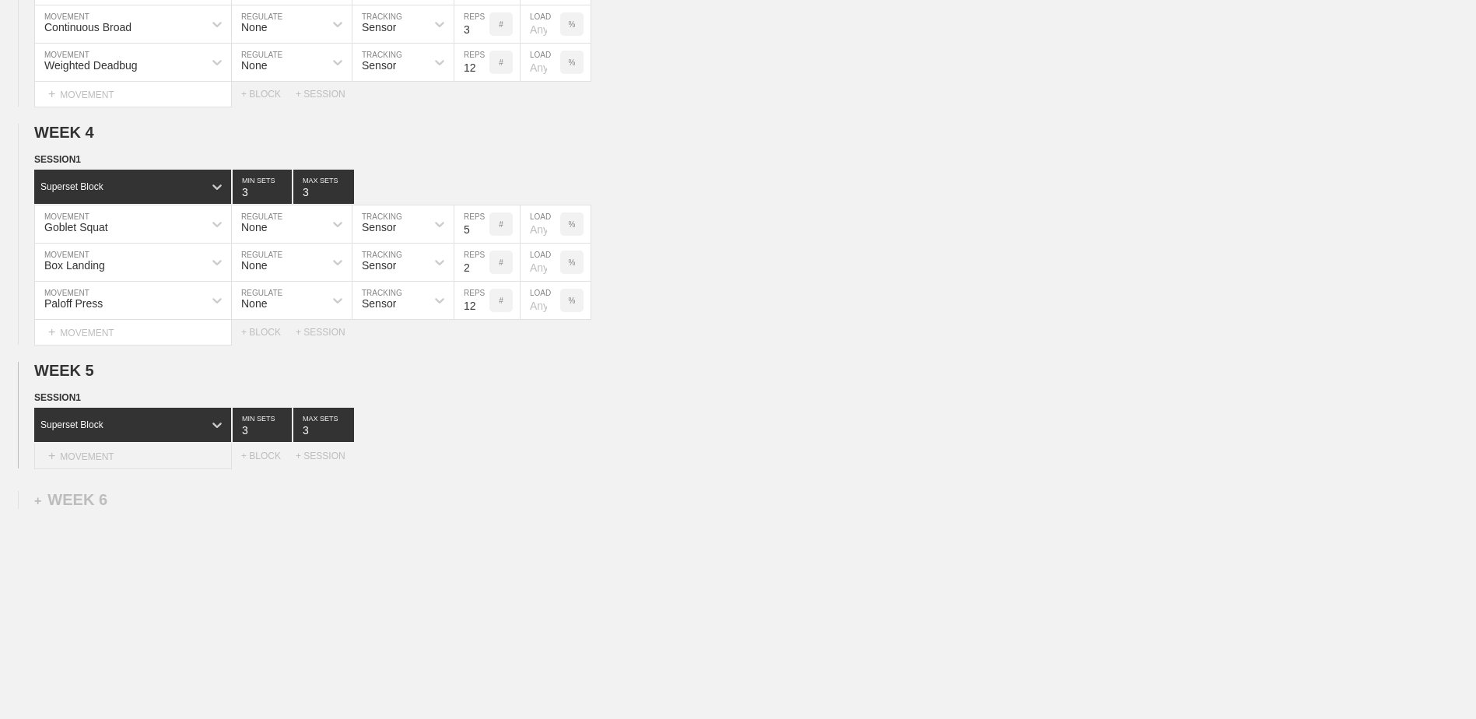
scroll to position [1005, 0]
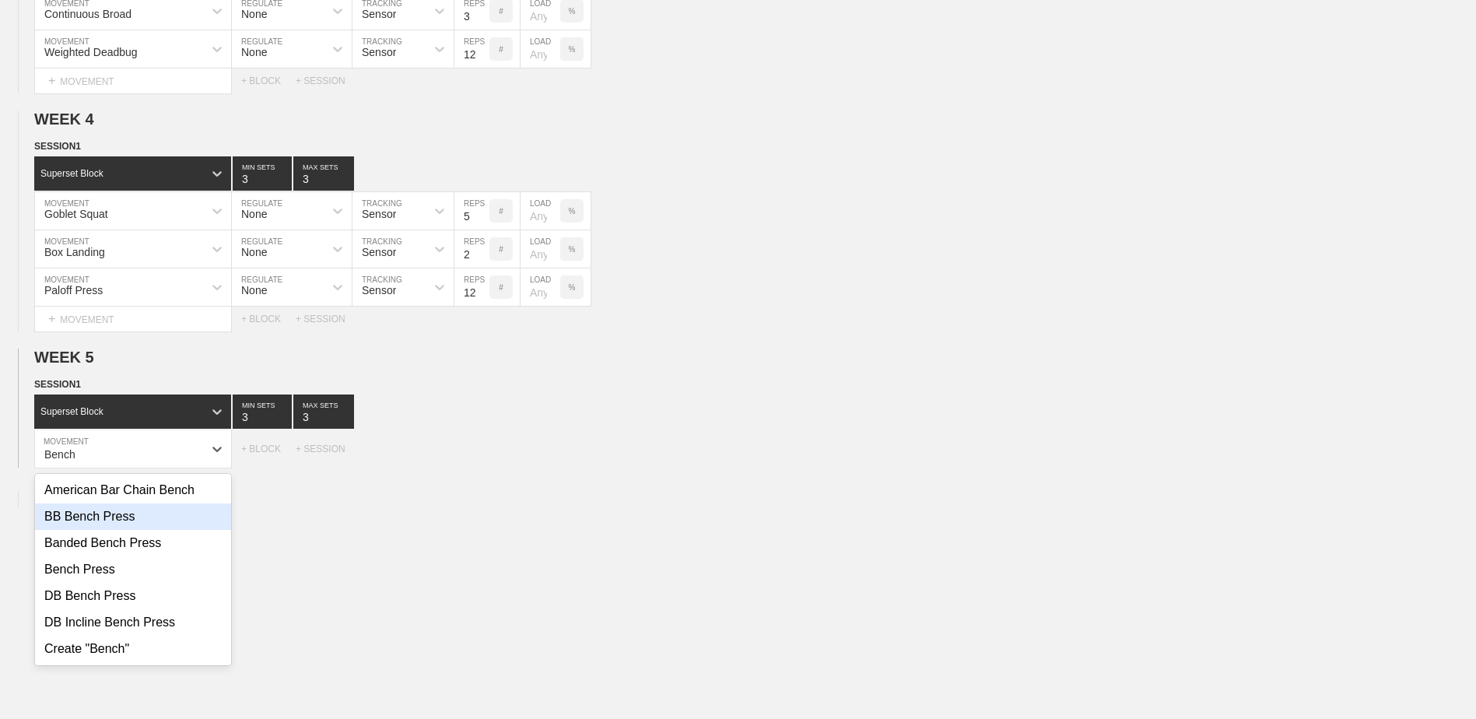
click at [142, 527] on div "BB Bench Press" at bounding box center [133, 516] width 196 height 26
type input "Bench"
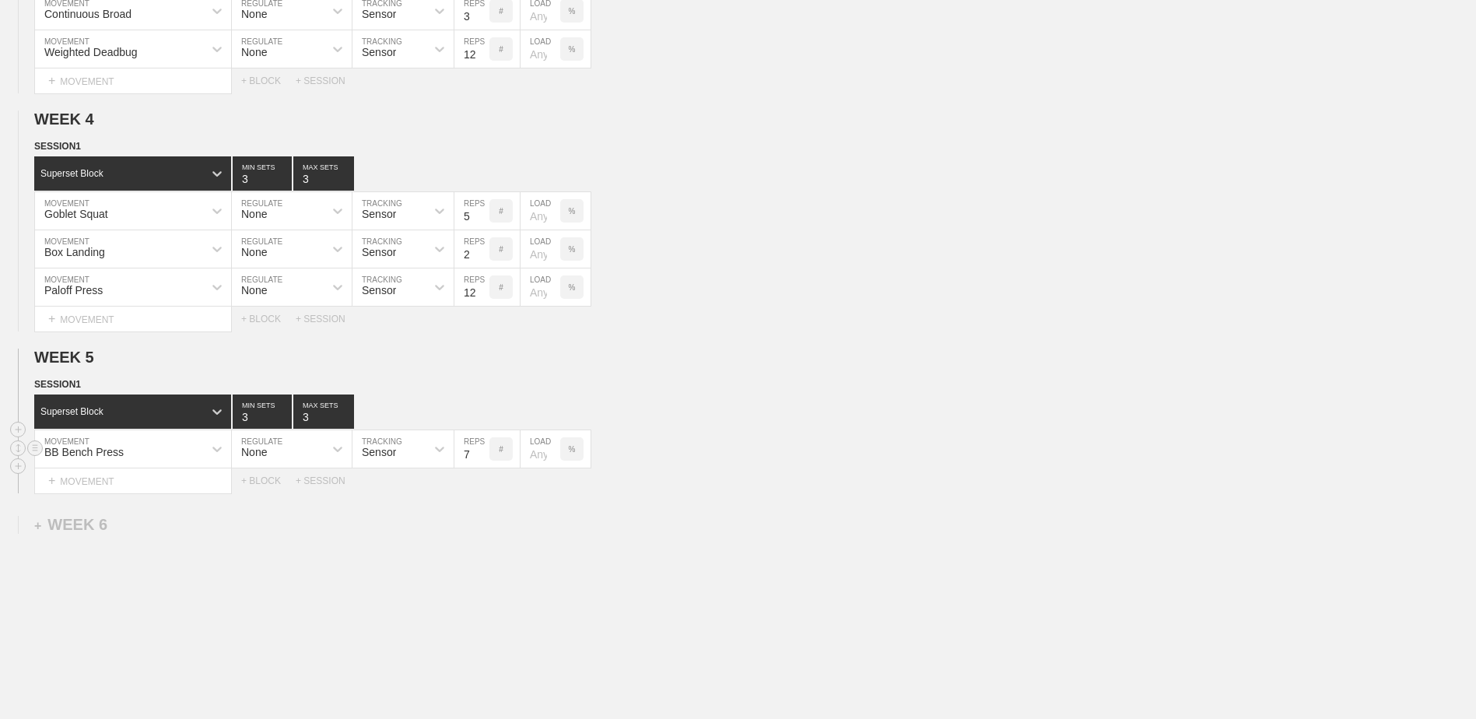
click at [479, 463] on input "7" at bounding box center [471, 448] width 35 height 37
click at [479, 463] on input "6" at bounding box center [471, 448] width 35 height 37
type input "5"
click at [479, 463] on input "5" at bounding box center [471, 448] width 35 height 37
click at [167, 478] on div "+ MOVEMENT" at bounding box center [133, 481] width 198 height 26
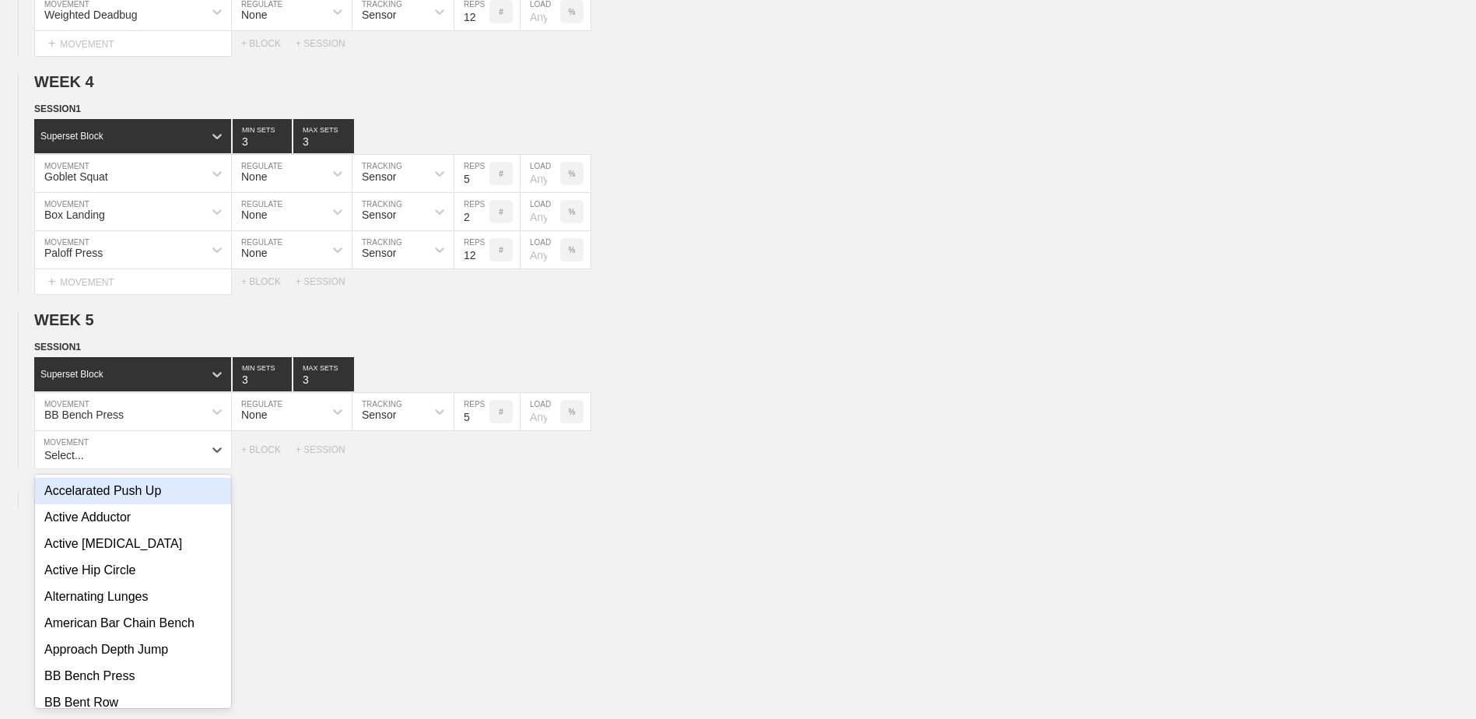
scroll to position [1043, 0]
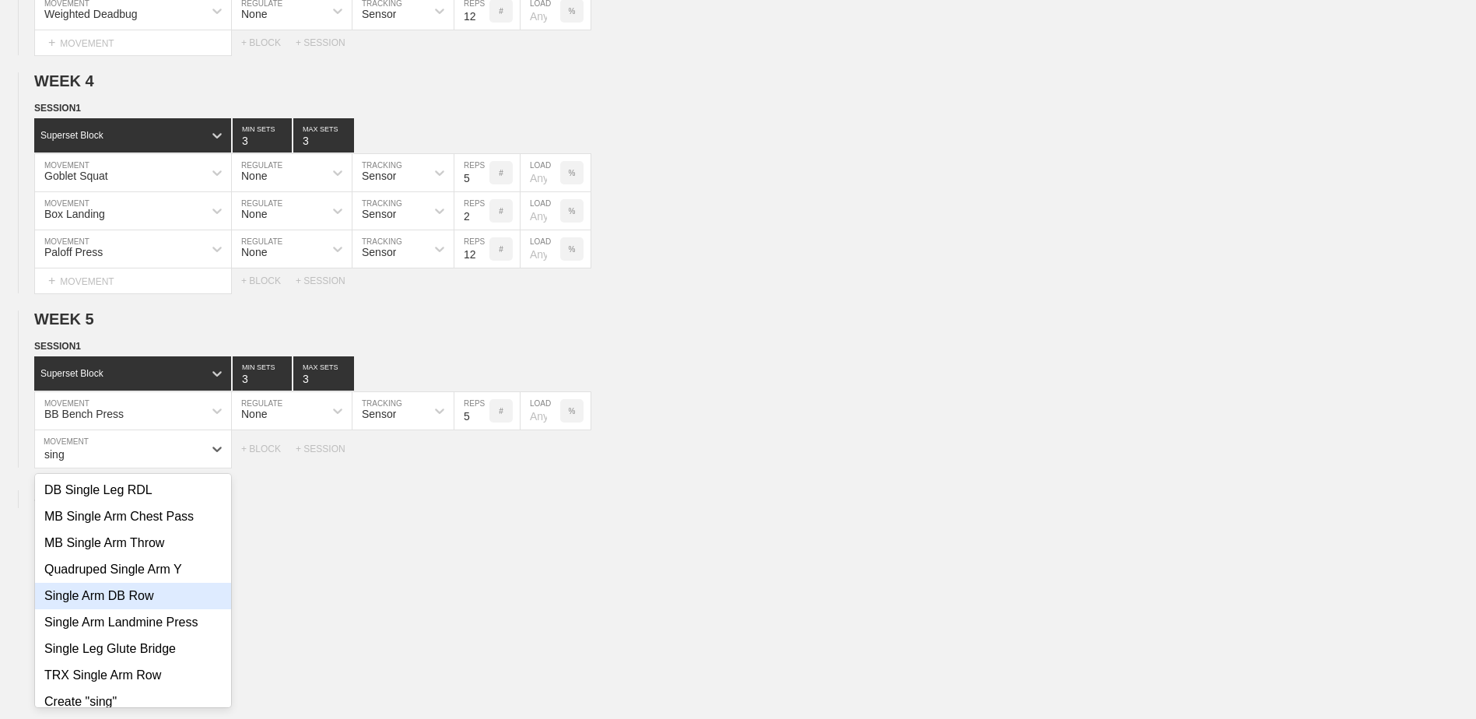
click at [163, 600] on div "Single Arm DB Row" at bounding box center [133, 596] width 196 height 26
type input "sing"
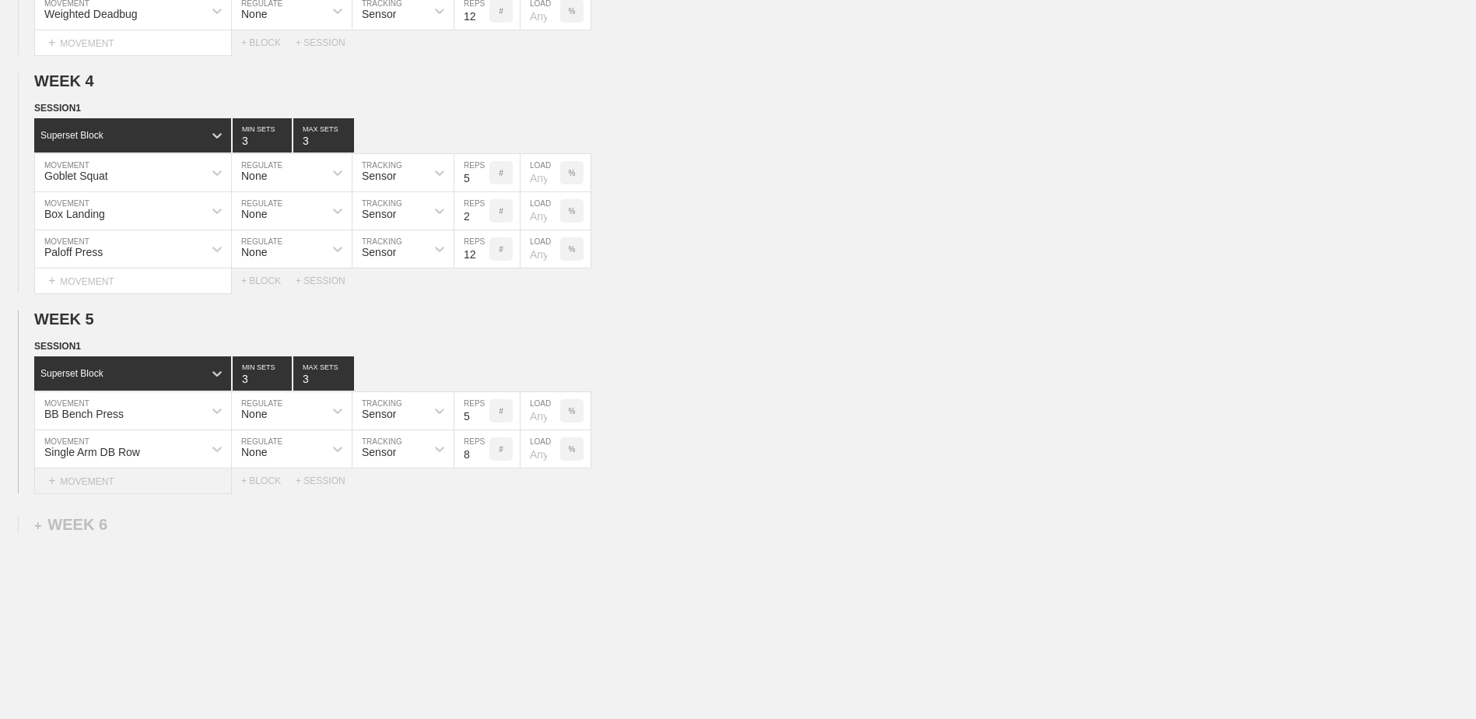
click at [146, 491] on div "+ MOVEMENT" at bounding box center [133, 481] width 198 height 26
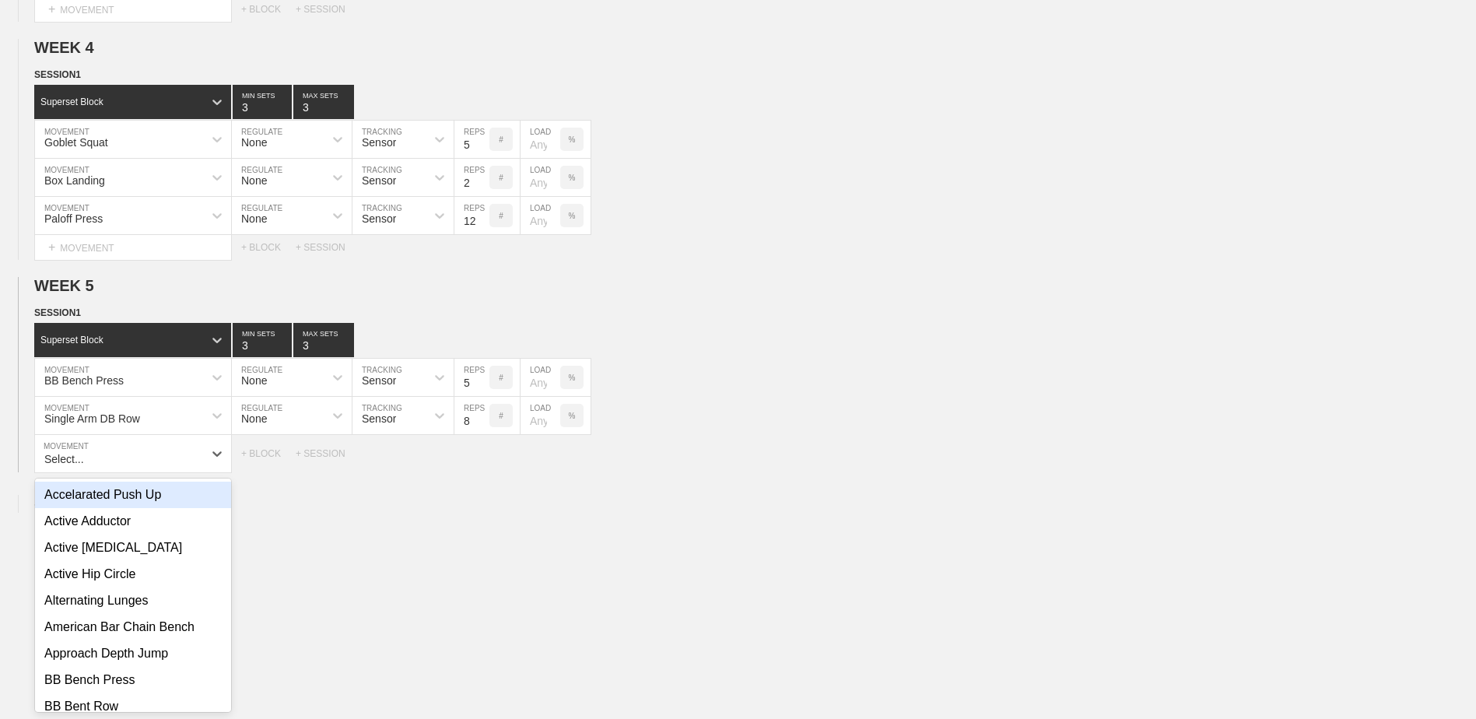
scroll to position [1081, 0]
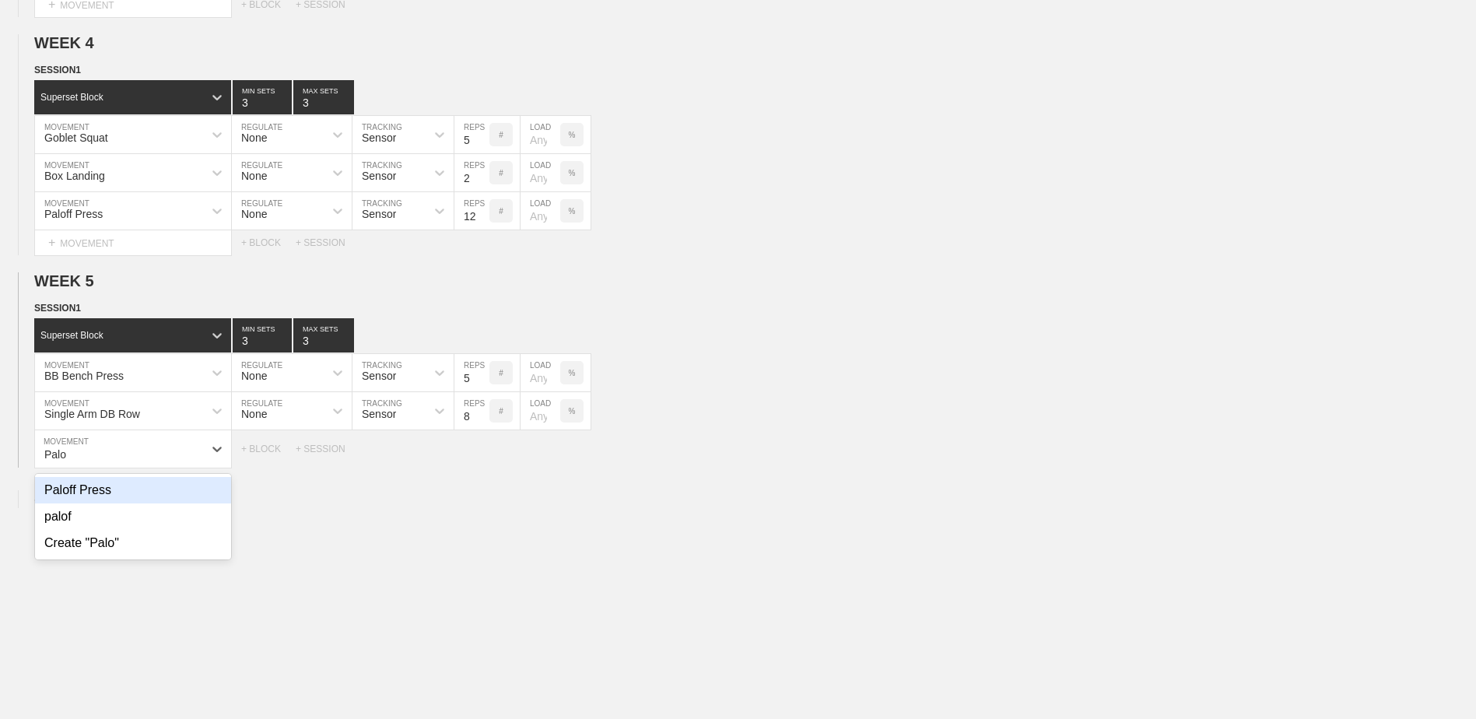
click at [146, 491] on div "Paloff Press" at bounding box center [133, 490] width 196 height 26
type input "Palo"
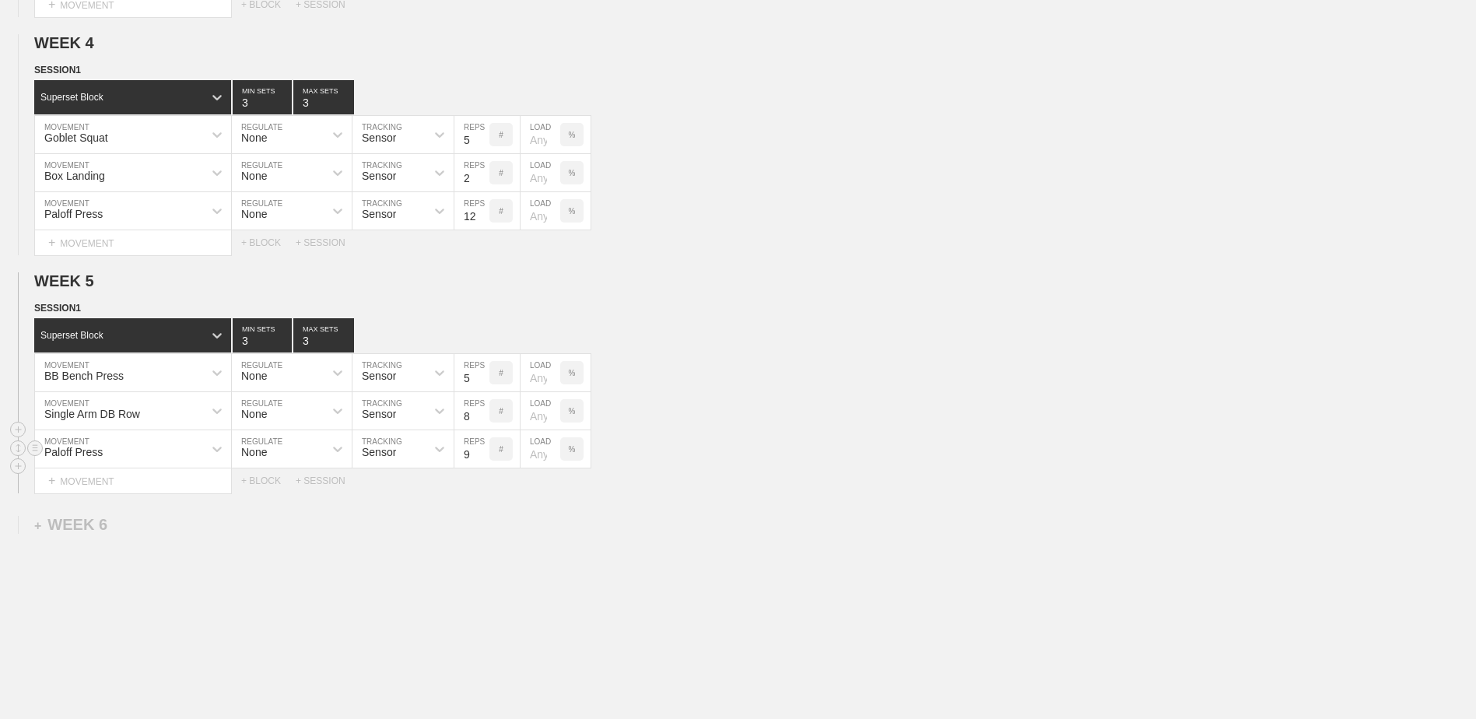
click at [485, 454] on input "9" at bounding box center [471, 448] width 35 height 37
click at [485, 454] on input "10" at bounding box center [471, 448] width 35 height 37
click at [485, 454] on input "11" at bounding box center [471, 448] width 35 height 37
type input "12"
click at [485, 454] on input "12" at bounding box center [471, 448] width 35 height 37
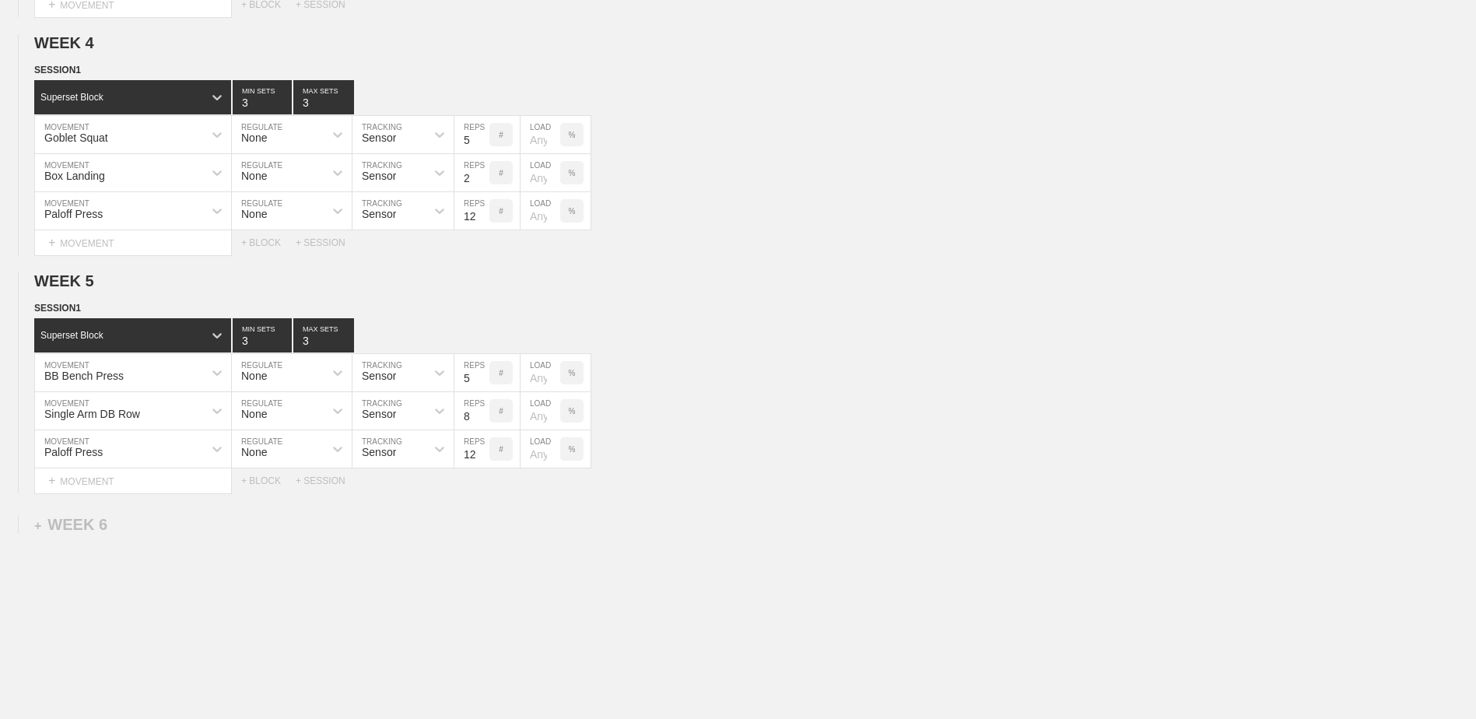
click at [265, 486] on div "+ BLOCK" at bounding box center [268, 480] width 54 height 11
click at [191, 512] on div "Standard Block" at bounding box center [132, 520] width 197 height 34
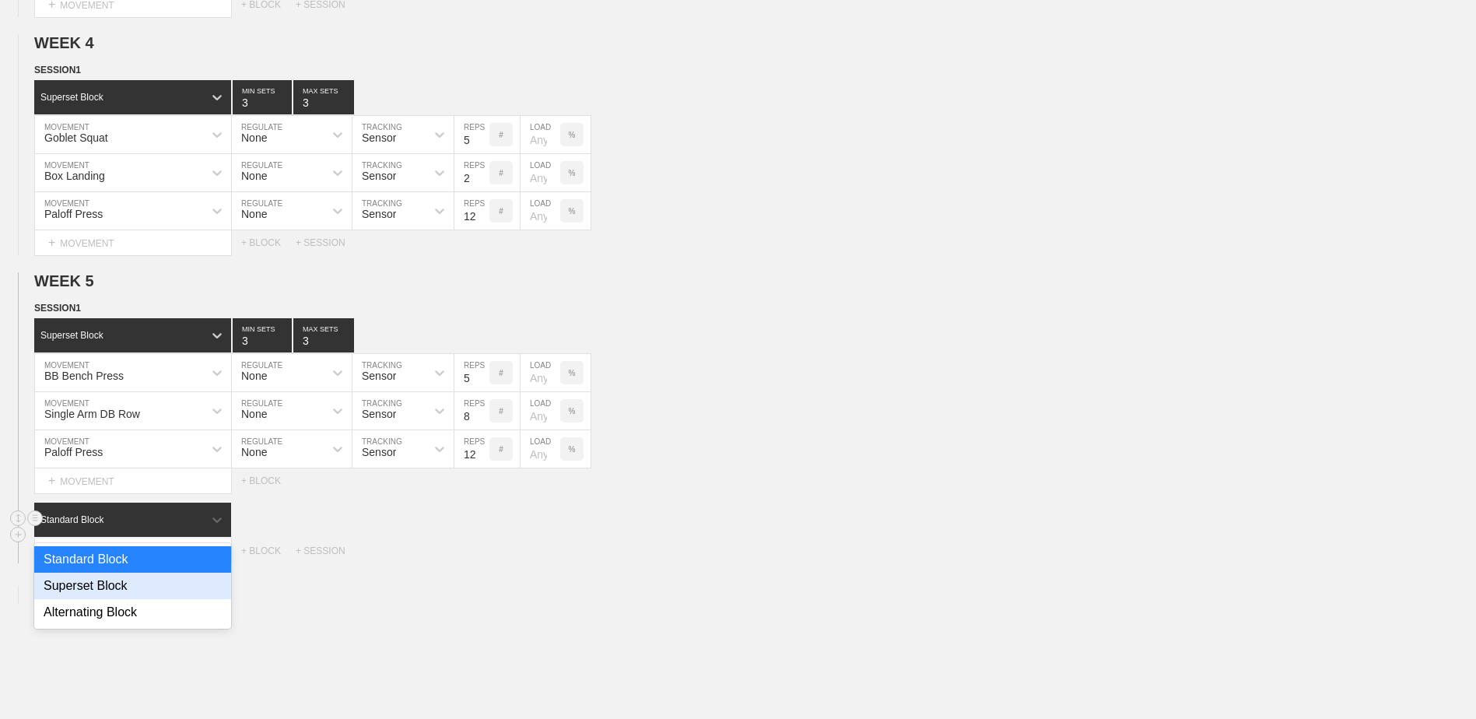
click at [193, 581] on div "Superset Block" at bounding box center [132, 586] width 197 height 26
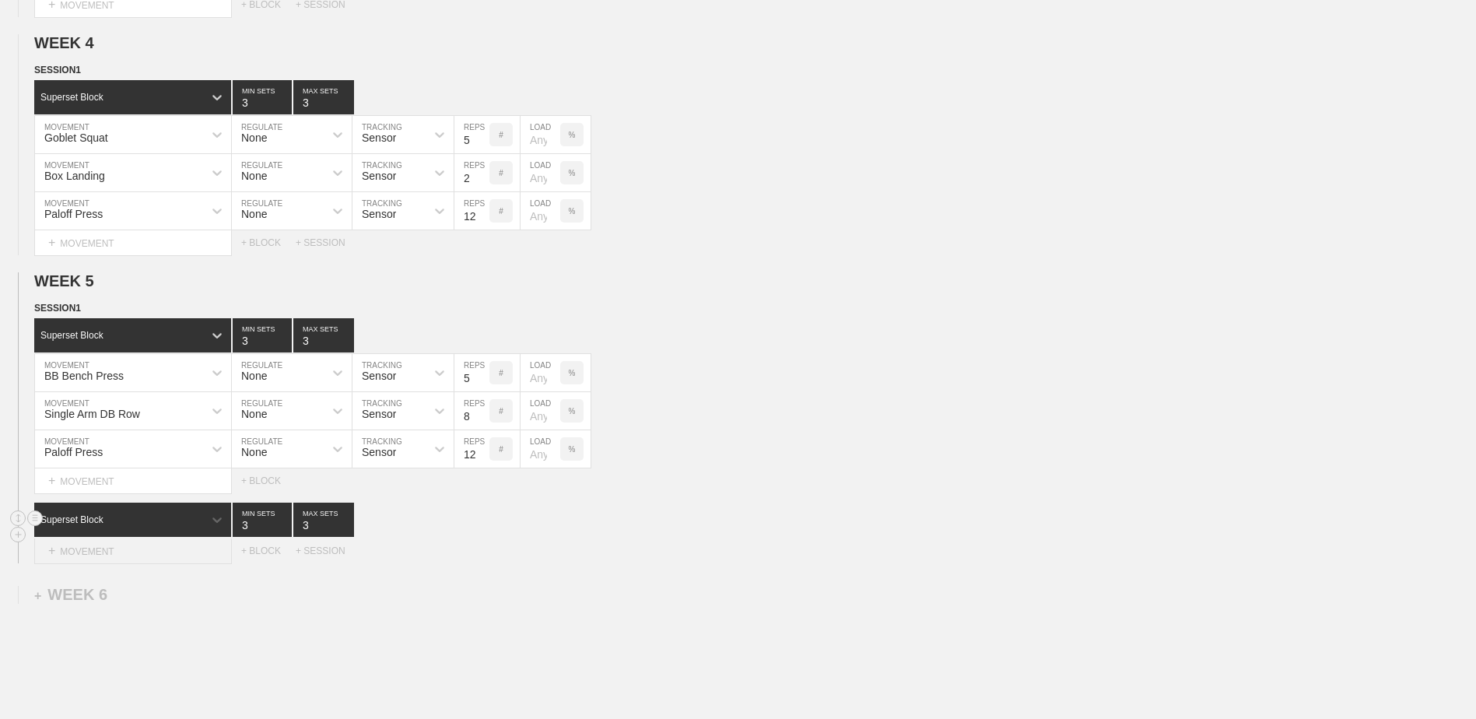
click at [179, 551] on div "+ MOVEMENT" at bounding box center [133, 551] width 198 height 26
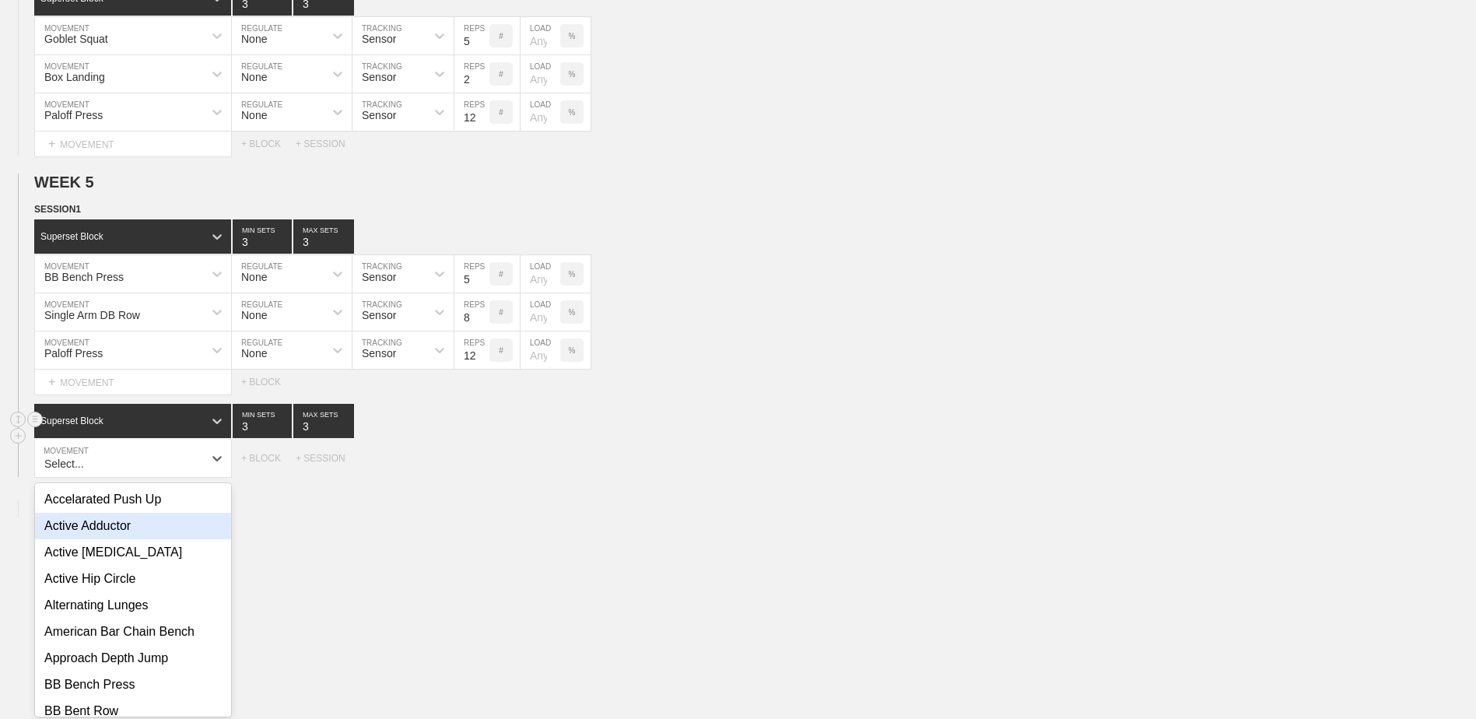
scroll to position [1189, 0]
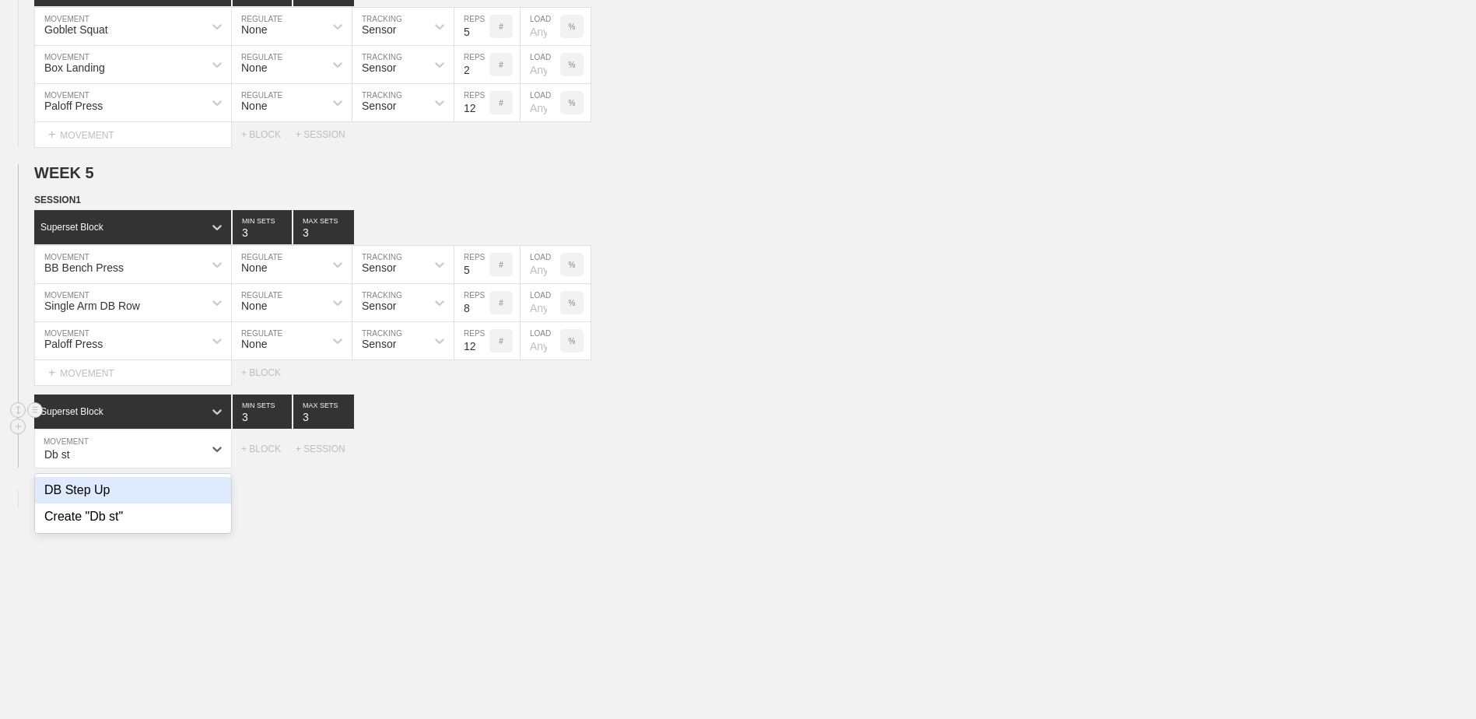
click at [142, 497] on div "DB Step Up" at bounding box center [133, 490] width 196 height 26
type input "Db st"
click at [482, 461] on input "7" at bounding box center [471, 448] width 35 height 37
click at [482, 461] on input "6" at bounding box center [471, 448] width 35 height 37
click at [482, 461] on input "5" at bounding box center [471, 448] width 35 height 37
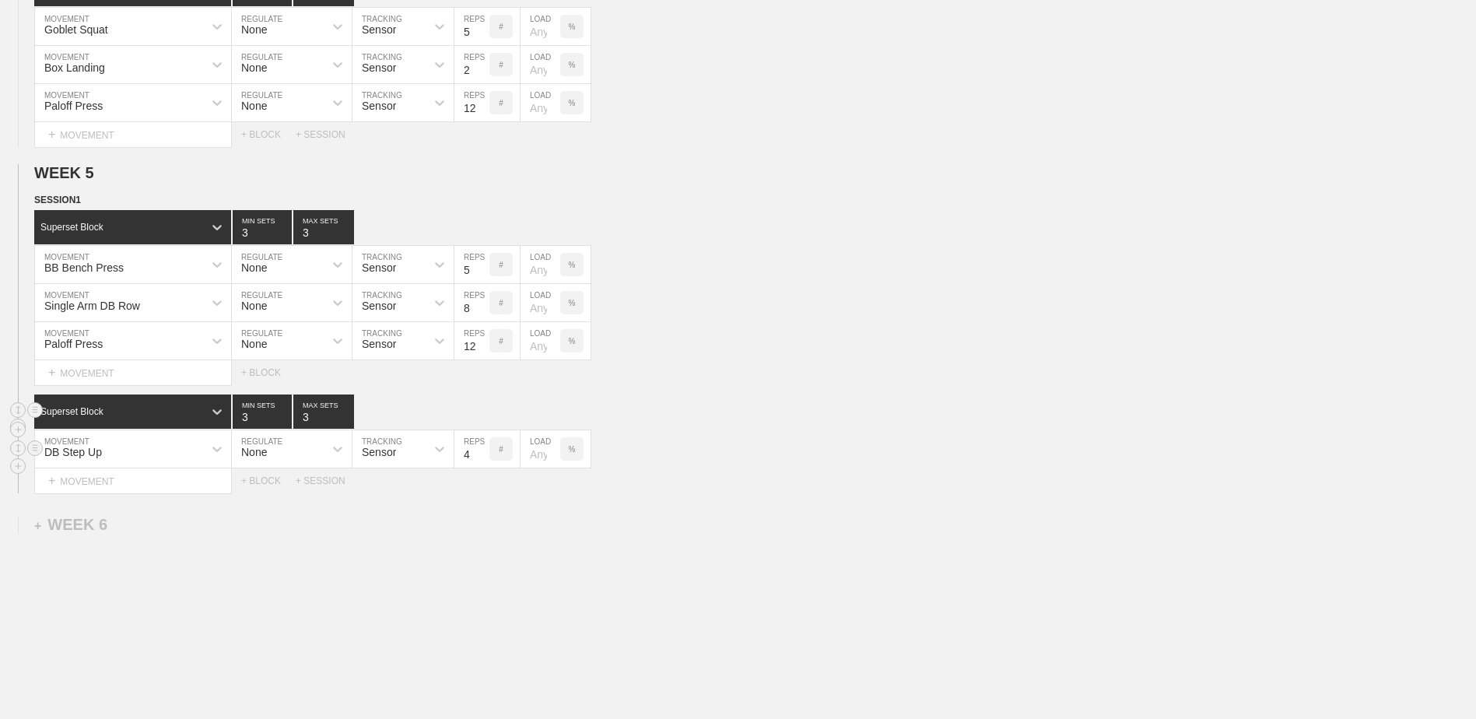
click at [482, 461] on input "4" at bounding box center [471, 448] width 35 height 37
click at [482, 461] on input "3" at bounding box center [471, 448] width 35 height 37
click at [482, 461] on input "2" at bounding box center [471, 448] width 35 height 37
type input "1"
click at [482, 461] on input "1" at bounding box center [471, 448] width 35 height 37
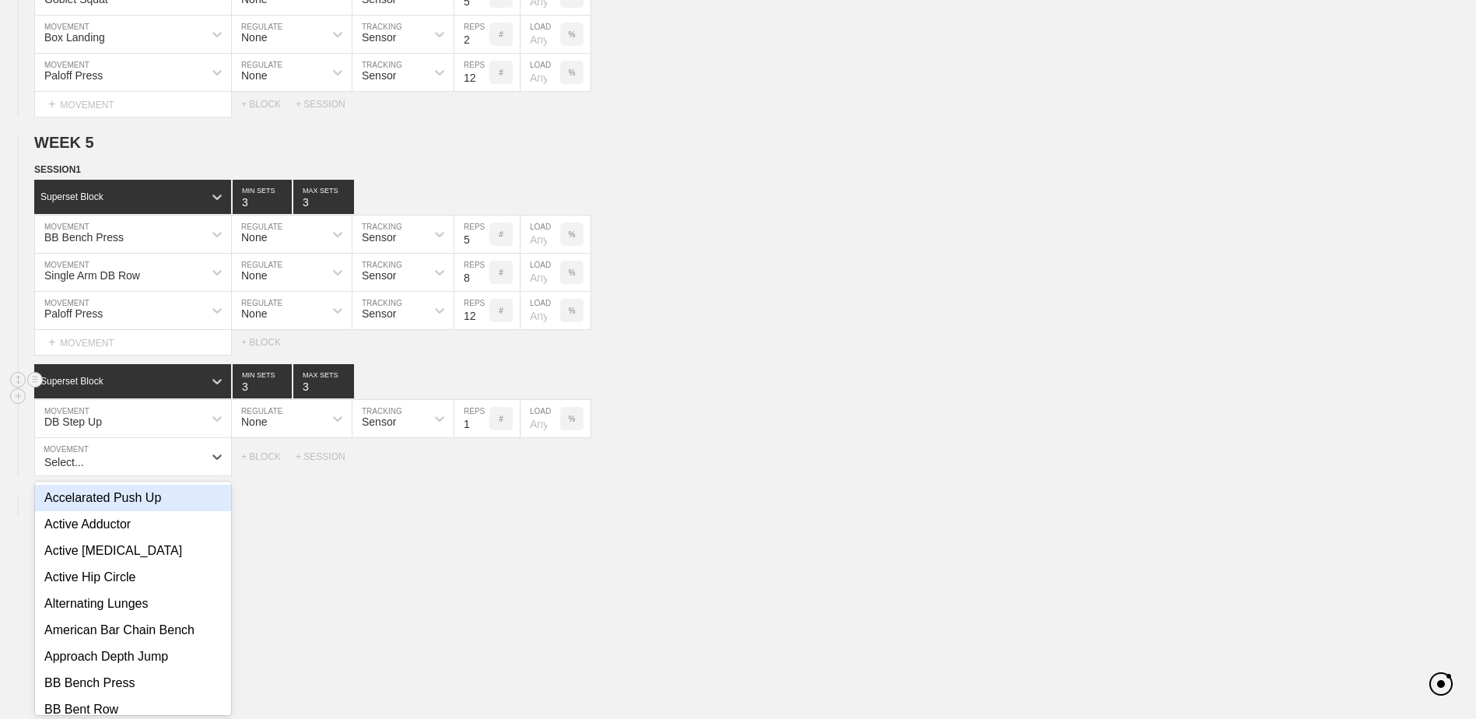
click at [180, 476] on div "option DB Step Up, selected. option Accelarated Push Up focused, 1 of 171. 171 …" at bounding box center [133, 457] width 198 height 38
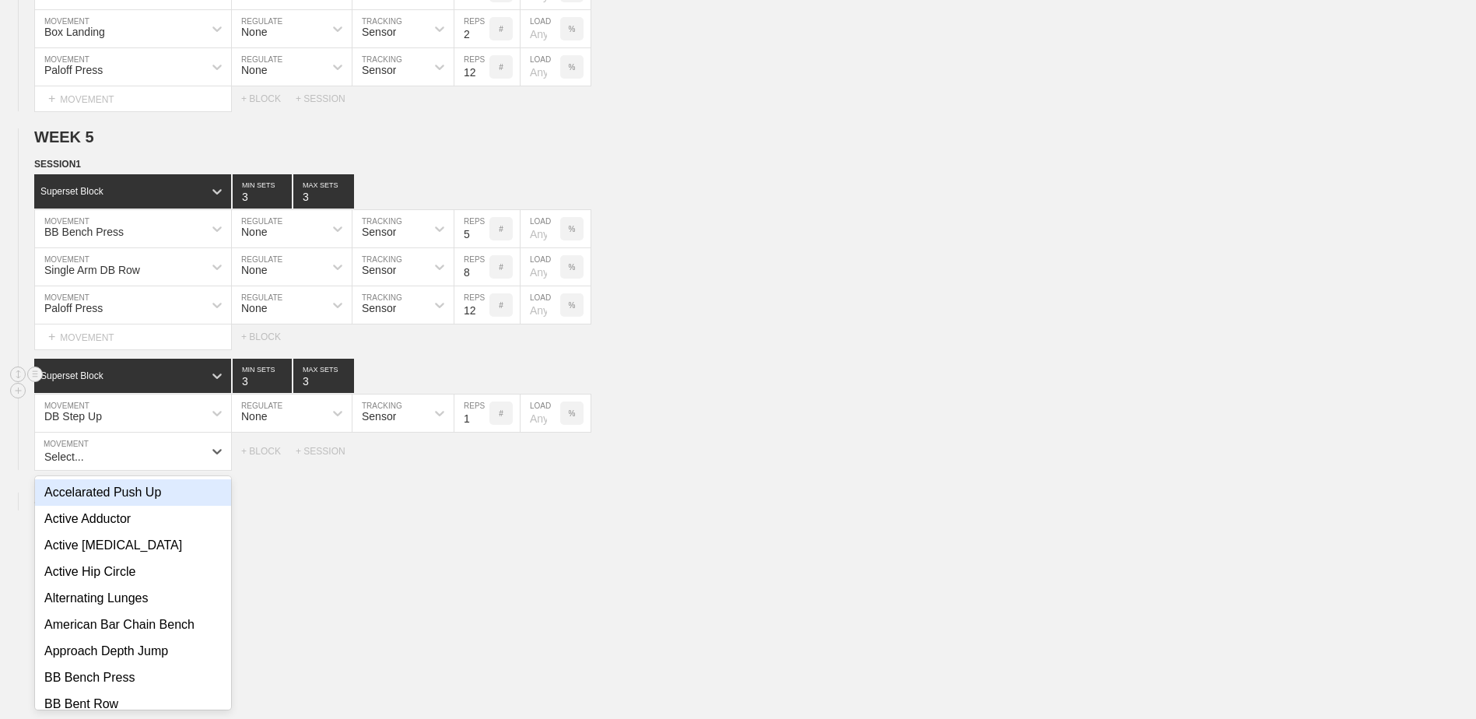
scroll to position [1227, 0]
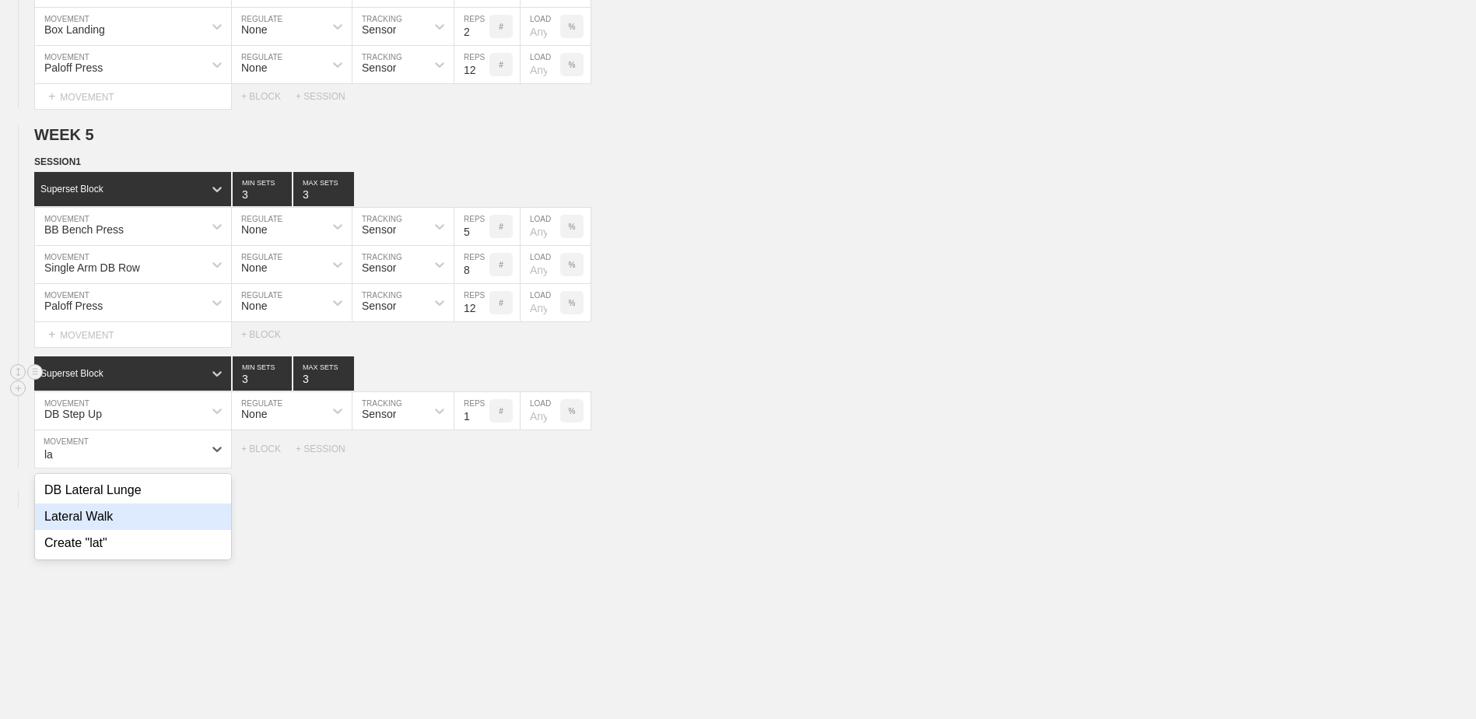
type input "l"
click at [168, 516] on div "Shoulder Raise" at bounding box center [133, 516] width 196 height 26
type input "Raise"
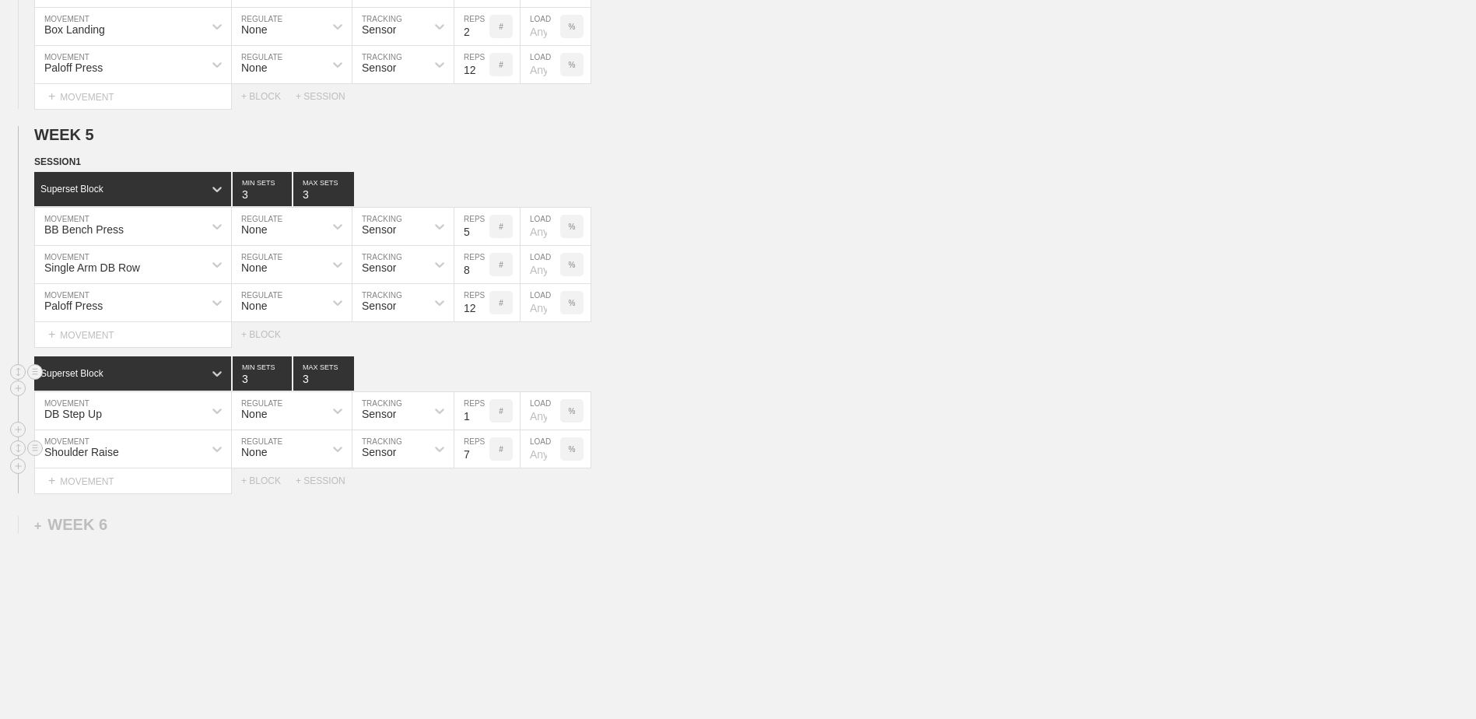
click at [477, 461] on input "7" at bounding box center [471, 448] width 35 height 37
click at [477, 461] on input "6" at bounding box center [471, 448] width 35 height 37
click at [486, 461] on input "5" at bounding box center [471, 448] width 35 height 37
click at [486, 461] on input "4" at bounding box center [471, 448] width 35 height 37
click at [486, 461] on input "3" at bounding box center [471, 448] width 35 height 37
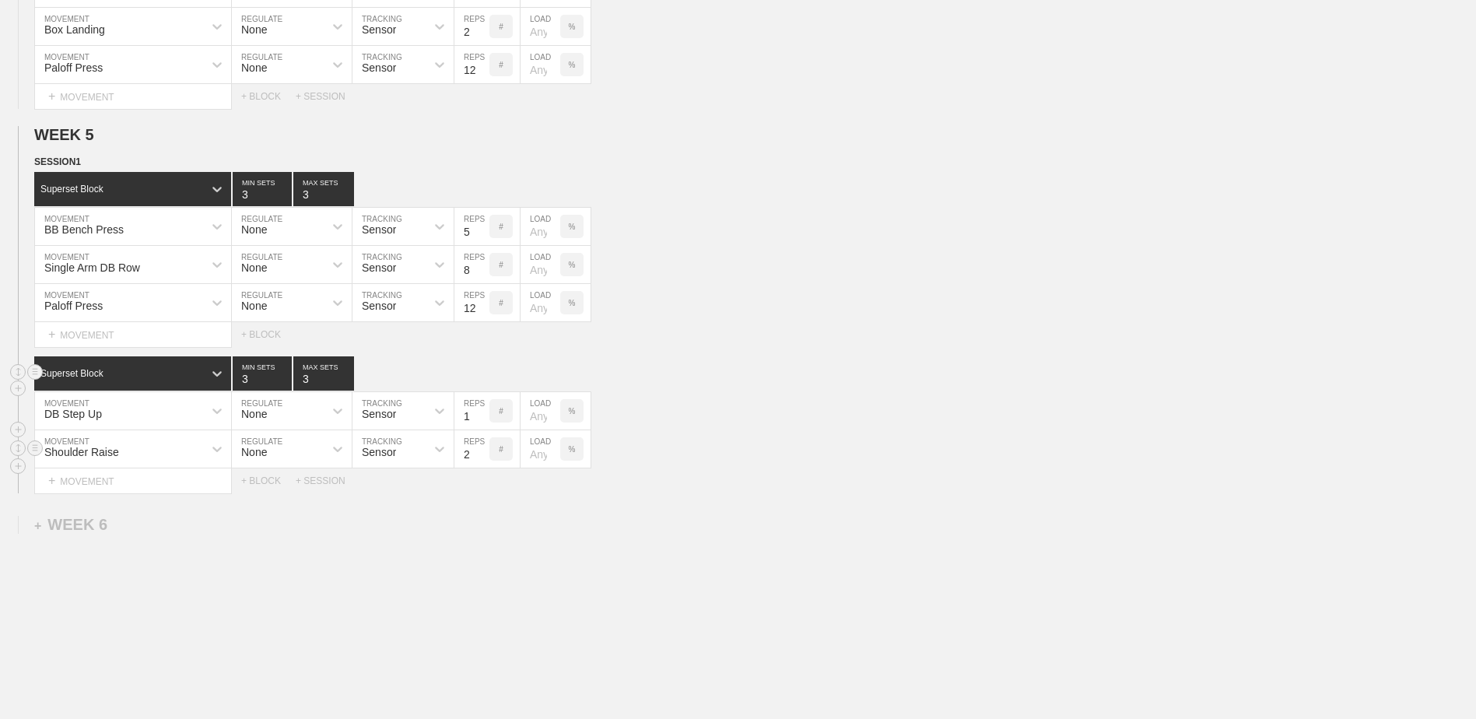
click at [486, 461] on input "2" at bounding box center [471, 448] width 35 height 37
click at [486, 461] on input "1" at bounding box center [471, 448] width 35 height 37
type input "1"
click at [486, 461] on input "1" at bounding box center [471, 448] width 35 height 37
click at [151, 489] on div "+ MOVEMENT" at bounding box center [133, 481] width 198 height 26
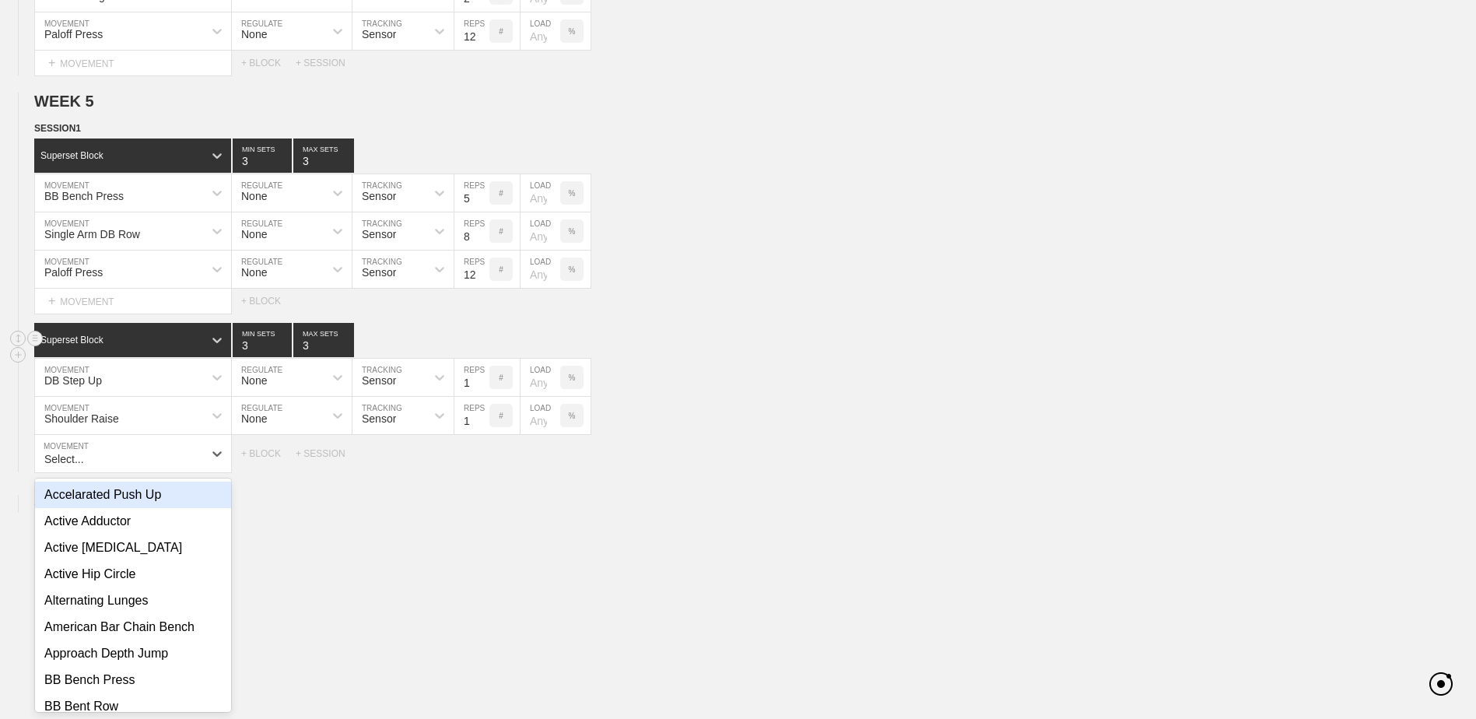
scroll to position [1265, 0]
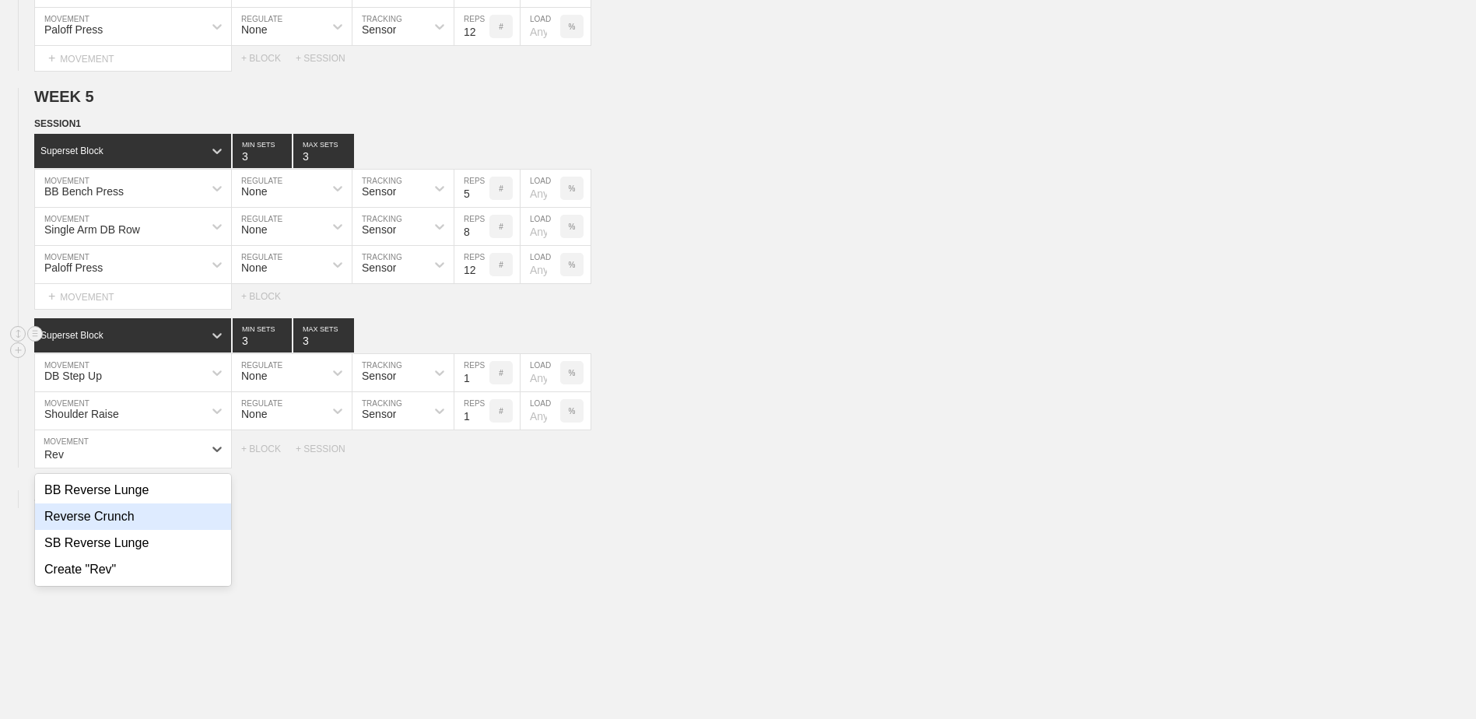
click at [163, 525] on div "Reverse Crunch" at bounding box center [133, 516] width 196 height 26
type input "Rev"
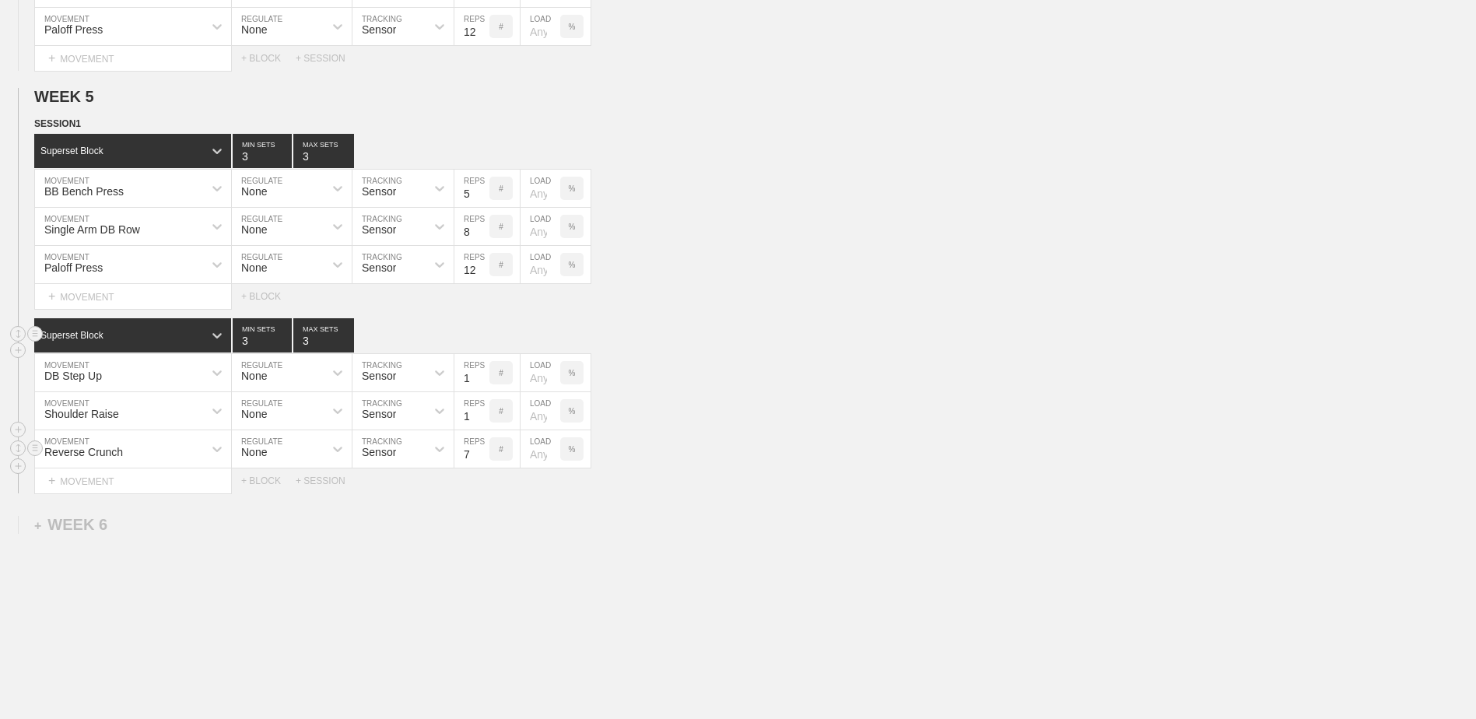
click at [482, 464] on input "7" at bounding box center [471, 448] width 35 height 37
click at [482, 464] on input "6" at bounding box center [471, 448] width 35 height 37
click at [482, 464] on input "5" at bounding box center [471, 448] width 35 height 37
click at [482, 464] on input "4" at bounding box center [471, 448] width 35 height 37
click at [482, 464] on input "3" at bounding box center [471, 448] width 35 height 37
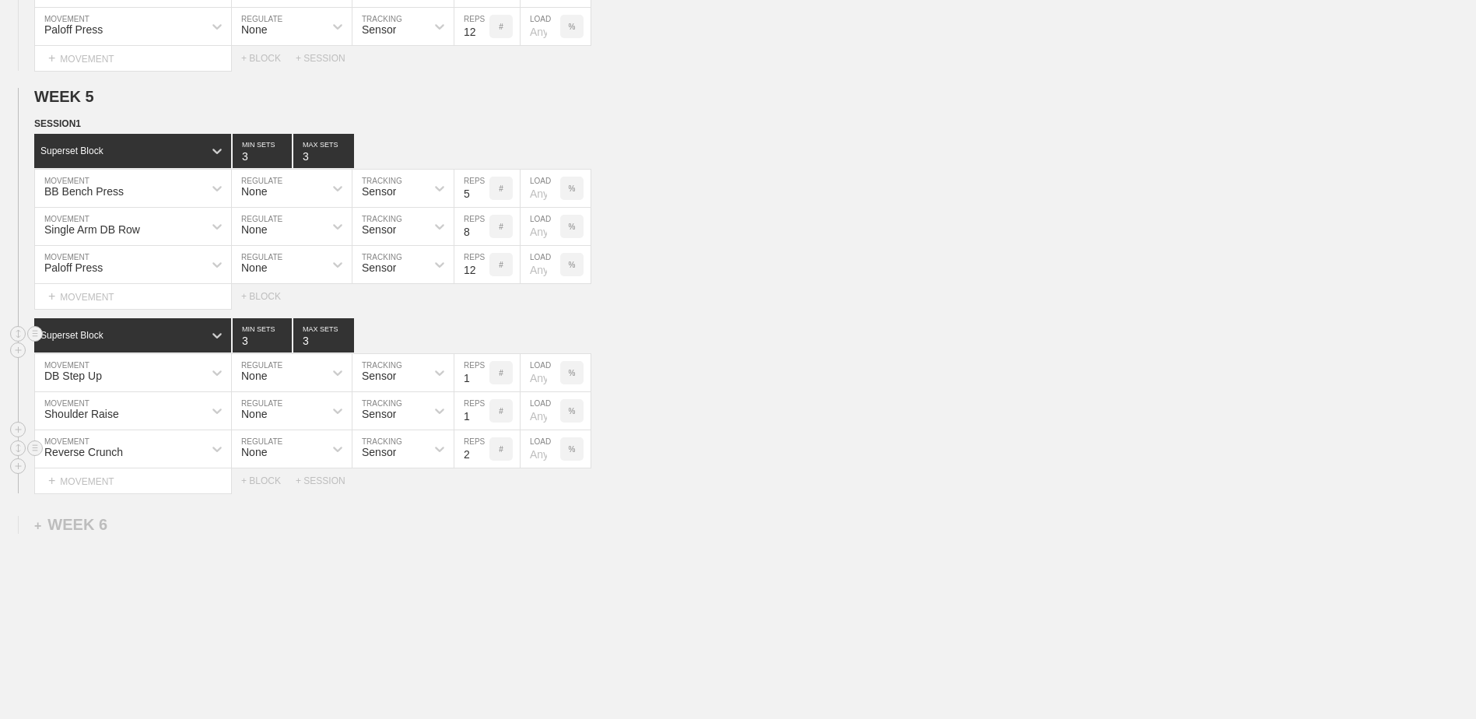
click at [482, 464] on input "2" at bounding box center [471, 448] width 35 height 37
click at [482, 454] on input "3" at bounding box center [471, 448] width 35 height 37
click at [482, 454] on input "4" at bounding box center [471, 448] width 35 height 37
click at [482, 454] on input "5" at bounding box center [471, 448] width 35 height 37
click at [482, 454] on input "6" at bounding box center [471, 448] width 35 height 37
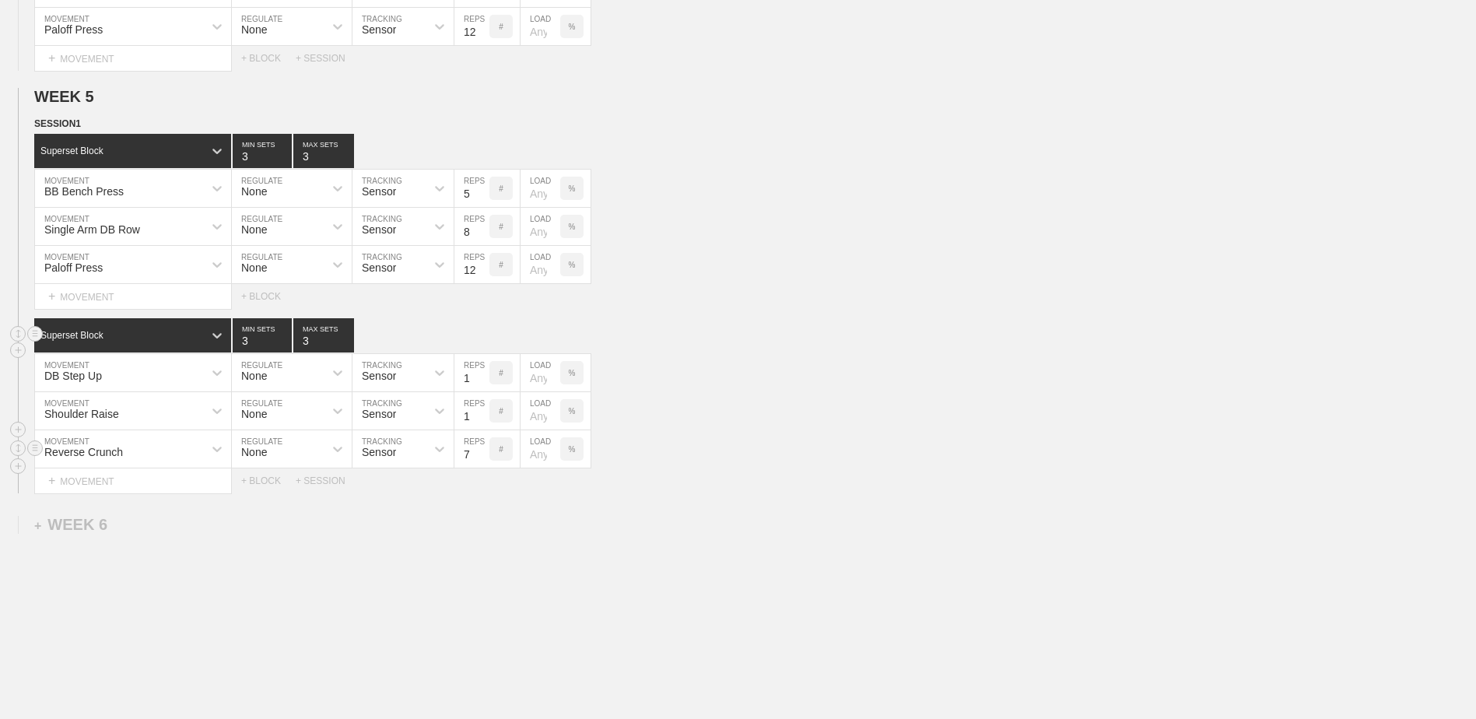
click at [482, 454] on input "7" at bounding box center [471, 448] width 35 height 37
click at [482, 454] on input "8" at bounding box center [471, 448] width 35 height 37
click at [482, 454] on input "9" at bounding box center [471, 448] width 35 height 37
click at [482, 454] on input "10" at bounding box center [471, 448] width 35 height 37
click at [482, 454] on input "11" at bounding box center [471, 448] width 35 height 37
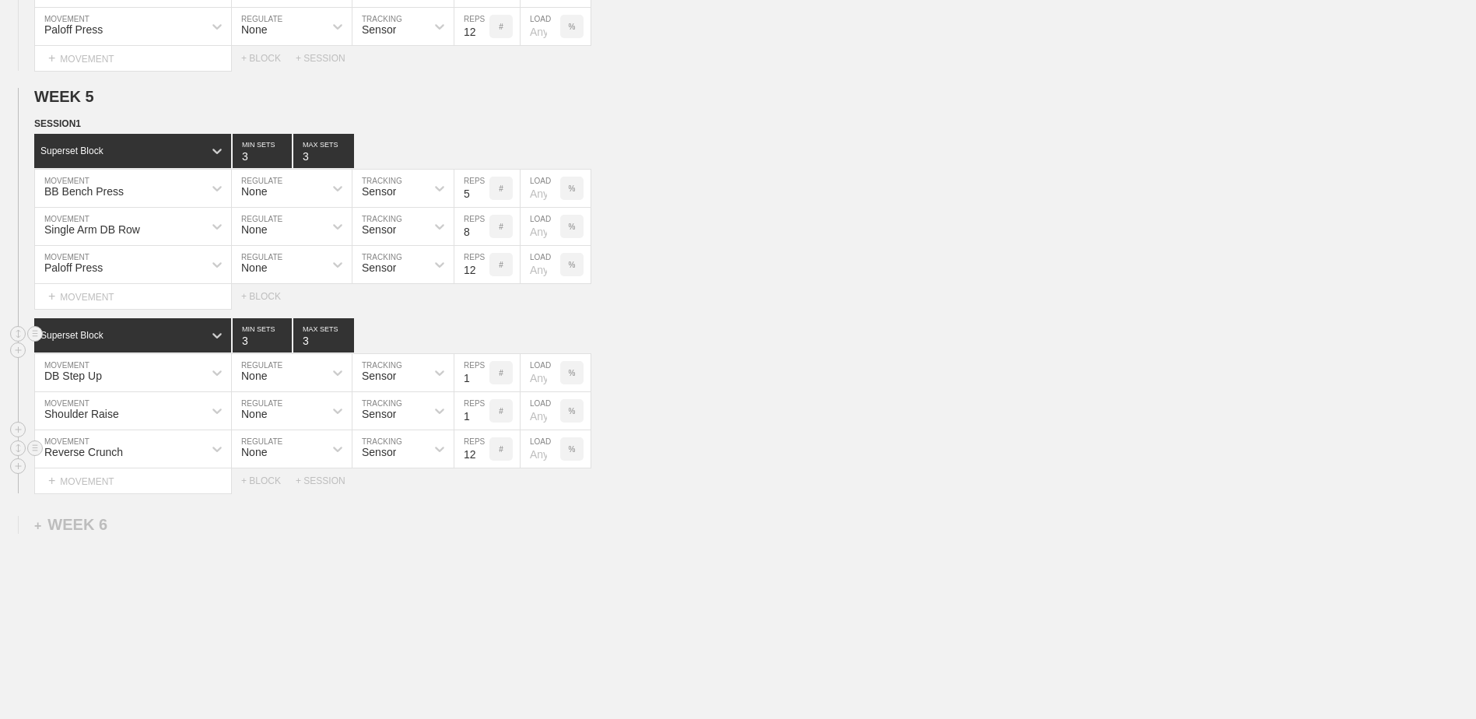
click at [482, 454] on input "12" at bounding box center [471, 448] width 35 height 37
click at [482, 454] on input "13" at bounding box center [471, 448] width 35 height 37
click at [482, 454] on input "14" at bounding box center [471, 448] width 35 height 37
click at [482, 454] on input "15" at bounding box center [471, 448] width 35 height 37
click at [482, 454] on input "16" at bounding box center [471, 448] width 35 height 37
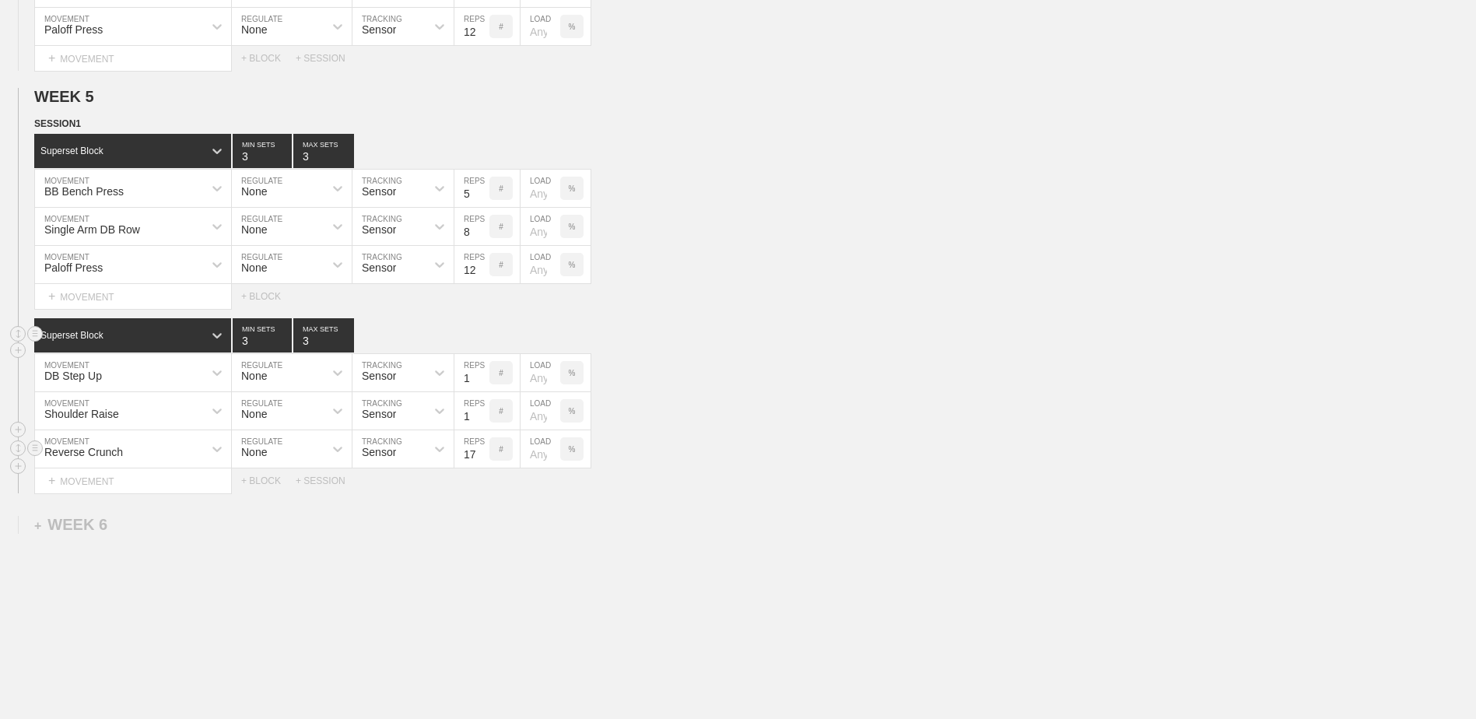
click at [482, 454] on input "17" at bounding box center [471, 448] width 35 height 37
click at [482, 454] on input "18" at bounding box center [471, 448] width 35 height 37
click at [482, 454] on input "19" at bounding box center [471, 448] width 35 height 37
click at [482, 454] on input "20" at bounding box center [471, 448] width 35 height 37
click at [482, 454] on input "21" at bounding box center [471, 448] width 35 height 37
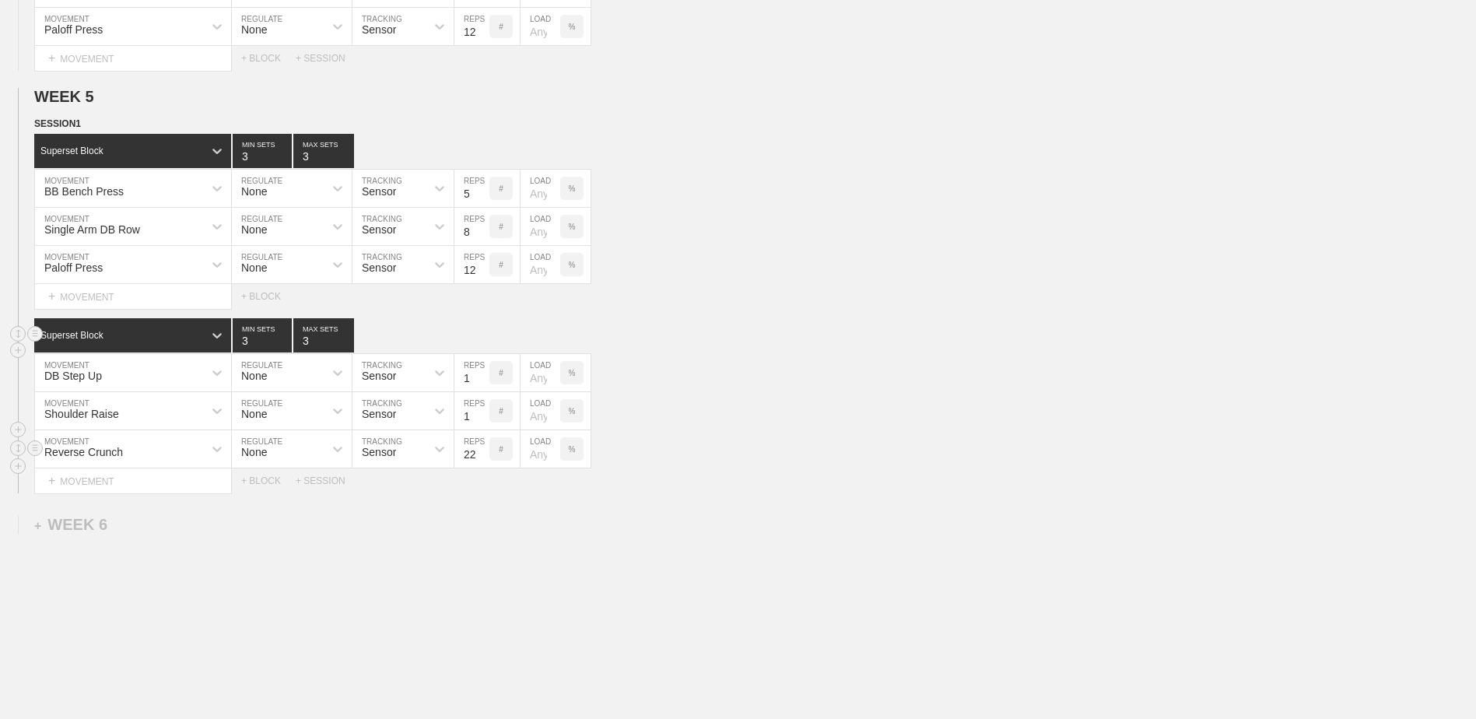
click at [482, 454] on input "22" at bounding box center [471, 448] width 35 height 37
click at [482, 454] on input "23" at bounding box center [471, 448] width 35 height 37
click at [482, 454] on input "24" at bounding box center [471, 448] width 35 height 37
click at [482, 454] on input "25" at bounding box center [471, 448] width 35 height 37
click at [482, 454] on input "26" at bounding box center [471, 448] width 35 height 37
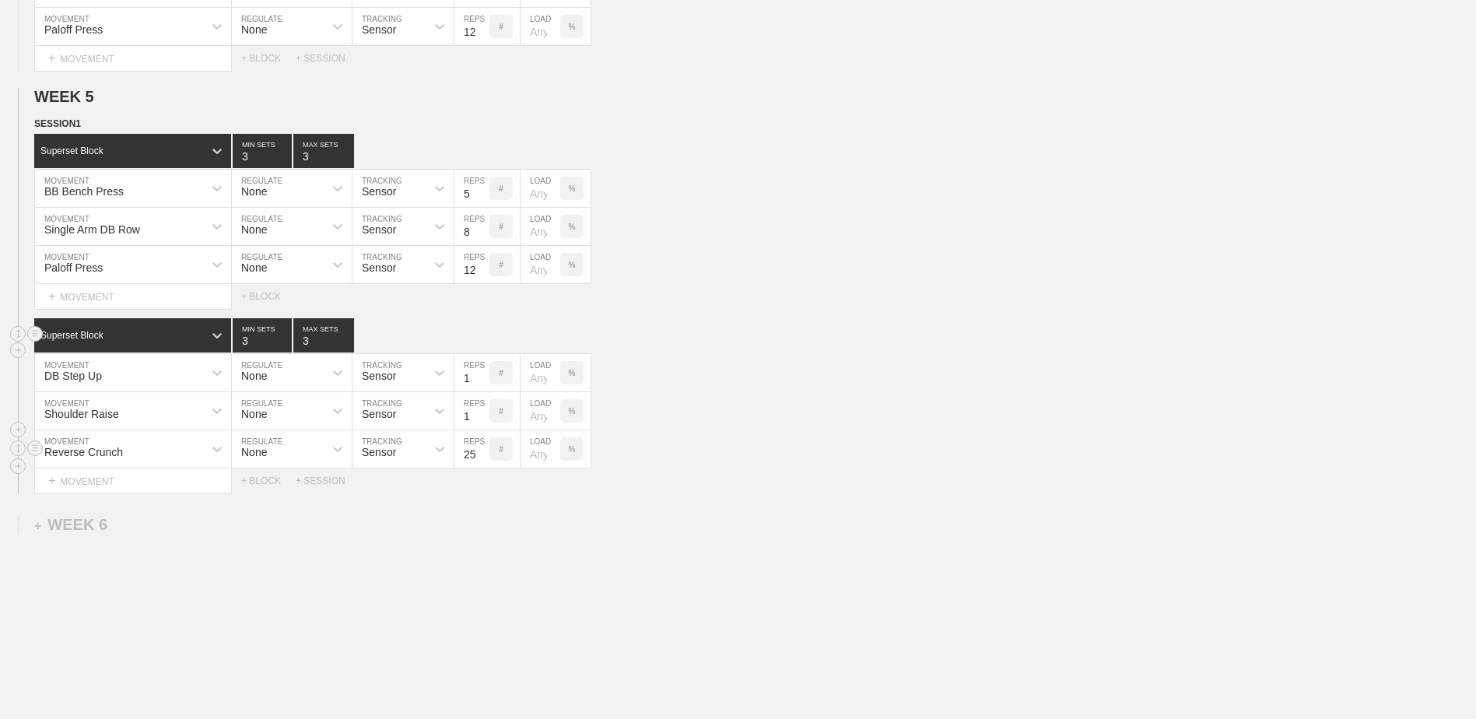
click at [482, 461] on input "25" at bounding box center [471, 448] width 35 height 37
click at [482, 461] on input "24" at bounding box center [471, 448] width 35 height 37
click at [482, 461] on input "23" at bounding box center [471, 448] width 35 height 37
click at [482, 461] on input "22" at bounding box center [471, 448] width 35 height 37
click at [482, 461] on input "20" at bounding box center [471, 448] width 35 height 37
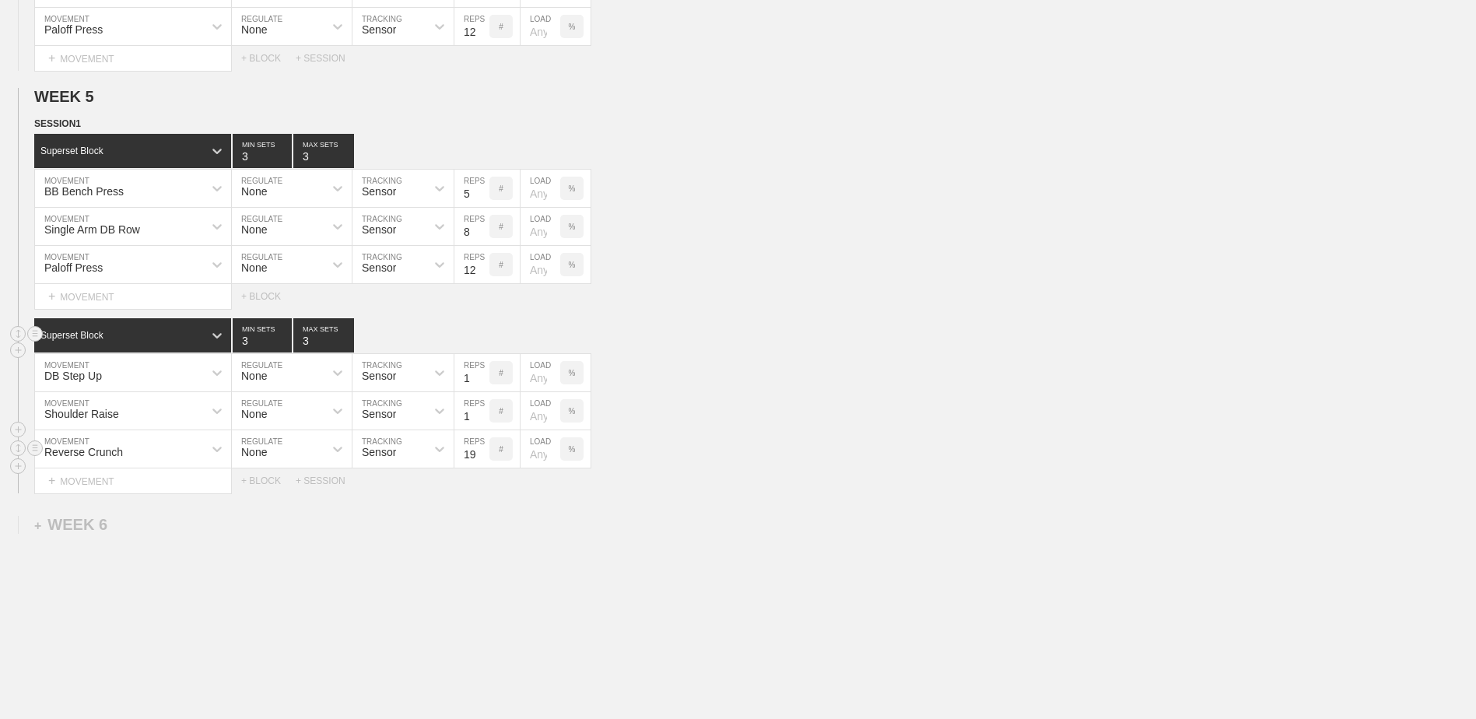
click at [482, 461] on input "19" at bounding box center [471, 448] width 35 height 37
click at [482, 461] on input "18" at bounding box center [471, 448] width 35 height 37
click at [482, 461] on input "17" at bounding box center [471, 448] width 35 height 37
click at [482, 461] on input "16" at bounding box center [471, 448] width 35 height 37
click at [482, 461] on input "15" at bounding box center [471, 448] width 35 height 37
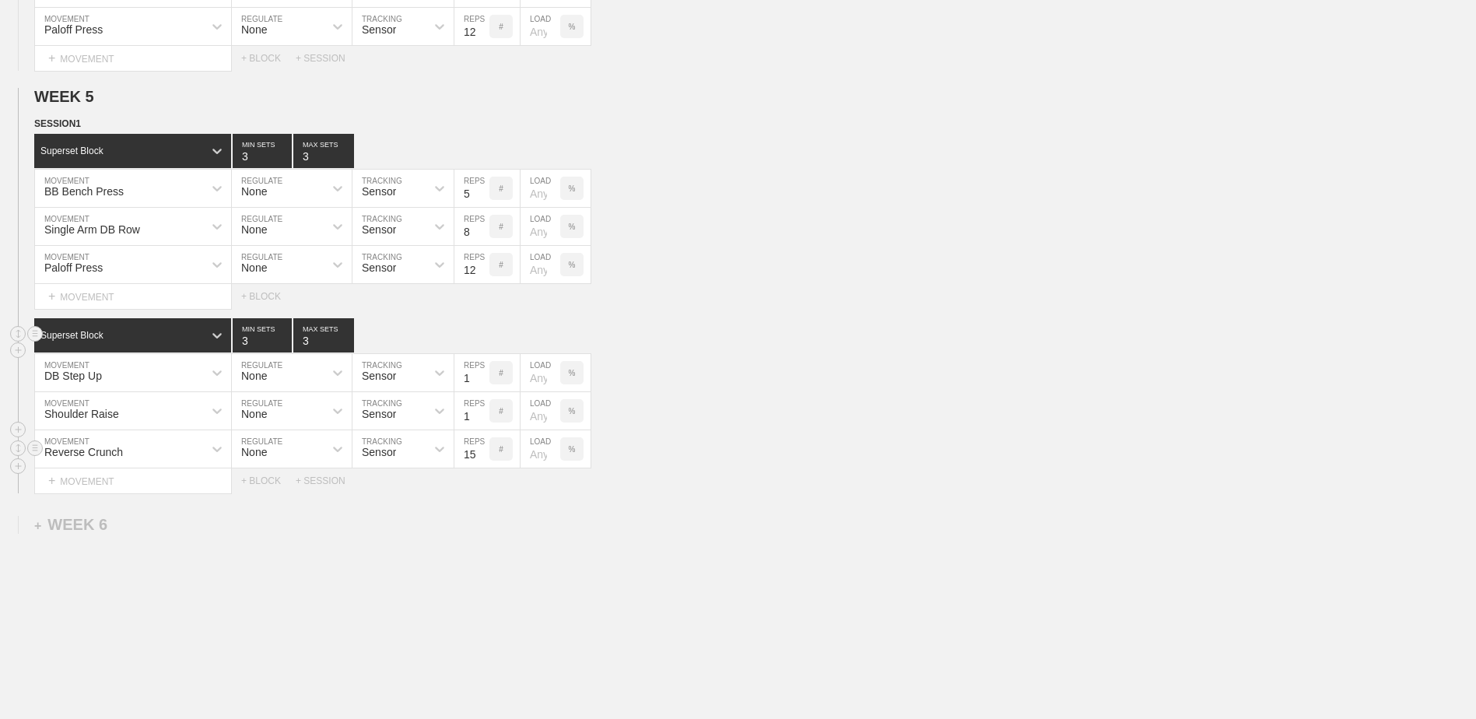
click at [482, 461] on input "14" at bounding box center [471, 448] width 35 height 37
click at [482, 461] on input "13" at bounding box center [471, 448] width 35 height 37
click at [482, 461] on input "12" at bounding box center [471, 448] width 35 height 37
click at [482, 461] on input "11" at bounding box center [471, 448] width 35 height 37
click at [482, 461] on input "10" at bounding box center [471, 448] width 35 height 37
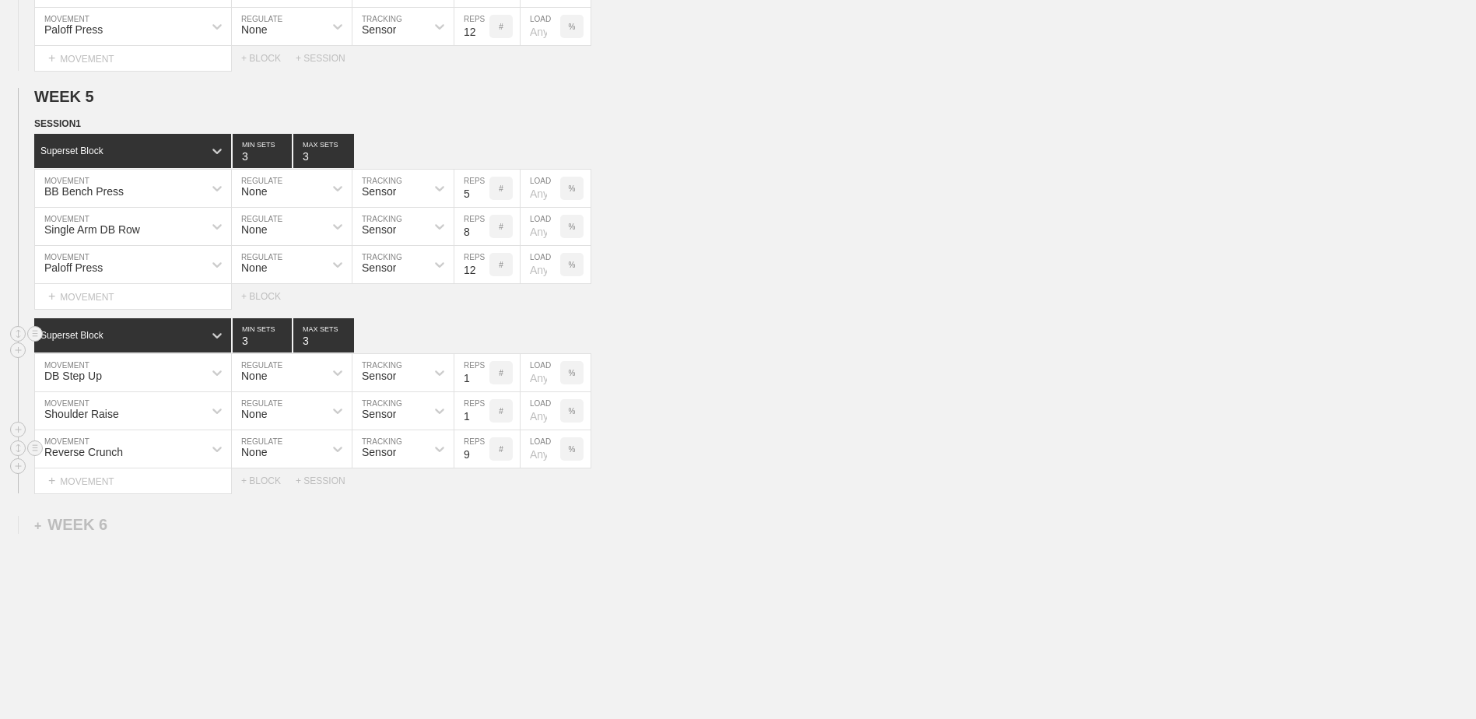
click at [482, 461] on input "9" at bounding box center [471, 448] width 35 height 37
click at [482, 461] on input "8" at bounding box center [471, 448] width 35 height 37
click at [482, 461] on input "7" at bounding box center [471, 448] width 35 height 37
click at [482, 461] on input "6" at bounding box center [471, 448] width 35 height 37
click at [482, 461] on input "5" at bounding box center [471, 448] width 35 height 37
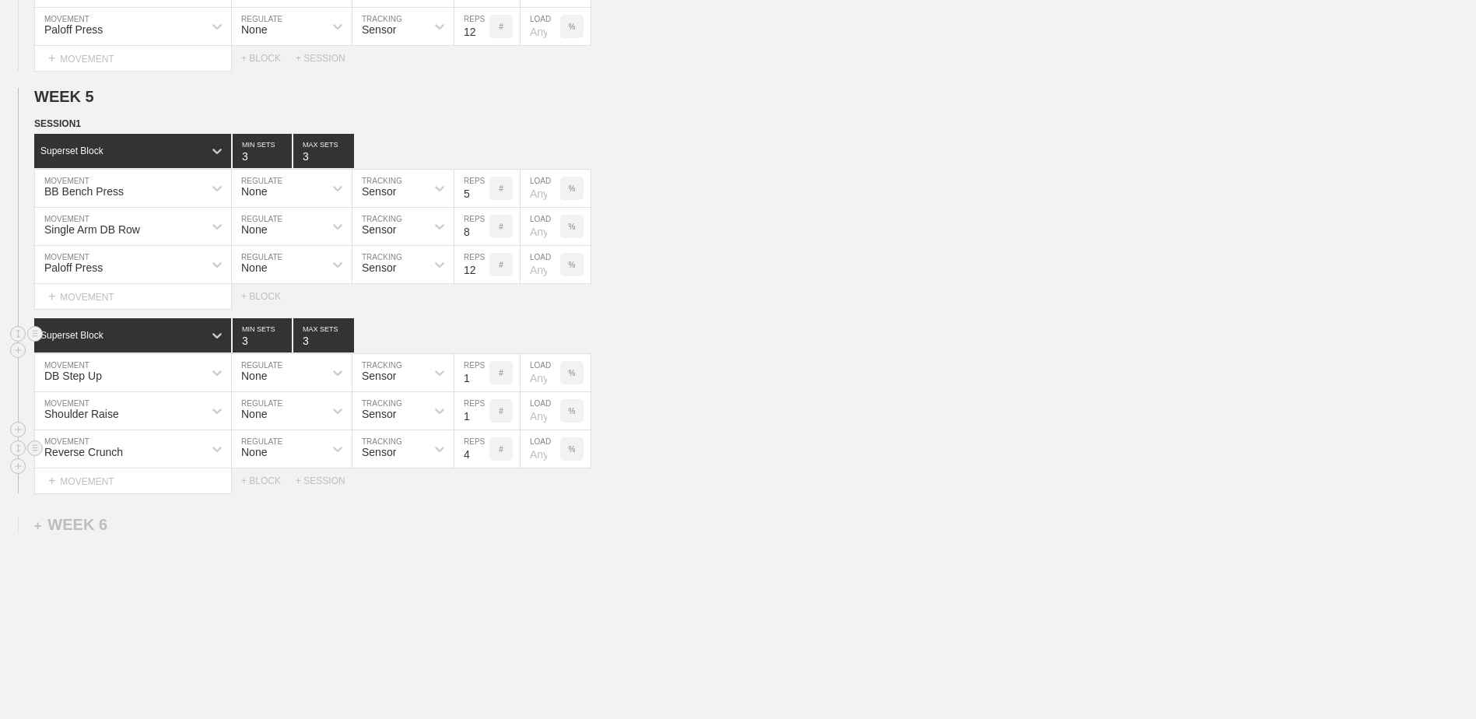
click at [482, 461] on input "4" at bounding box center [471, 448] width 35 height 37
click at [482, 461] on input "3" at bounding box center [471, 448] width 35 height 37
click at [482, 461] on input "2" at bounding box center [471, 448] width 35 height 37
type input "1"
click at [482, 461] on input "1" at bounding box center [471, 448] width 35 height 37
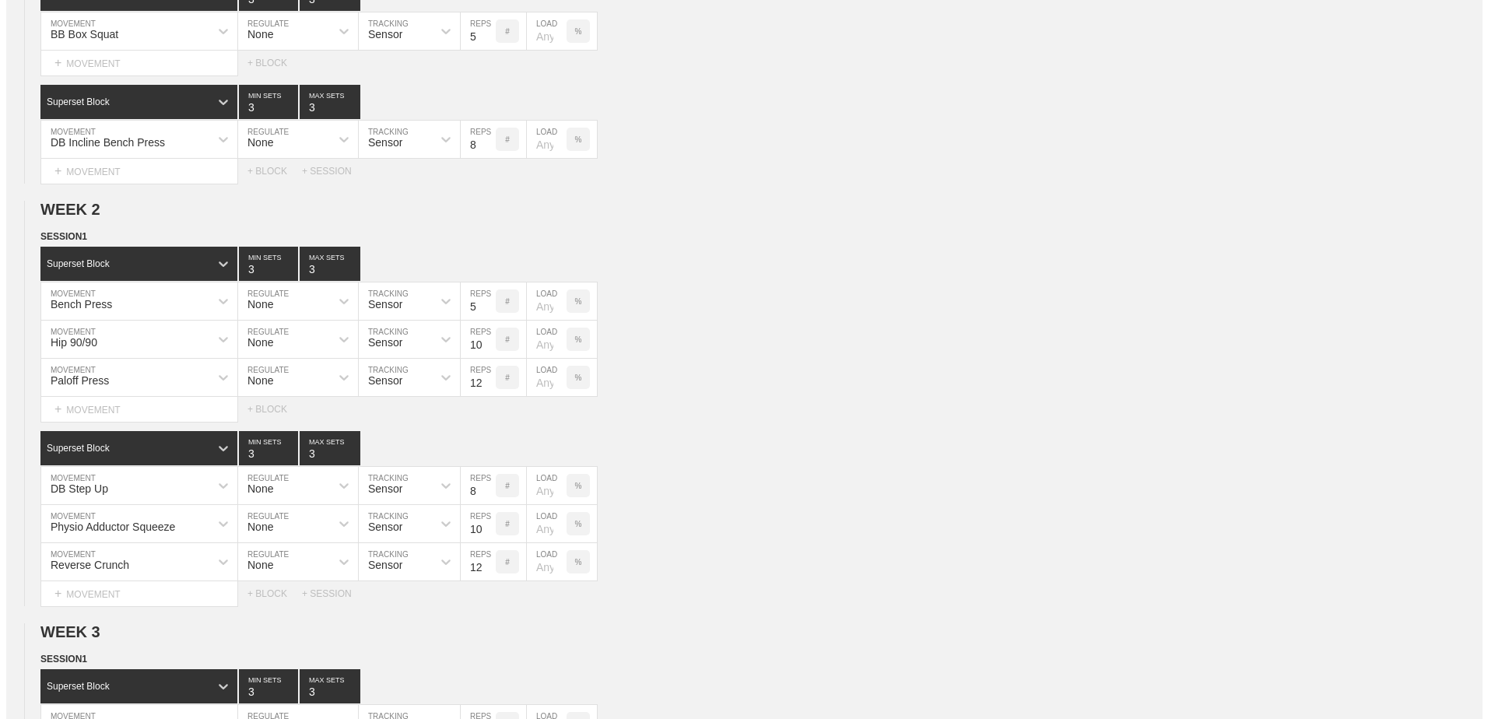
scroll to position [0, 0]
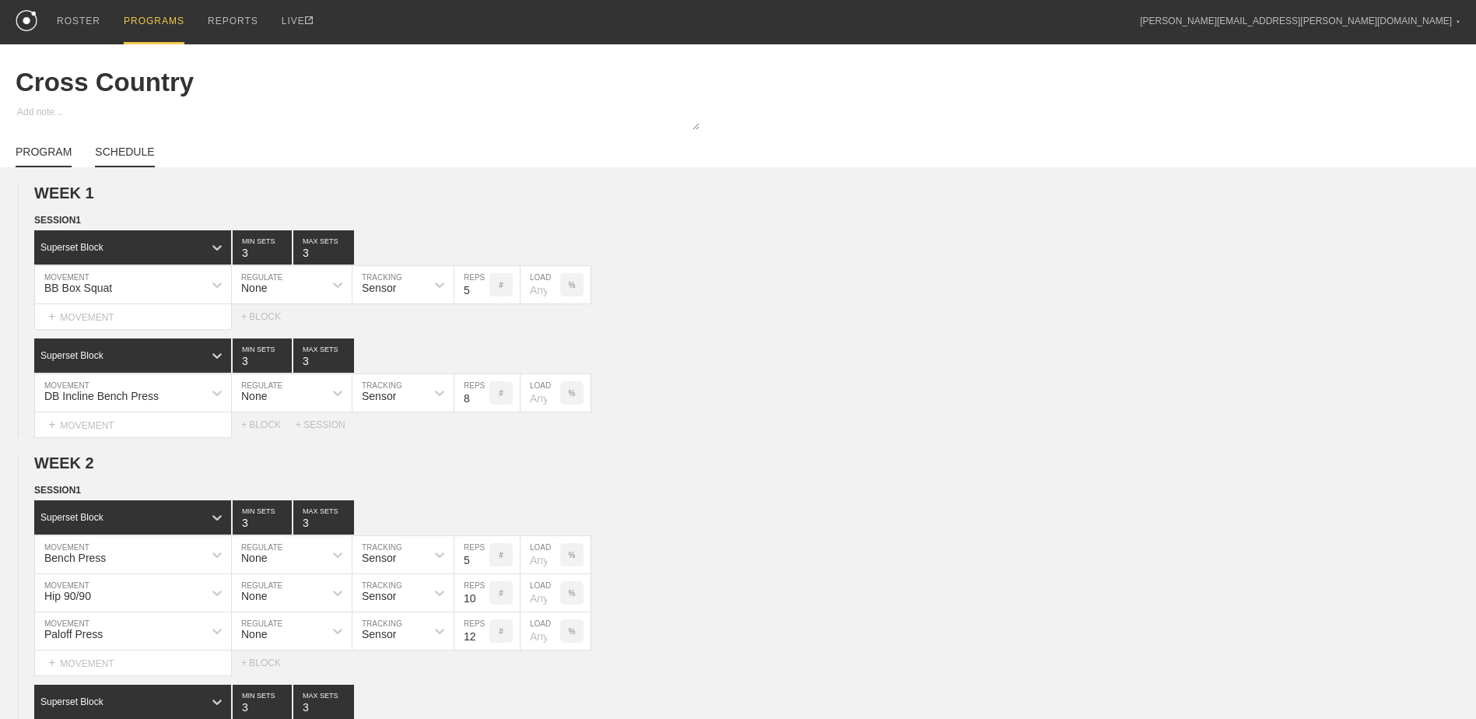
click at [125, 151] on link "SCHEDULE" at bounding box center [124, 157] width 59 height 22
type textarea "x"
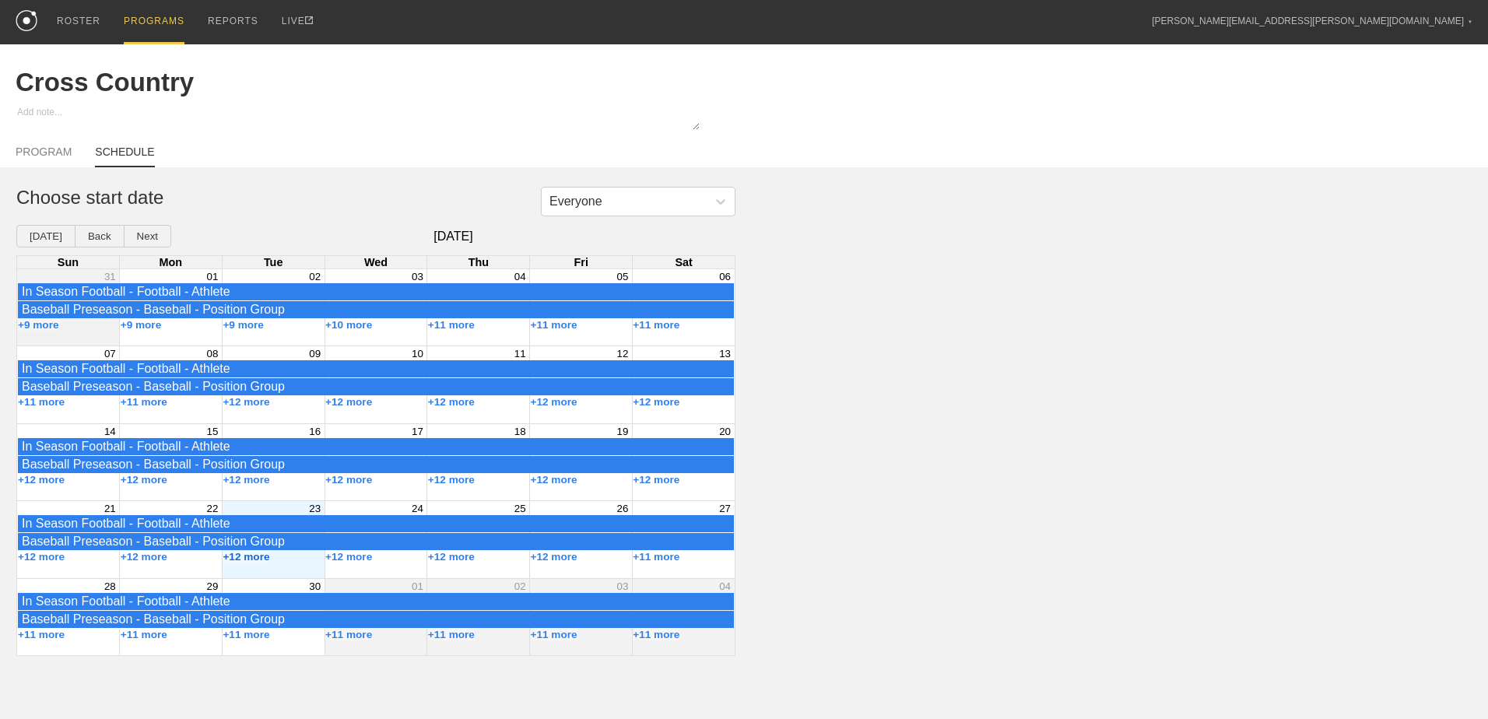
click at [253, 563] on button "+12 more" at bounding box center [246, 557] width 47 height 12
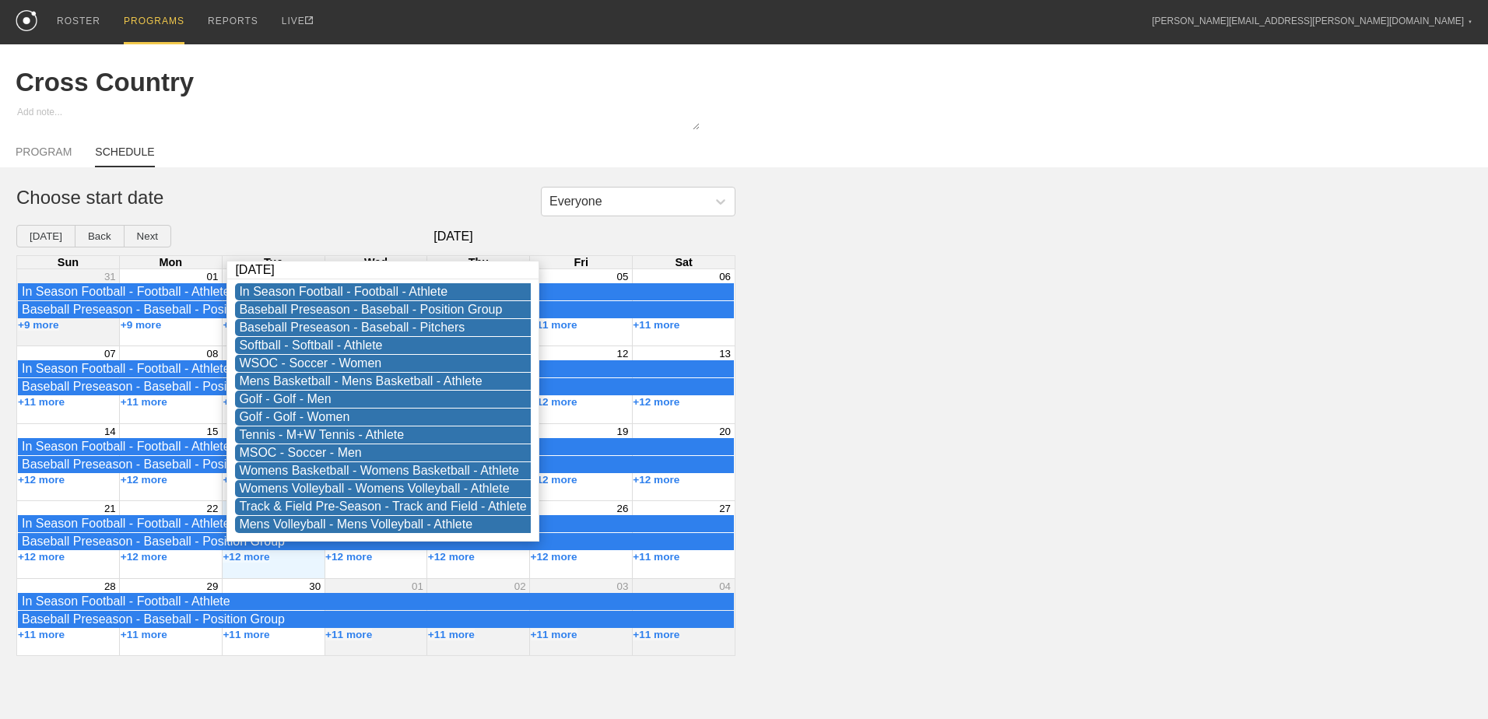
click at [801, 465] on div "Everyone Choose start date [DATE] Back Next [DATE] Sun Mon Tue Wed Thu Fri Sat …" at bounding box center [744, 421] width 1488 height 469
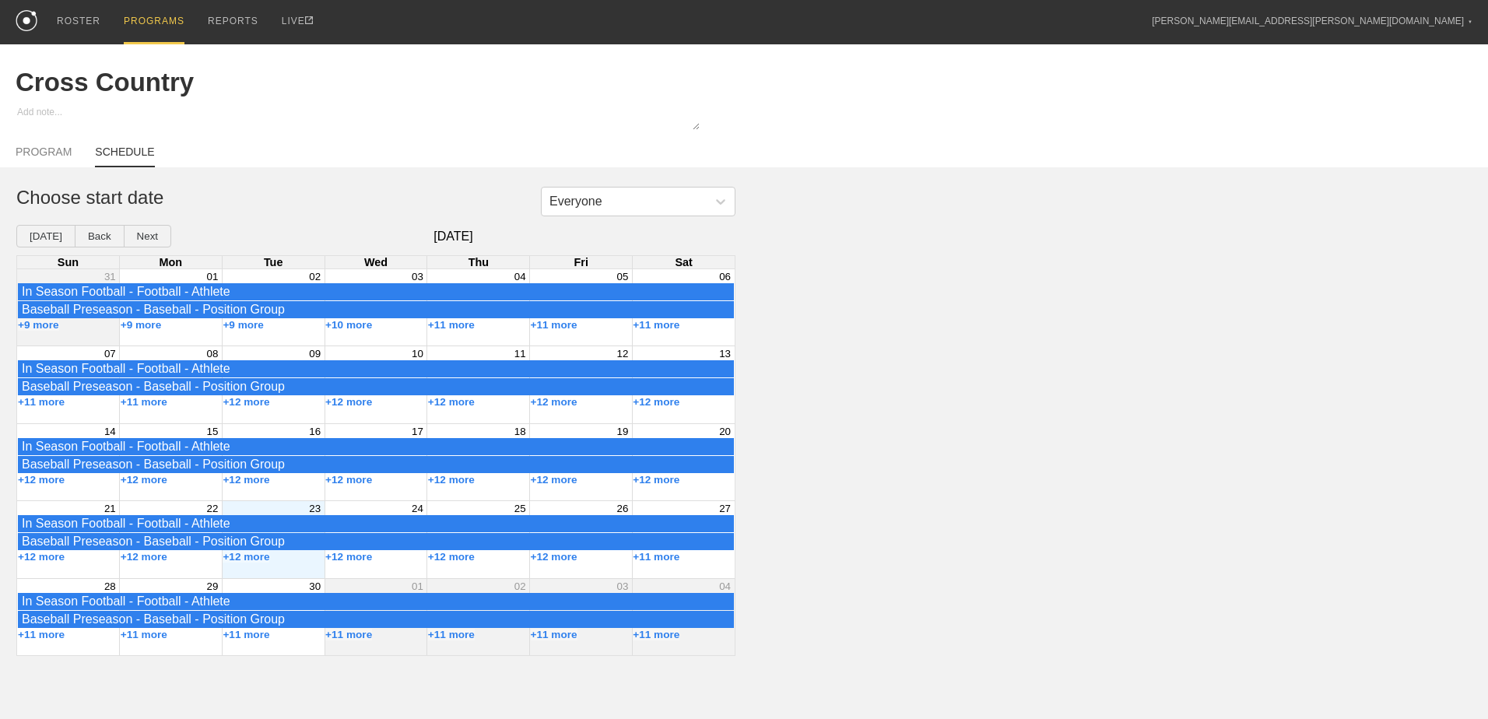
click at [252, 574] on div "Month View" at bounding box center [273, 539] width 103 height 76
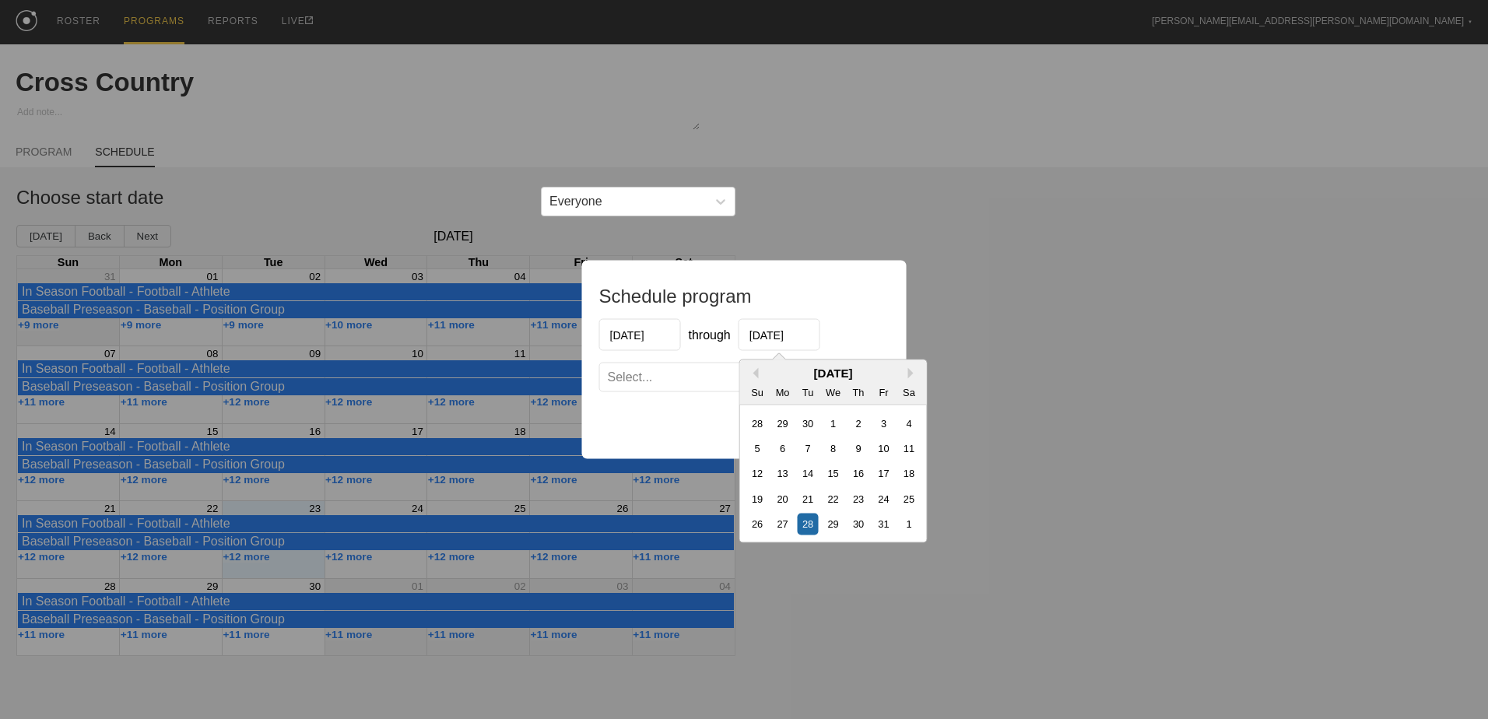
click at [779, 338] on input "[DATE]" at bounding box center [779, 335] width 82 height 32
click at [916, 376] on button "Next Month" at bounding box center [913, 373] width 11 height 11
click at [886, 420] on div "2" at bounding box center [883, 422] width 21 height 21
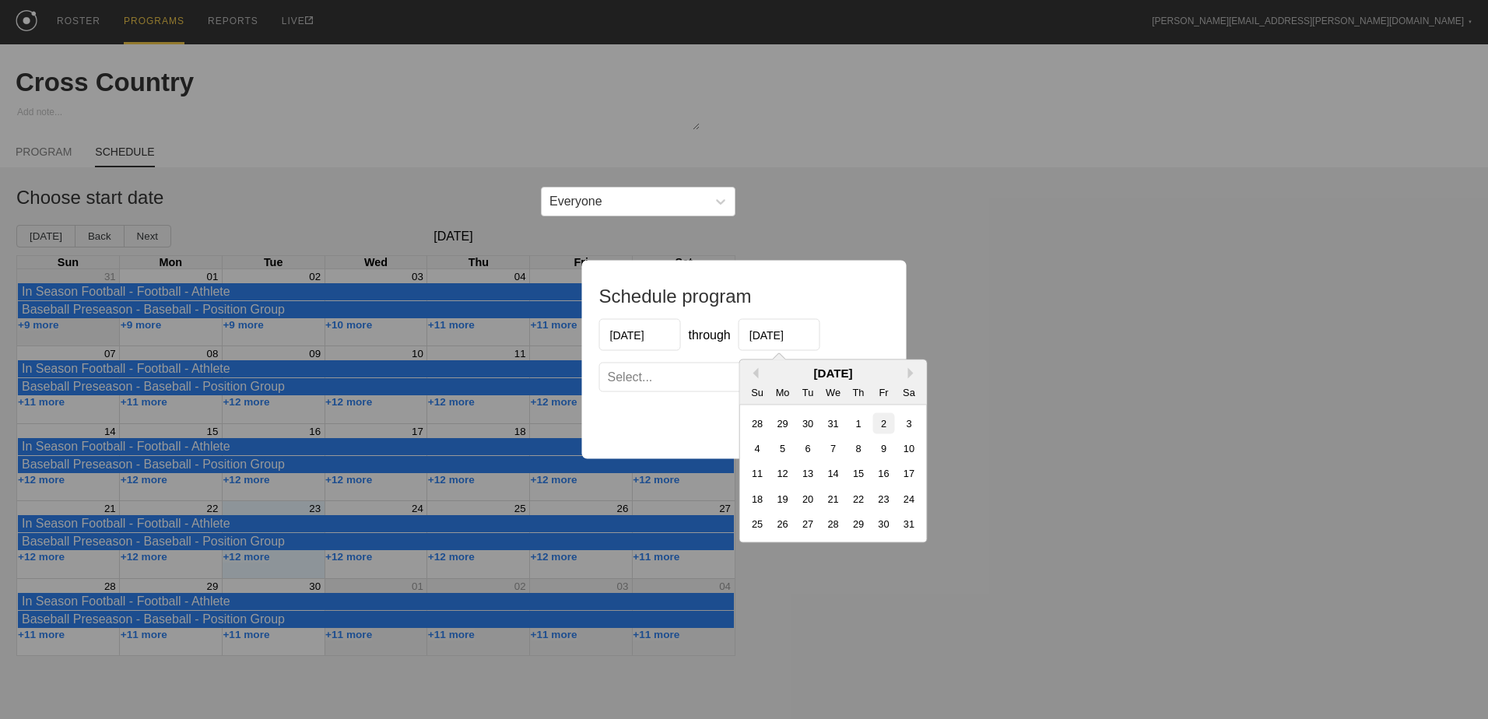
type input "[DATE]"
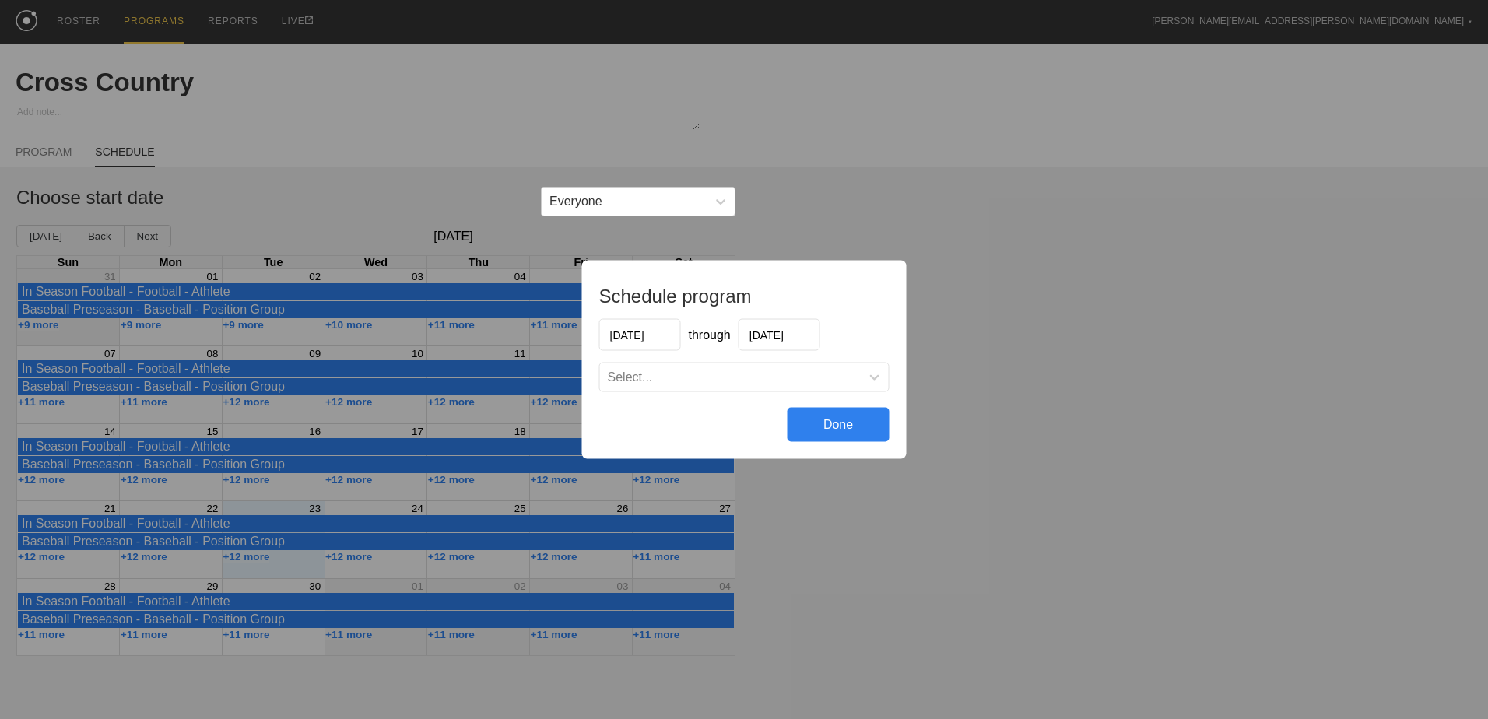
click at [772, 384] on div "Select..." at bounding box center [730, 378] width 261 height 16
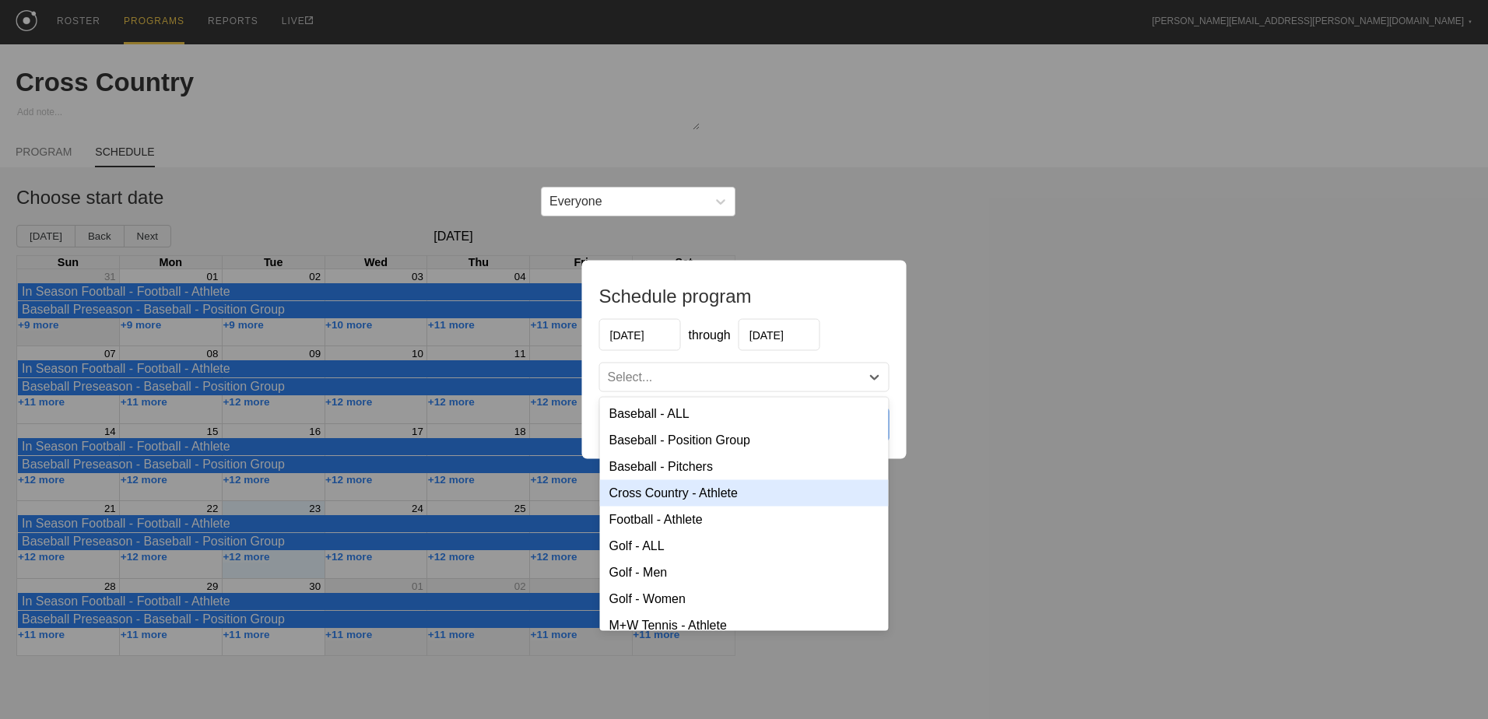
click at [668, 489] on div "Cross Country - Athlete" at bounding box center [744, 493] width 289 height 26
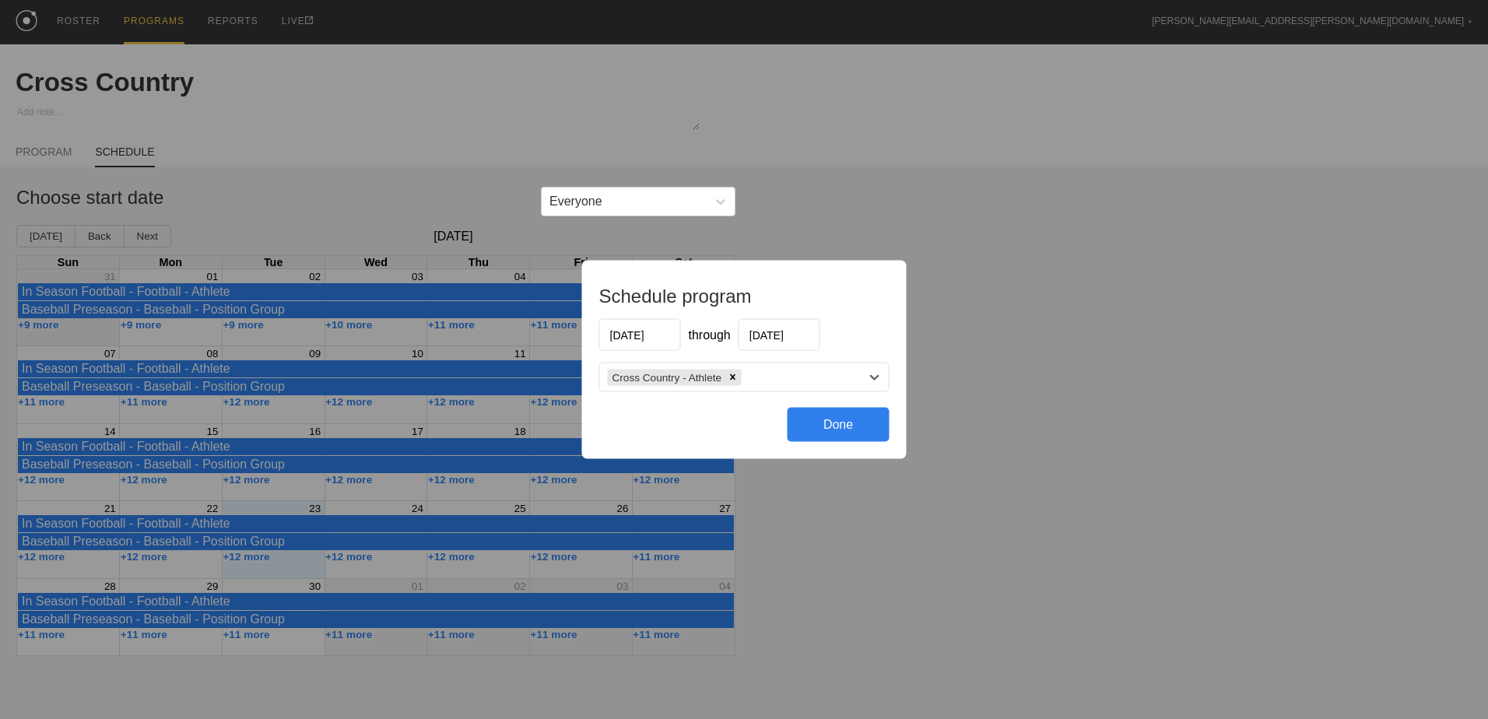
click at [838, 428] on div "Done" at bounding box center [839, 425] width 102 height 34
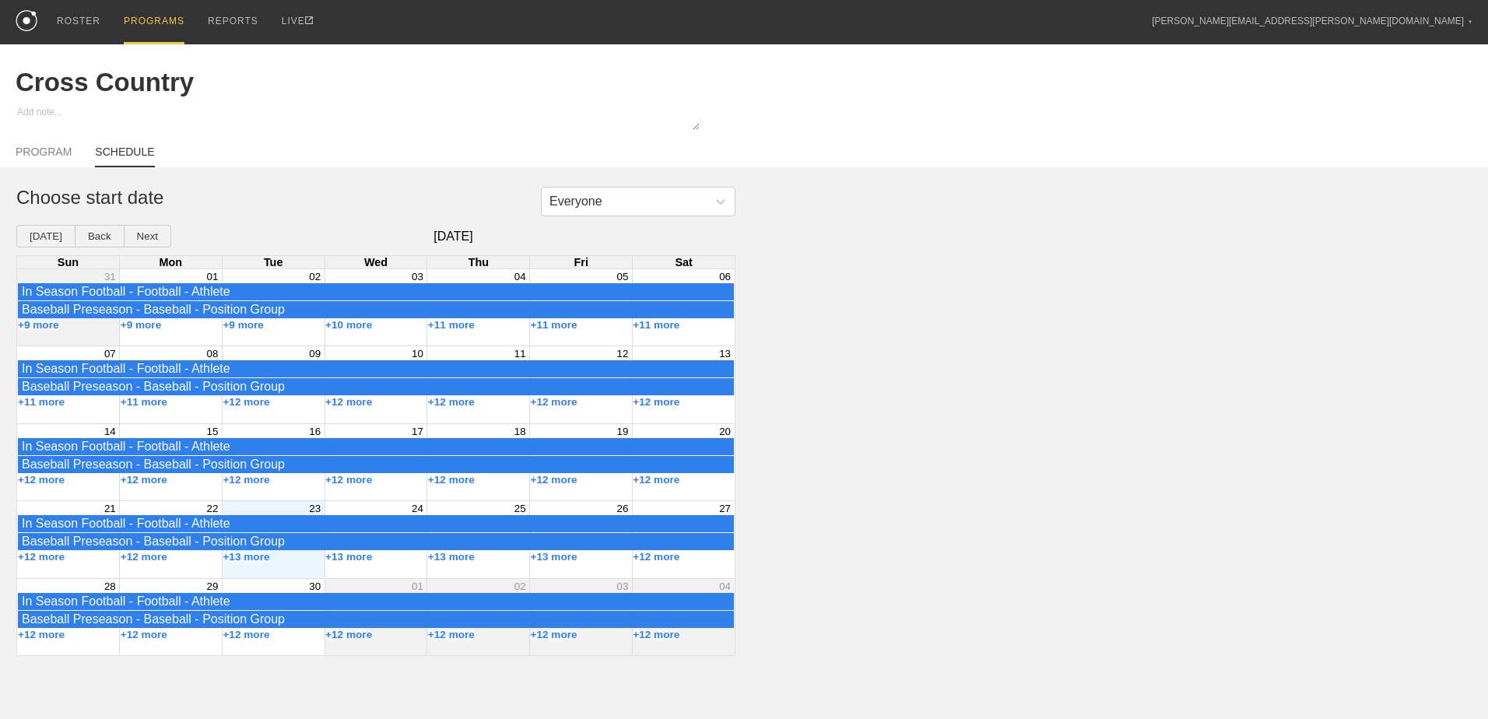
click at [879, 523] on div "Everyone Choose start date [DATE] Back Next [DATE] Sun Mon Tue Wed Thu Fri Sat …" at bounding box center [744, 421] width 1488 height 469
